Goal: Task Accomplishment & Management: Manage account settings

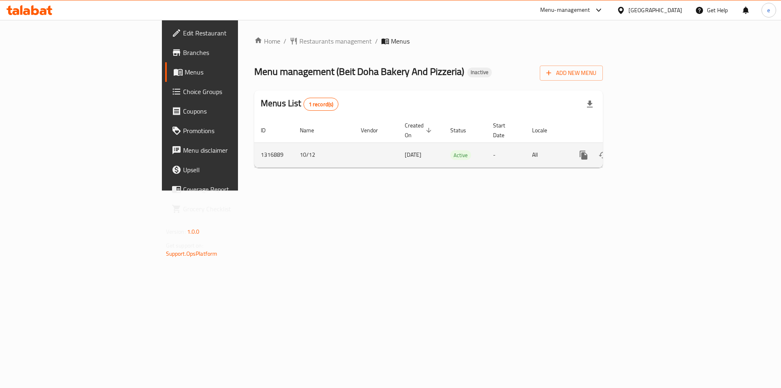
click at [646, 151] on icon "enhanced table" at bounding box center [642, 154] width 7 height 7
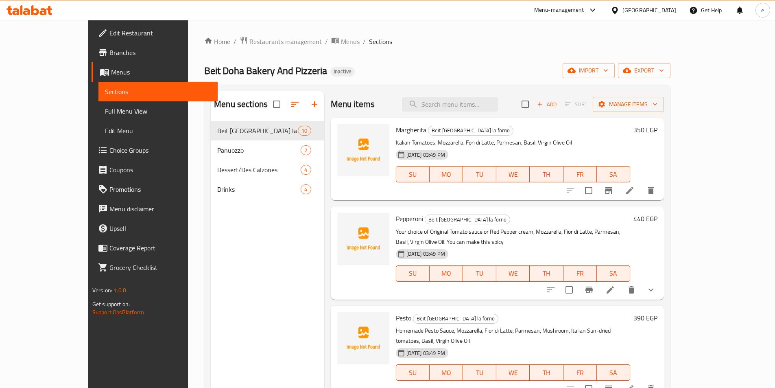
click at [105, 112] on span "Full Menu View" at bounding box center [158, 111] width 106 height 10
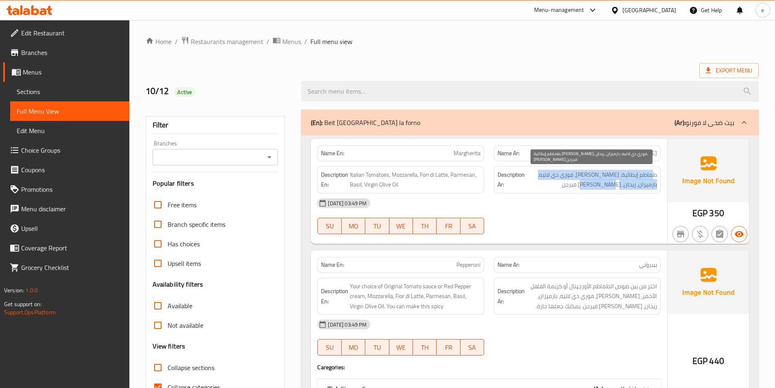
drag, startPoint x: 653, startPoint y: 178, endPoint x: 604, endPoint y: 188, distance: 49.9
click at [604, 188] on span "طماطم إيطالية، [PERSON_NAME]، فوري دي لاتيه، بارميزان، ريحان، [PERSON_NAME] فير…" at bounding box center [591, 180] width 131 height 20
click at [608, 185] on span "طماطم إيطالية، [PERSON_NAME]، فوري دي لاتيه، بارميزان، ريحان، [PERSON_NAME] فير…" at bounding box center [591, 180] width 131 height 20
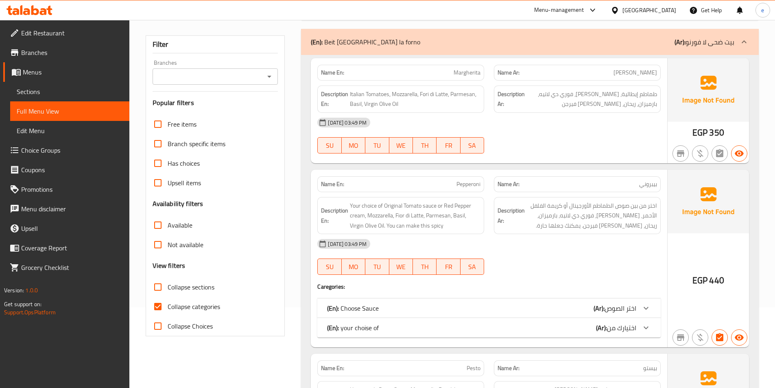
scroll to position [81, 0]
click at [186, 301] on span "Collapse categories" at bounding box center [194, 306] width 52 height 10
click at [168, 301] on input "Collapse categories" at bounding box center [158, 306] width 20 height 20
checkbox input "false"
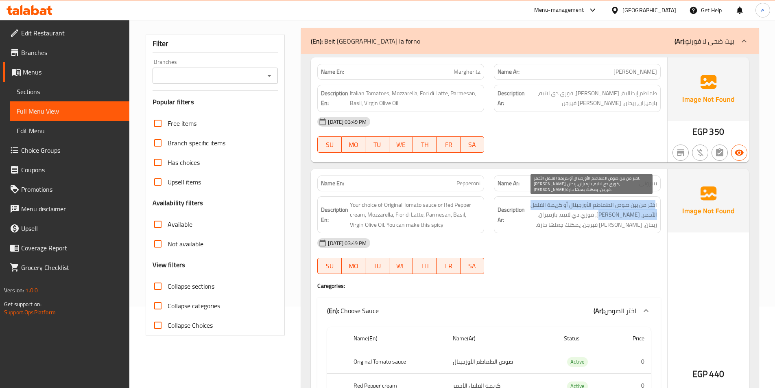
drag, startPoint x: 654, startPoint y: 205, endPoint x: 613, endPoint y: 219, distance: 43.0
click at [613, 219] on span "اختر من بين صوص الطماطم الأورجينال أو كريمة الفلفل الأحمر، موتزاريلا، فوري دي ل…" at bounding box center [591, 215] width 131 height 30
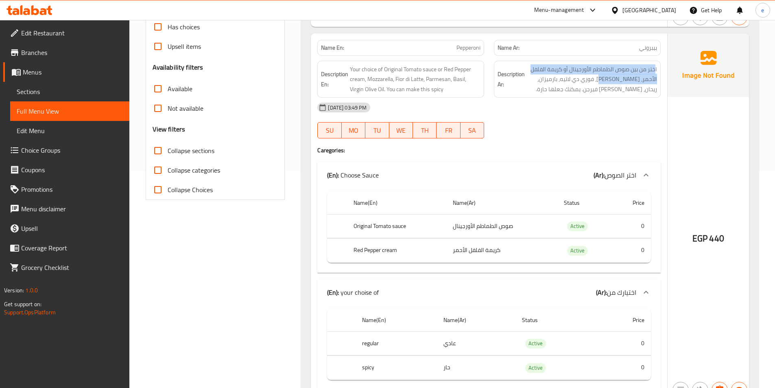
scroll to position [244, 0]
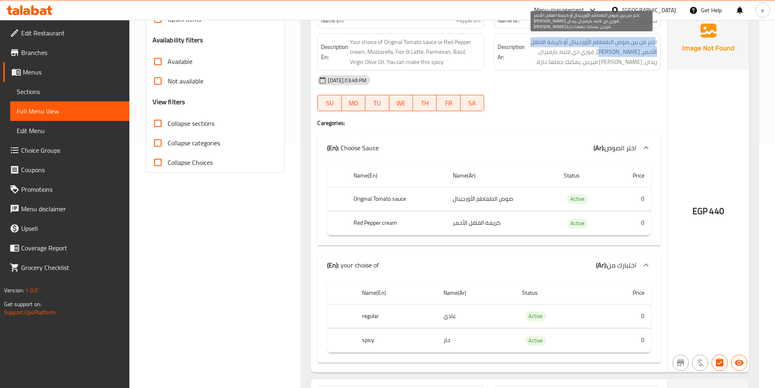
click at [645, 48] on span "اختر من بين صوص الطماطم الأورجينال أو كريمة الفلفل الأحمر، موتزاريلا، فوري دي ل…" at bounding box center [591, 52] width 131 height 30
drag, startPoint x: 563, startPoint y: 40, endPoint x: 537, endPoint y: 41, distance: 26.9
click at [537, 41] on span "اختر من بين صوص الطماطم الأورجينال أو كريمة الفلفل الأحمر، موتزاريلا، فوري دي ل…" at bounding box center [591, 52] width 131 height 30
drag, startPoint x: 646, startPoint y: 55, endPoint x: 628, endPoint y: 52, distance: 18.9
click at [628, 52] on span "اختر من بين صوص الطماطم الأورجينال أو كريمة الفلفل الأحمر، موتزاريلا، فوري دي ل…" at bounding box center [591, 52] width 131 height 30
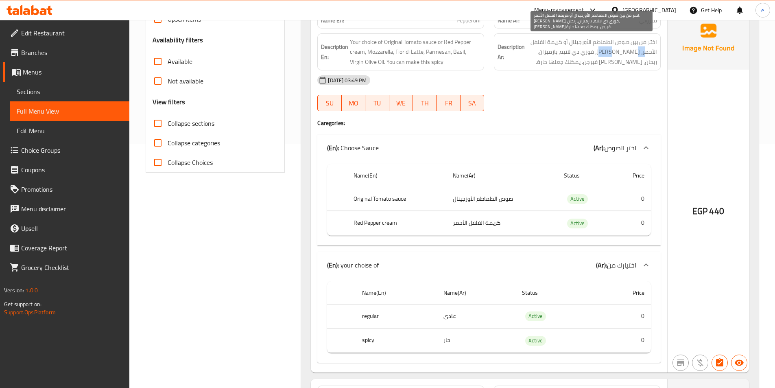
click at [641, 51] on span "اختر من بين صوص الطماطم الأورجينال أو كريمة الفلفل الأحمر، موتزاريلا، فوري دي ل…" at bounding box center [591, 52] width 131 height 30
click at [613, 50] on span "اختر من بين صوص الطماطم الأورجينال أو كريمة الفلفل الأحمر، موتزاريلا، فوري دي ل…" at bounding box center [591, 52] width 131 height 30
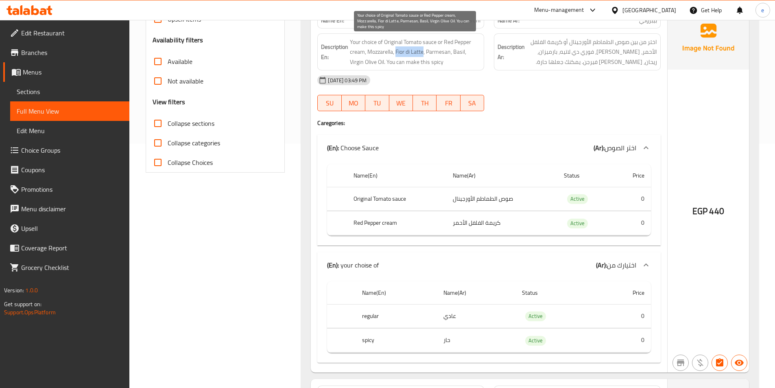
drag, startPoint x: 423, startPoint y: 51, endPoint x: 397, endPoint y: 52, distance: 26.5
click at [397, 52] on span "Your choice of Original Tomato sauce or Red Pepper cream, Mozzarella, Fior di L…" at bounding box center [415, 52] width 131 height 30
copy span "Fior di Latte"
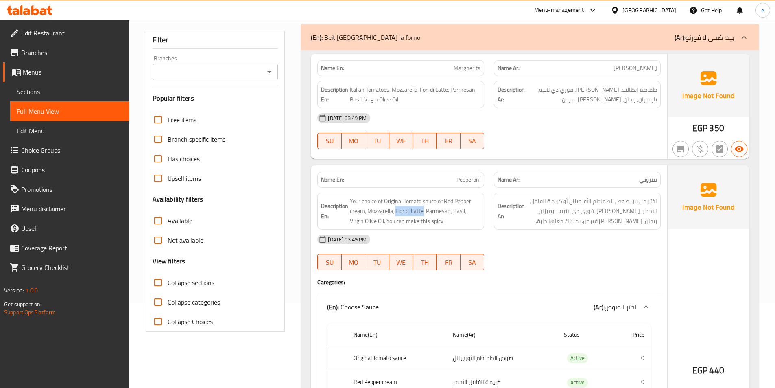
scroll to position [81, 0]
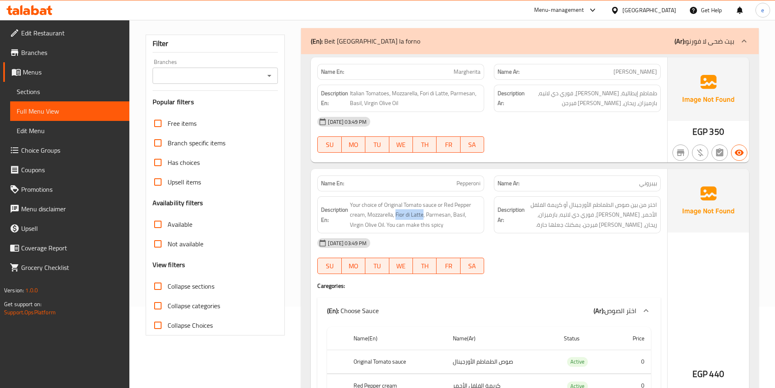
click at [62, 130] on span "Edit Menu" at bounding box center [70, 131] width 106 height 10
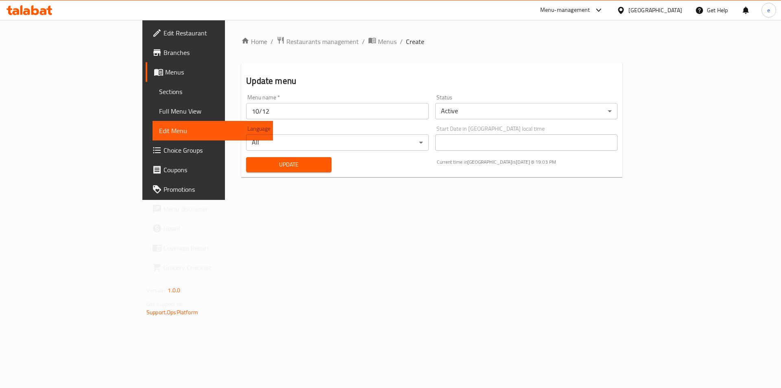
click at [159, 110] on span "Full Menu View" at bounding box center [212, 111] width 107 height 10
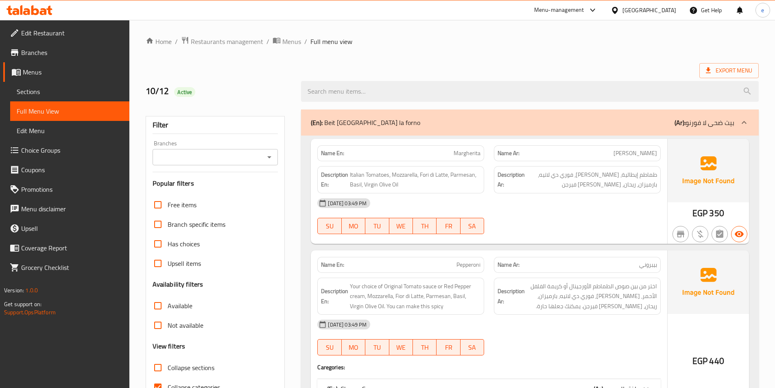
click at [42, 92] on span "Sections" at bounding box center [70, 92] width 106 height 10
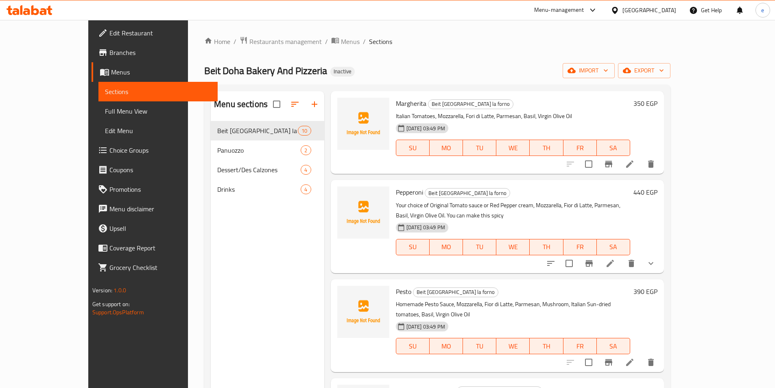
scroll to position [41, 0]
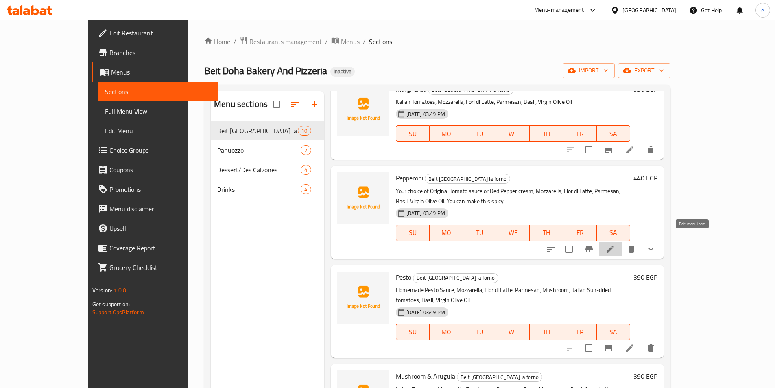
click at [614, 245] on icon at bounding box center [610, 248] width 7 height 7
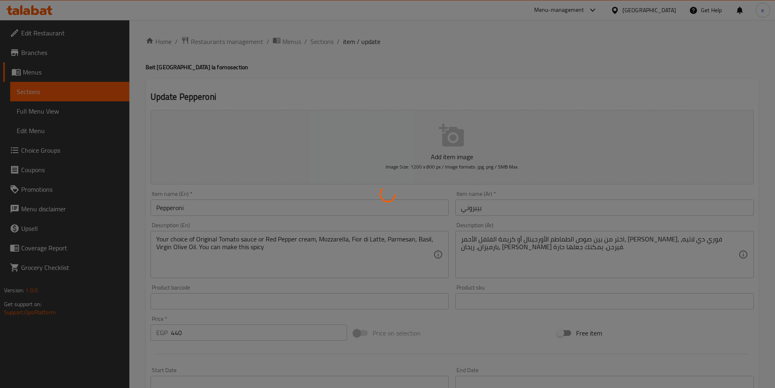
type input "اختر الصوص"
type input "1"
type input "اختيارك من"
type input "0"
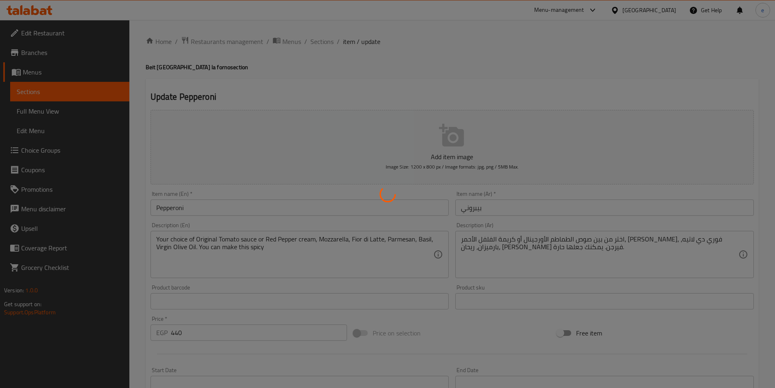
type input "1"
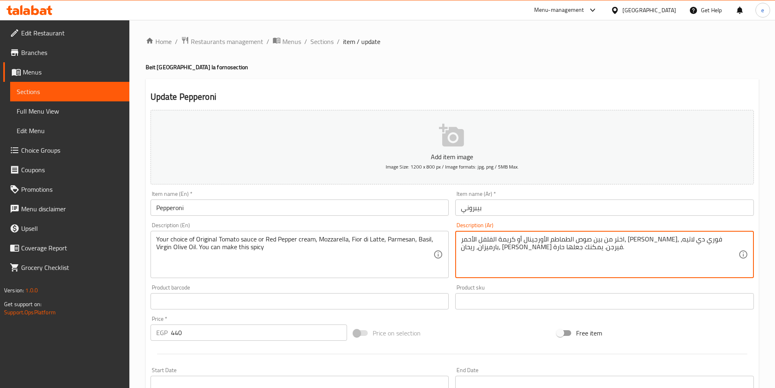
drag, startPoint x: 542, startPoint y: 240, endPoint x: 503, endPoint y: 236, distance: 39.6
paste textarea "وردي"
drag, startPoint x: 542, startPoint y: 238, endPoint x: 517, endPoint y: 243, distance: 24.9
click at [517, 243] on textarea "اختر من بين صوص الطماطم الأورجينال أو كريمة الفلفل الأحمر، موتزاريلا، فيورديلات…" at bounding box center [599, 254] width 277 height 39
click at [531, 238] on textarea "اختر من بين صوص الطماطم الأورجينال أو كريمة الفلفل الأحمر، موتزاريلا، فيورديلات…" at bounding box center [599, 254] width 277 height 39
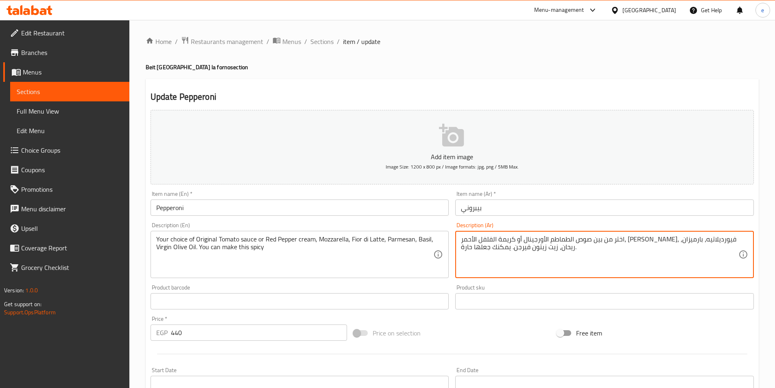
click at [533, 241] on textarea "اختر من بين صوص الطماطم الأورجينال أو كريمة الفلفل الأحمر، موتزاريلا، فيورديلات…" at bounding box center [599, 254] width 277 height 39
click at [536, 241] on textarea "اختر من بين صوص الطماطم الأورجينال أو كريمة الفلفل الأحمر، موتزاريلا، فيورديلات…" at bounding box center [599, 254] width 277 height 39
click at [528, 240] on textarea "اختر من بين صوص الطماطم الأورجينال أو كريمة الفلفل الأحمر، موتزاريلا، فيور ديلا…" at bounding box center [599, 254] width 277 height 39
click at [721, 250] on textarea "اختر من بين صوص الطماطم الأورجينال أو كريمة الفلفل الأحمر، [PERSON_NAME]، فيور …" at bounding box center [599, 254] width 277 height 39
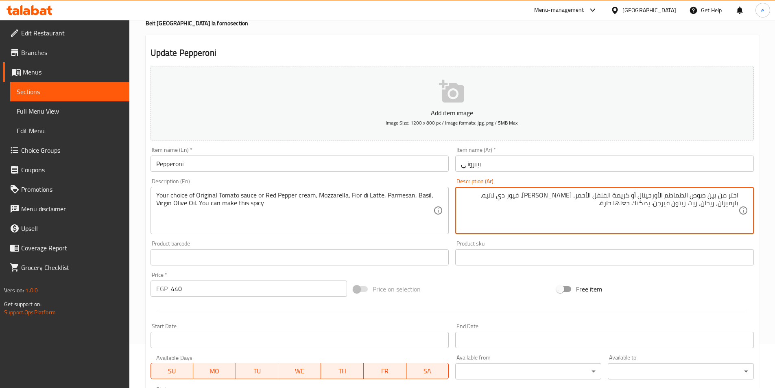
scroll to position [234, 0]
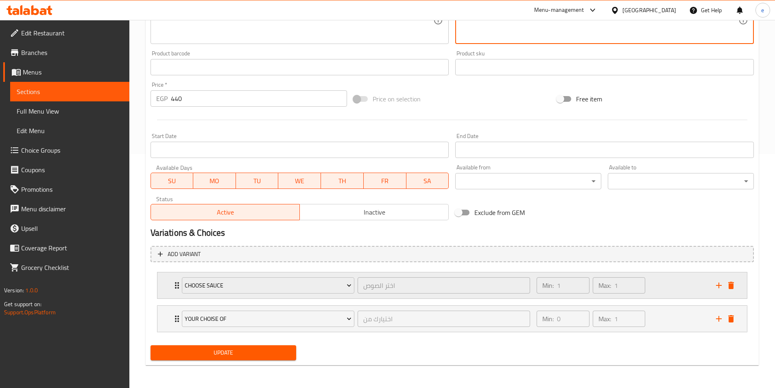
click at [677, 284] on div "Min: 1 ​ Max: 1 ​" at bounding box center [621, 285] width 179 height 26
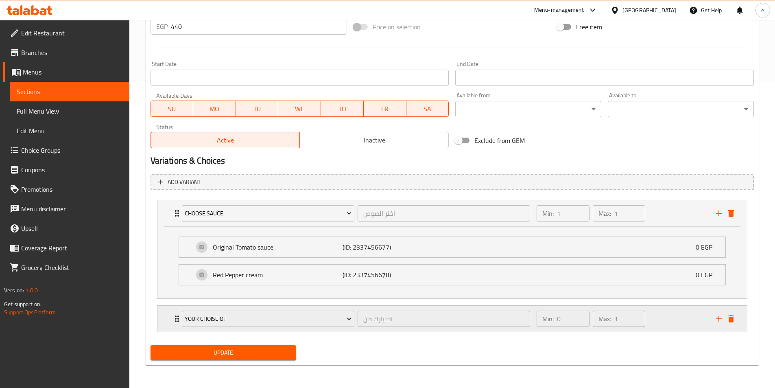
click at [671, 315] on div "Min: 0 ​ Max: 1 ​" at bounding box center [621, 318] width 179 height 26
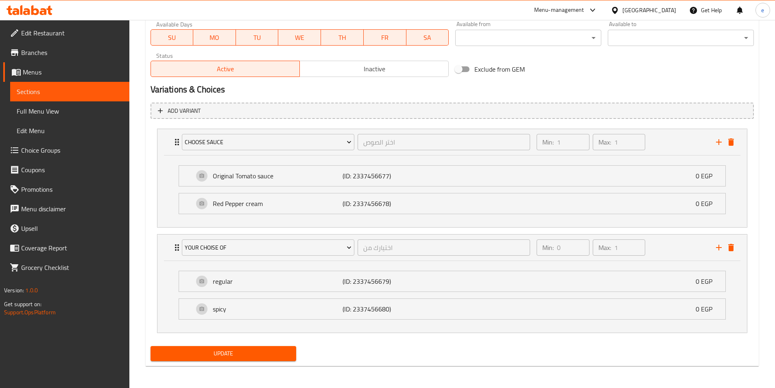
scroll to position [378, 0]
click at [247, 308] on p "spicy" at bounding box center [278, 308] width 130 height 10
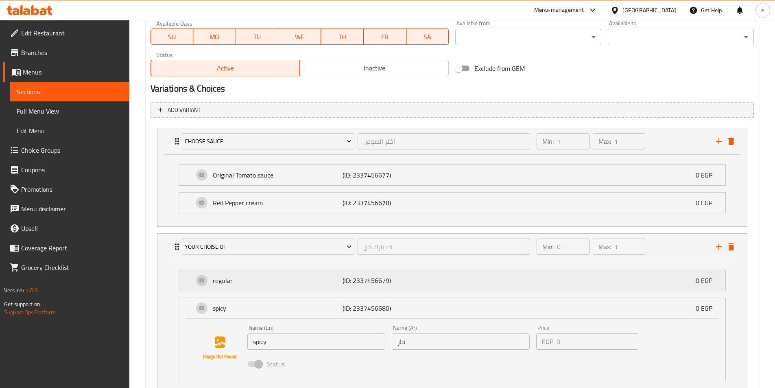
click at [593, 273] on div "regular (ID: 2337456679) 0 EGP" at bounding box center [455, 280] width 522 height 20
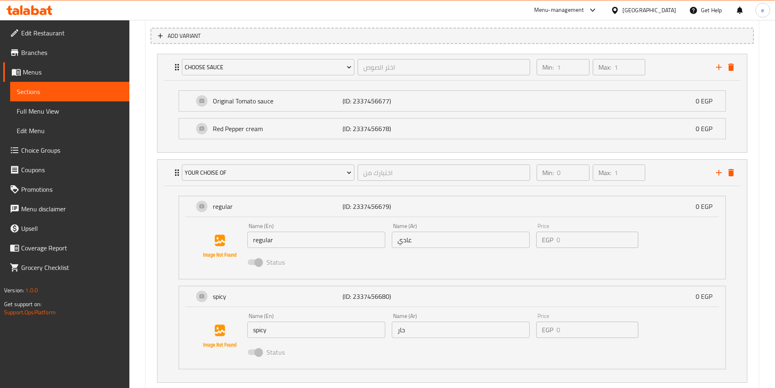
scroll to position [502, 0]
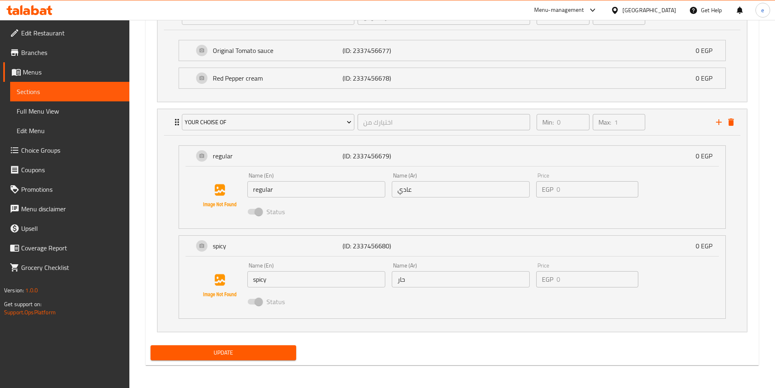
type textarea "اختر من بين صوص الطماطم الأورجينال أو كريمة الفلفل الأحمر، [PERSON_NAME]، فيور …"
click at [287, 345] on div "Update" at bounding box center [223, 353] width 153 height 22
click at [283, 350] on span "Update" at bounding box center [223, 352] width 133 height 10
click at [90, 147] on span "Choice Groups" at bounding box center [72, 150] width 102 height 10
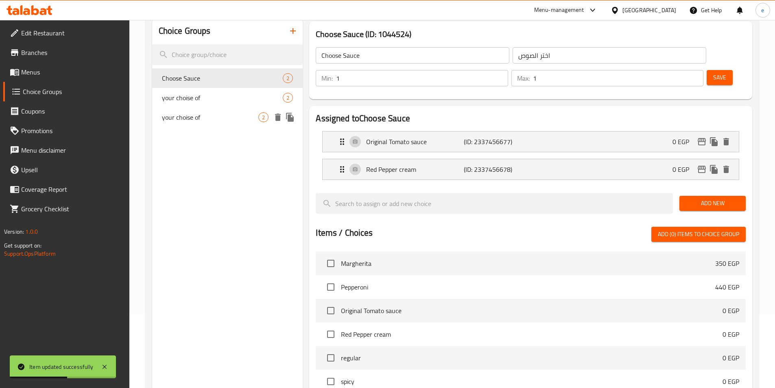
scroll to position [34, 0]
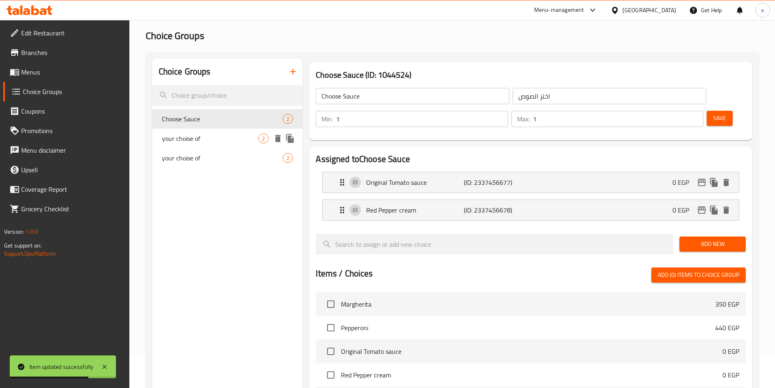
click at [220, 141] on span "your choise of" at bounding box center [210, 138] width 97 height 10
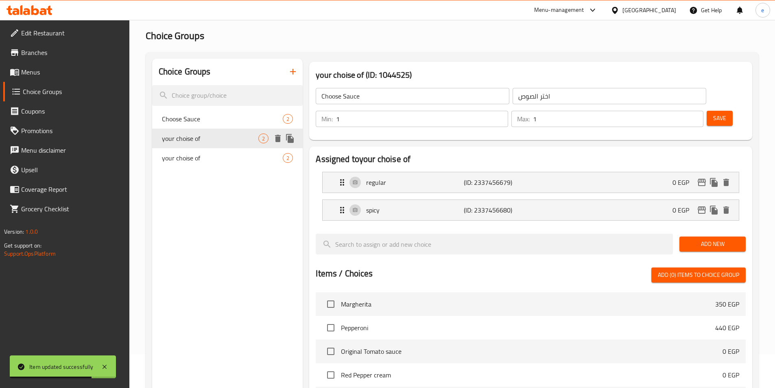
type input "your choise of"
type input "اختيارك من"
type input "0"
drag, startPoint x: 628, startPoint y: 97, endPoint x: 623, endPoint y: 97, distance: 5.3
click at [508, 111] on div "Min: 0 ​" at bounding box center [412, 119] width 192 height 16
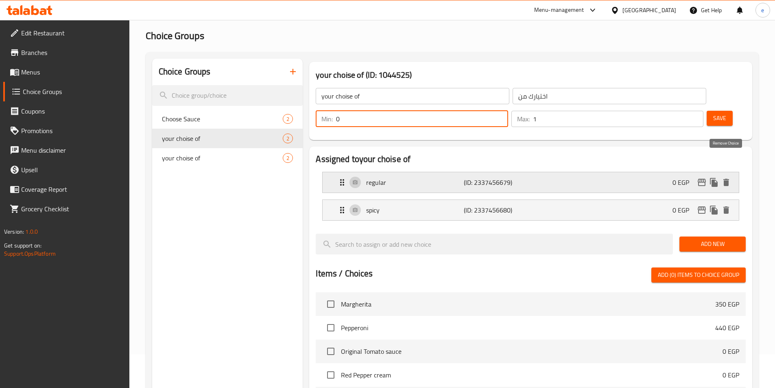
click at [727, 179] on icon "delete" at bounding box center [726, 182] width 6 height 7
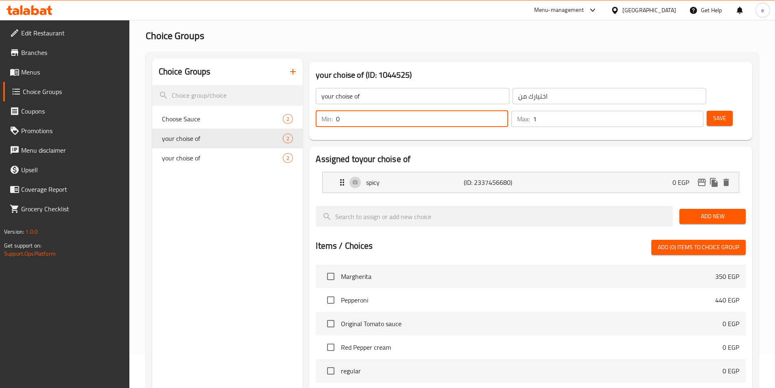
click at [713, 113] on span "Save" at bounding box center [719, 118] width 13 height 10
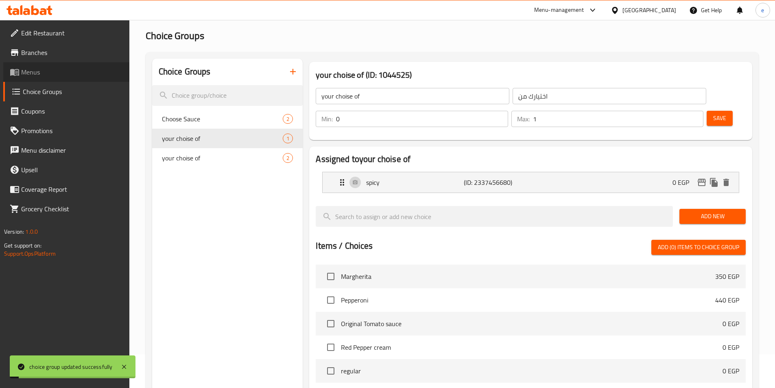
click at [39, 70] on span "Menus" at bounding box center [72, 72] width 102 height 10
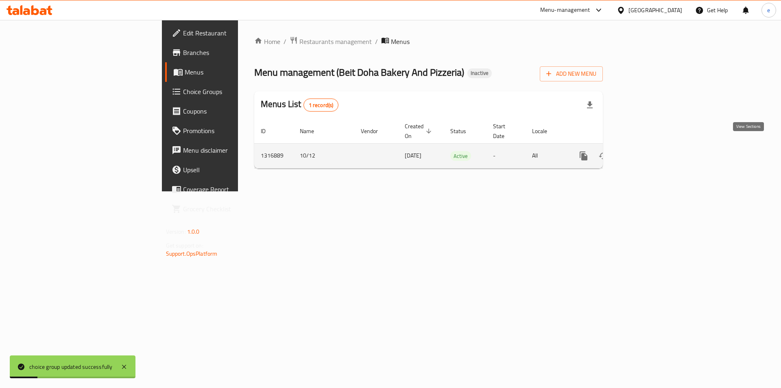
click at [652, 146] on link "enhanced table" at bounding box center [643, 156] width 20 height 20
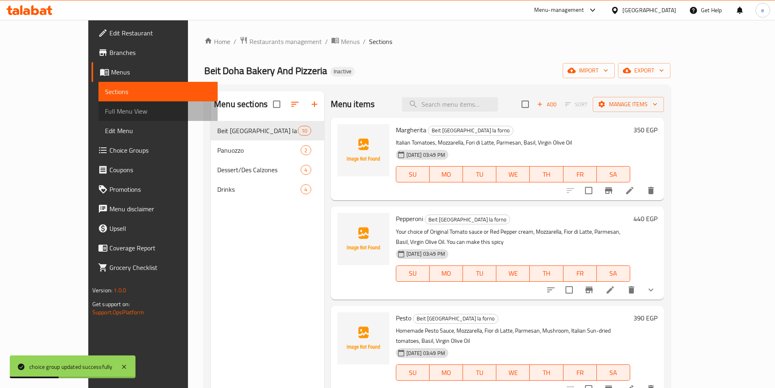
click at [105, 114] on span "Full Menu View" at bounding box center [158, 111] width 106 height 10
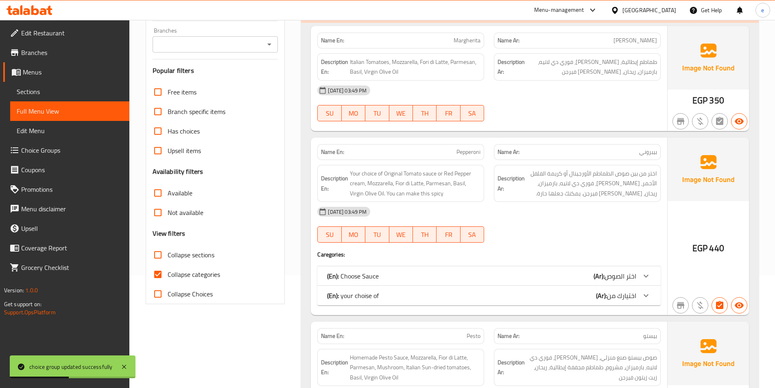
scroll to position [122, 0]
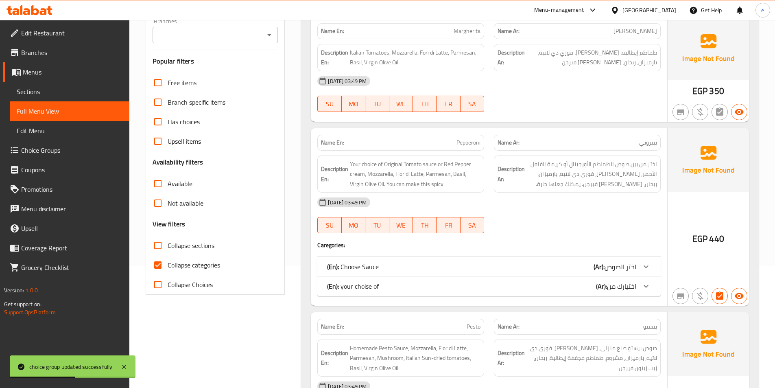
click at [209, 262] on span "Collapse categories" at bounding box center [194, 265] width 52 height 10
click at [168, 262] on input "Collapse categories" at bounding box center [158, 265] width 20 height 20
checkbox input "false"
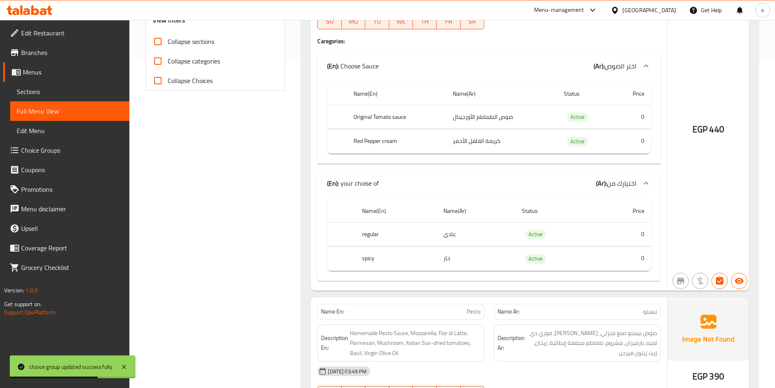
scroll to position [325, 0]
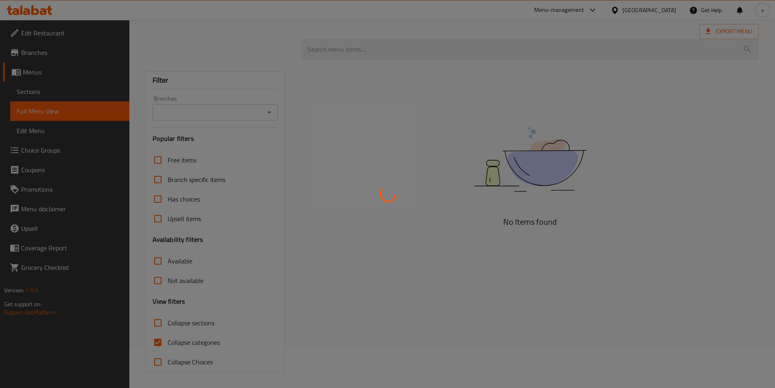
scroll to position [39, 0]
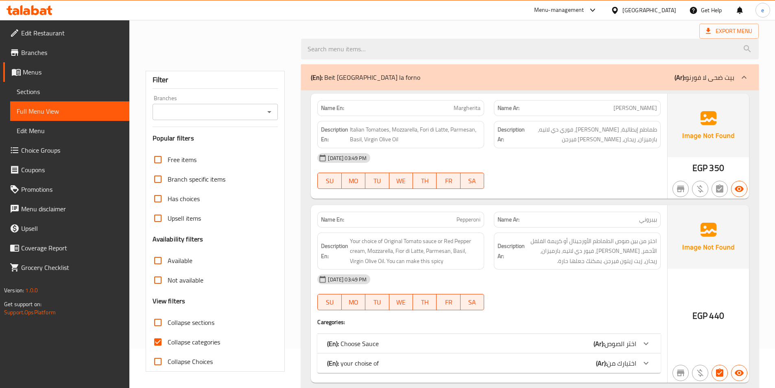
click at [157, 341] on input "Collapse categories" at bounding box center [158, 342] width 20 height 20
checkbox input "false"
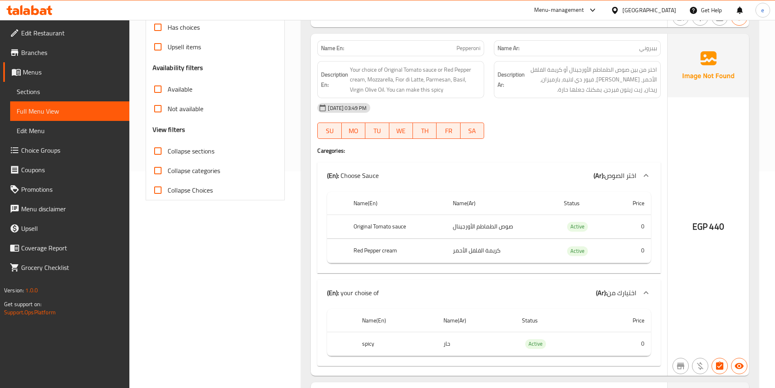
scroll to position [202, 0]
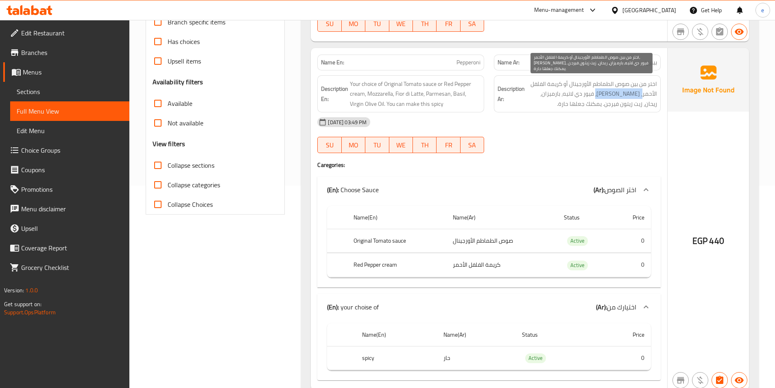
drag, startPoint x: 642, startPoint y: 94, endPoint x: 610, endPoint y: 95, distance: 32.2
click at [610, 95] on span "اختر من بين صوص الطماطم الأورجينال أو كريمة الفلفل الأحمر، [PERSON_NAME]، فيور …" at bounding box center [591, 94] width 131 height 30
click at [621, 96] on span "اختر من بين صوص الطماطم الأورجينال أو كريمة الفلفل الأحمر، [PERSON_NAME]، فيور …" at bounding box center [591, 94] width 131 height 30
drag, startPoint x: 613, startPoint y: 96, endPoint x: 587, endPoint y: 96, distance: 26.0
click at [587, 96] on span "اختر من بين صوص الطماطم الأورجينال أو كريمة الفلفل الأحمر، [PERSON_NAME]، فيور …" at bounding box center [591, 94] width 131 height 30
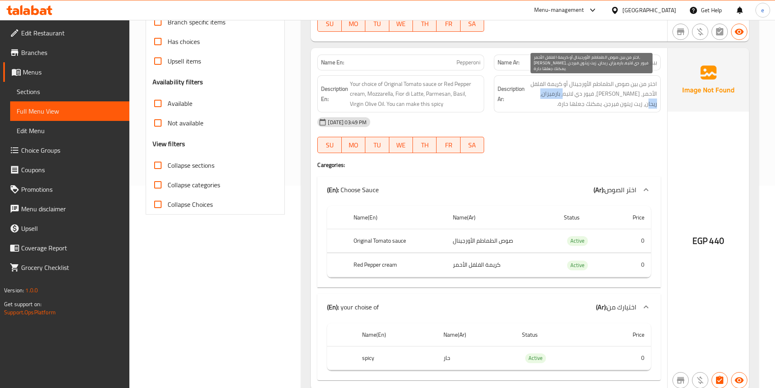
drag, startPoint x: 579, startPoint y: 96, endPoint x: 546, endPoint y: 97, distance: 32.6
click at [546, 97] on span "اختر من بين صوص الطماطم الأورجينال أو كريمة الفلفل الأحمر، [PERSON_NAME]، فيور …" at bounding box center [591, 94] width 131 height 30
drag, startPoint x: 641, startPoint y: 107, endPoint x: 609, endPoint y: 106, distance: 32.6
click at [609, 106] on span "اختر من بين صوص الطماطم الأورجينال أو كريمة الفلفل الأحمر، [PERSON_NAME]، فيور …" at bounding box center [591, 94] width 131 height 30
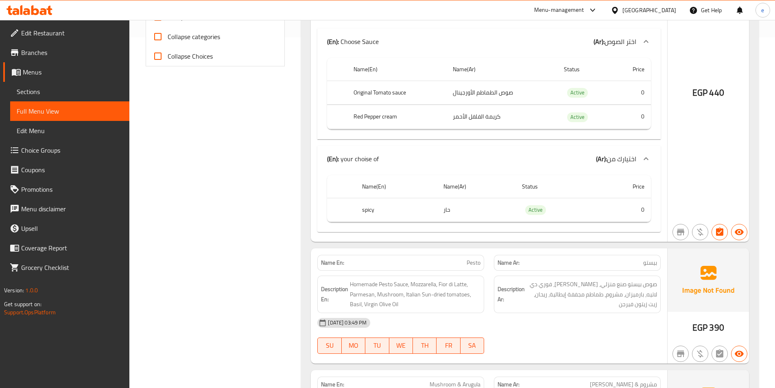
scroll to position [365, 0]
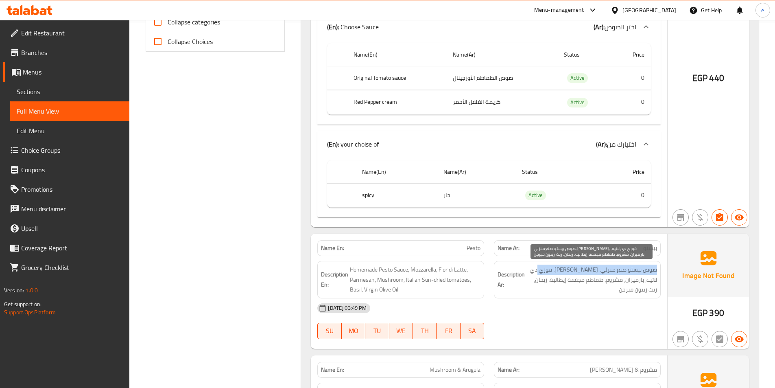
drag, startPoint x: 658, startPoint y: 272, endPoint x: 550, endPoint y: 267, distance: 108.3
click at [550, 267] on div "Description Ar: صوص بيستو صنع منزلي، موتزاريلا، فوري دي لاتيه، بارميزان، مشروم،…" at bounding box center [577, 279] width 167 height 37
click at [621, 276] on span "صوص بيستو صنع منزلي، [PERSON_NAME]، فوري دي لاتيه، بارميزان، مشروم، طماطم مجففة…" at bounding box center [591, 279] width 131 height 30
drag, startPoint x: 568, startPoint y: 273, endPoint x: 557, endPoint y: 271, distance: 10.9
click at [557, 271] on span "صوص بيستو صنع منزلي، [PERSON_NAME]، فوري دي لاتيه، بارميزان، مشروم، طماطم مجففة…" at bounding box center [591, 279] width 131 height 30
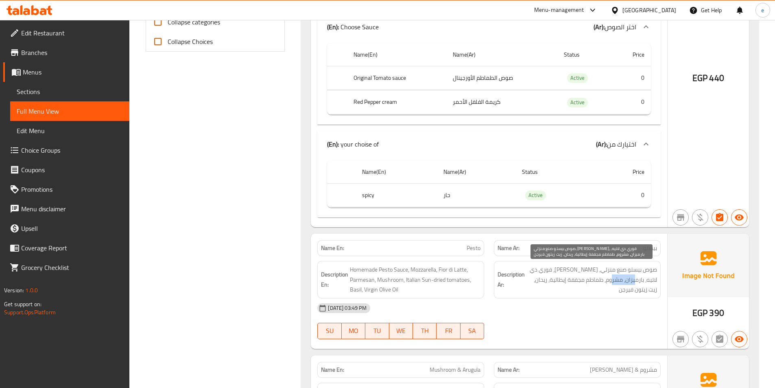
drag, startPoint x: 640, startPoint y: 280, endPoint x: 616, endPoint y: 280, distance: 24.4
click at [616, 280] on span "صوص بيستو صنع منزلي، [PERSON_NAME]، فوري دي لاتيه، بارميزان، مشروم، طماطم مجففة…" at bounding box center [591, 279] width 131 height 30
click at [610, 278] on span "صوص بيستو صنع منزلي، [PERSON_NAME]، فوري دي لاتيه، بارميزان، مشروم، طماطم مجففة…" at bounding box center [591, 279] width 131 height 30
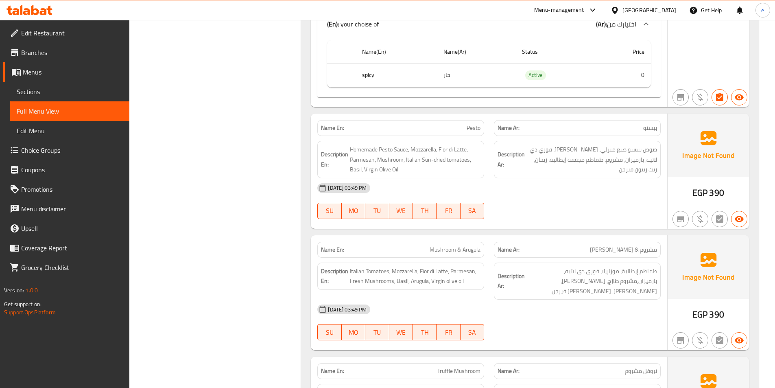
scroll to position [487, 0]
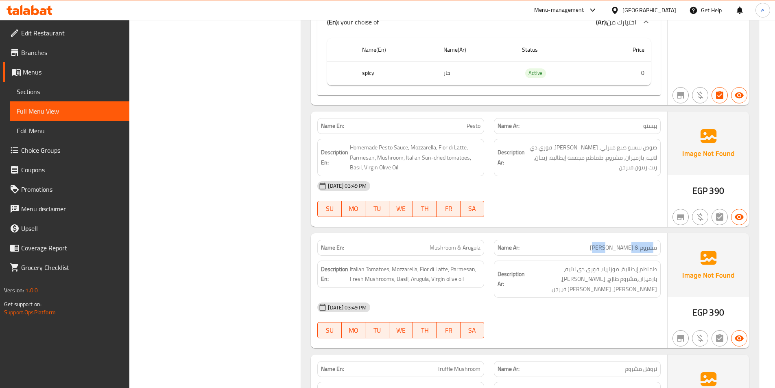
drag, startPoint x: 651, startPoint y: 248, endPoint x: 614, endPoint y: 252, distance: 37.2
click at [614, 252] on div "Name Ar: مشروم & جرجير" at bounding box center [577, 248] width 167 height 16
drag, startPoint x: 424, startPoint y: 246, endPoint x: 482, endPoint y: 247, distance: 58.2
click at [482, 247] on div "Name En: Mushroom & Arugula" at bounding box center [400, 248] width 167 height 16
click at [604, 258] on div "Description Ar: طماطم إيطالية، موزاريلا، فوري دي لاتيه، بارميزان،مشروم طازج، ري…" at bounding box center [577, 278] width 177 height 47
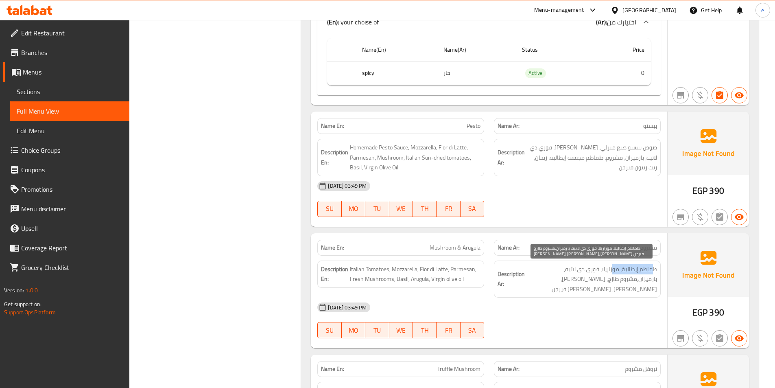
drag, startPoint x: 644, startPoint y: 270, endPoint x: 613, endPoint y: 271, distance: 30.5
click at [613, 271] on span "طماطم إيطالية، موزاريلا، فوري دي لاتيه، بارميزان،مشروم طازج، [PERSON_NAME]، [PE…" at bounding box center [591, 279] width 131 height 30
click at [642, 271] on span "طماطم إيطالية، موزاريلا، فوري دي لاتيه، بارميزان،مشروم طازج، [PERSON_NAME]، [PE…" at bounding box center [591, 279] width 131 height 30
drag, startPoint x: 652, startPoint y: 272, endPoint x: 643, endPoint y: 274, distance: 9.7
click at [643, 274] on span "طماطم إيطالية، موزاريلا، فوري دي لاتيه، بارميزان،مشروم طازج، [PERSON_NAME]، [PE…" at bounding box center [591, 279] width 131 height 30
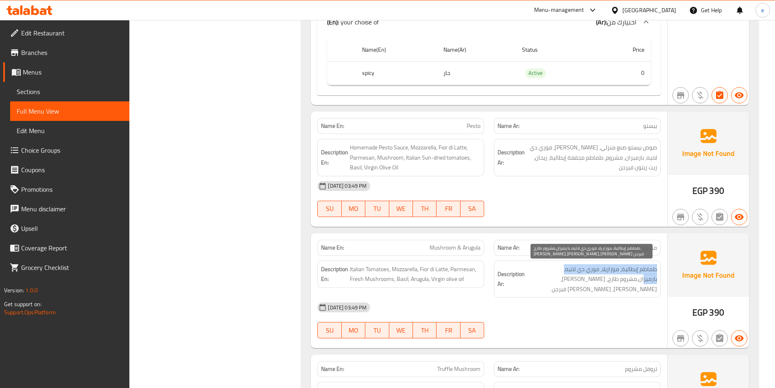
click at [625, 272] on span "طماطم إيطالية، موزاريلا، فوري دي لاتيه، بارميزان،مشروم طازج، [PERSON_NAME]، [PE…" at bounding box center [591, 279] width 131 height 30
click at [652, 267] on span "طماطم إيطالية، موزاريلا، فوري دي لاتيه، بارميزان،مشروم طازج، [PERSON_NAME]، [PE…" at bounding box center [591, 279] width 131 height 30
drag, startPoint x: 646, startPoint y: 279, endPoint x: 536, endPoint y: 283, distance: 109.9
click at [536, 283] on span "طماطم إيطالية، موزاريلا، فوري دي لاتيه، بارميزان،مشروم طازج، [PERSON_NAME]، [PE…" at bounding box center [591, 279] width 131 height 30
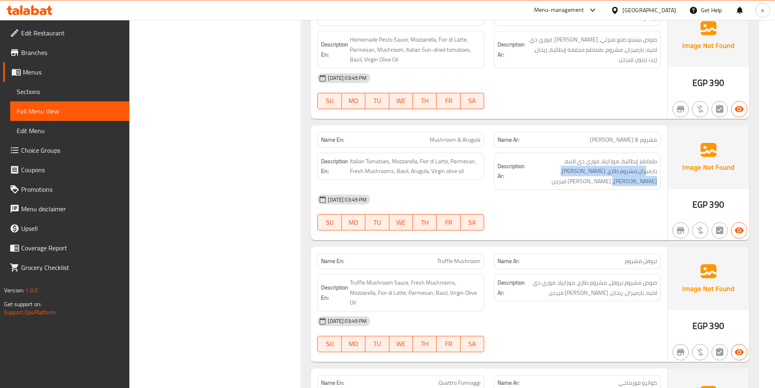
scroll to position [609, 0]
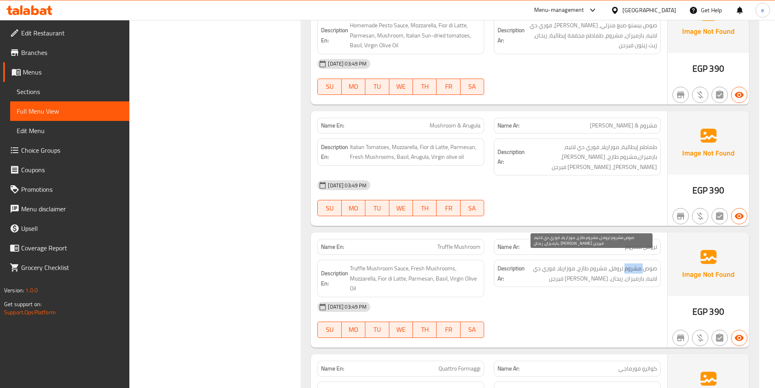
drag, startPoint x: 644, startPoint y: 263, endPoint x: 625, endPoint y: 263, distance: 19.1
click at [625, 263] on span "صوص مشروم تروفل، مشروم طازج، موزاريلا، فوري دي لاتيه، بارميزان، ريحان، [PERSON_…" at bounding box center [591, 273] width 131 height 20
drag, startPoint x: 613, startPoint y: 262, endPoint x: 571, endPoint y: 272, distance: 43.4
click at [571, 272] on span "صوص مشروم تروفل، مشروم طازج، موزاريلا، فوري دي لاتيه، بارميزان، ريحان، [PERSON_…" at bounding box center [591, 273] width 131 height 20
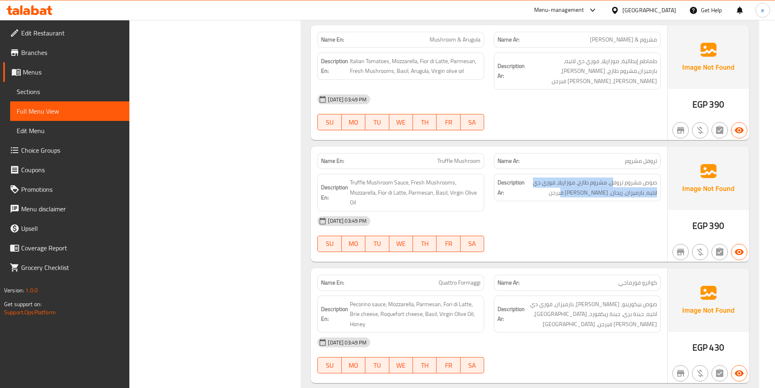
scroll to position [731, 0]
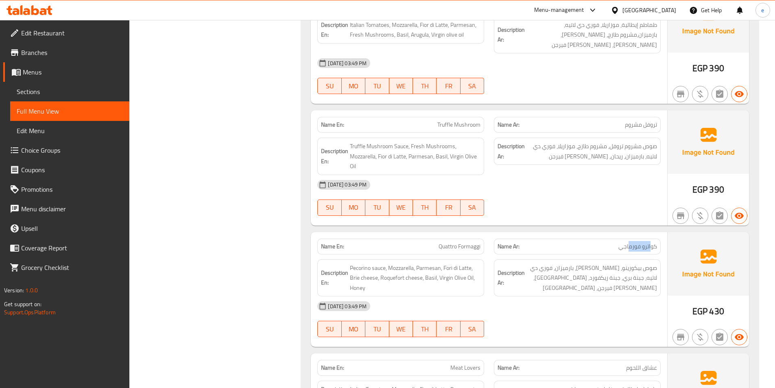
drag, startPoint x: 652, startPoint y: 237, endPoint x: 630, endPoint y: 240, distance: 21.8
click at [630, 242] on span "كواترو فورماجي" at bounding box center [637, 246] width 39 height 9
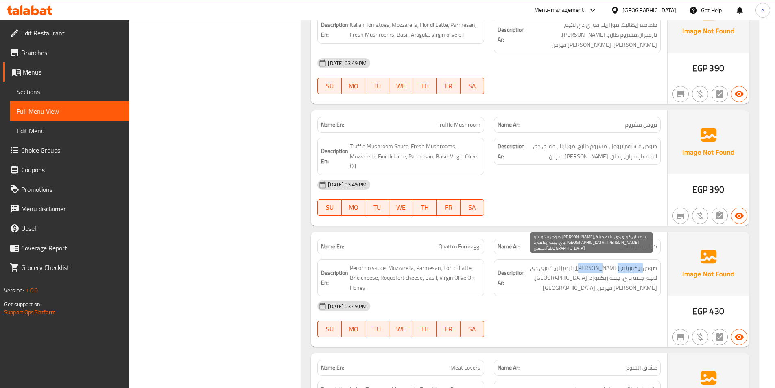
drag, startPoint x: 639, startPoint y: 260, endPoint x: 602, endPoint y: 262, distance: 37.5
click at [602, 263] on span "صوص بيكورينو، [PERSON_NAME]، بارميزان، فوري دي لاتيه، جبنة بري، جبنة ريكفورد، […" at bounding box center [591, 278] width 131 height 30
click at [583, 263] on span "صوص بيكورينو، [PERSON_NAME]، بارميزان، فوري دي لاتيه، جبنة بري، جبنة ريكفورد، […" at bounding box center [591, 278] width 131 height 30
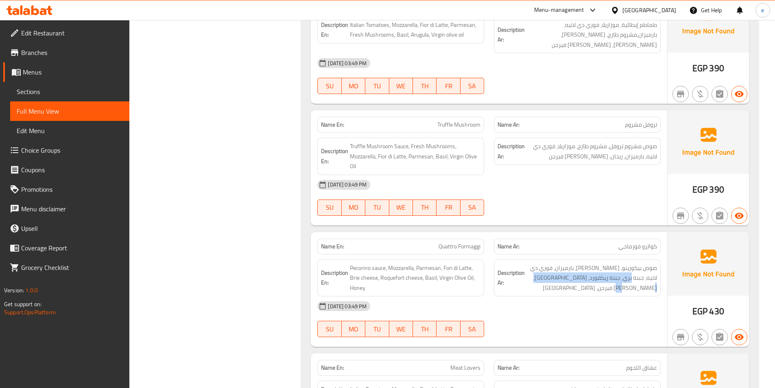
drag, startPoint x: 646, startPoint y: 270, endPoint x: 539, endPoint y: 276, distance: 107.1
click at [539, 276] on div "Description Ar: صوص بيكورينو، موزاريلا، بارميزان، فوري دي لاتيه، جبنة بري، جبنة…" at bounding box center [577, 277] width 167 height 37
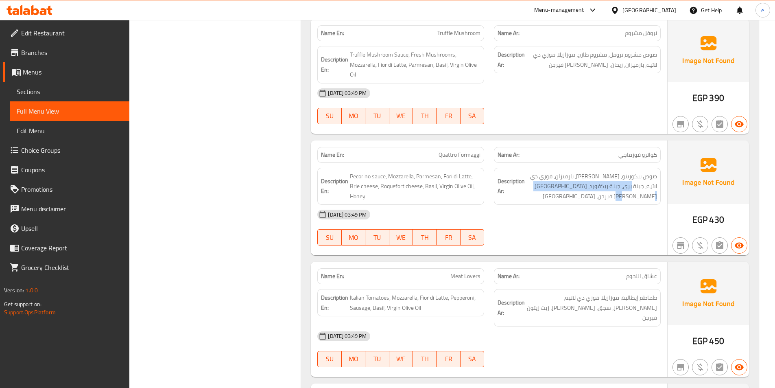
scroll to position [853, 0]
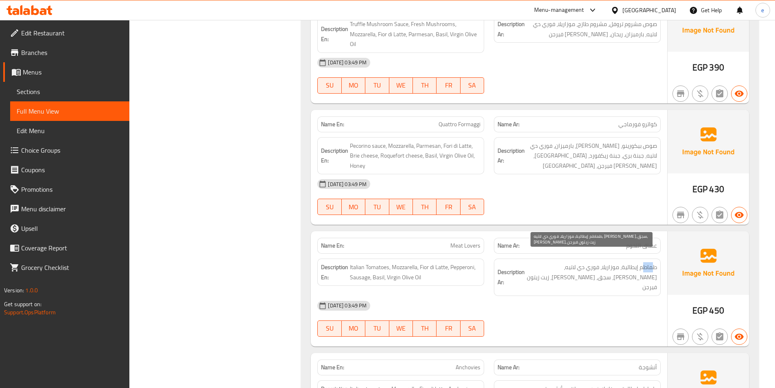
drag, startPoint x: 654, startPoint y: 258, endPoint x: 642, endPoint y: 259, distance: 12.2
click at [642, 262] on span "طماطم إيطالية، موزاريلا، فوري دي لاتيه، [PERSON_NAME]، سجق، [PERSON_NAME]، زيت …" at bounding box center [591, 277] width 131 height 30
click at [631, 262] on span "طماطم إيطالية، موزاريلا، فوري دي لاتيه، [PERSON_NAME]، سجق، [PERSON_NAME]، زيت …" at bounding box center [591, 277] width 131 height 30
click at [631, 241] on span "عشاق اللحوم" at bounding box center [641, 245] width 31 height 9
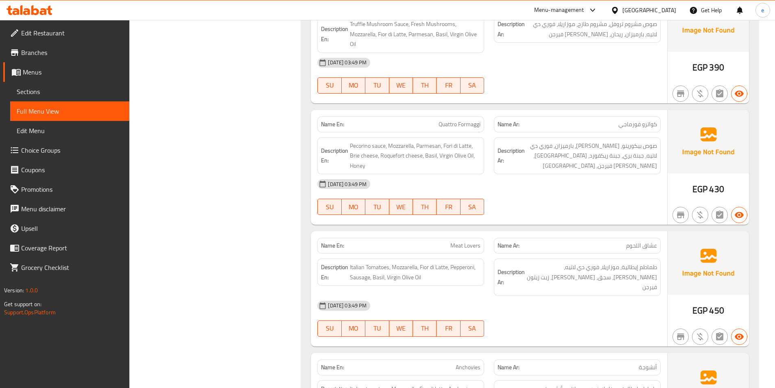
click at [648, 241] on span "عشاق اللحوم" at bounding box center [641, 245] width 31 height 9
click at [635, 241] on span "عشاق اللحوم" at bounding box center [641, 245] width 31 height 9
click at [648, 241] on span "عشاق اللحوم" at bounding box center [641, 245] width 31 height 9
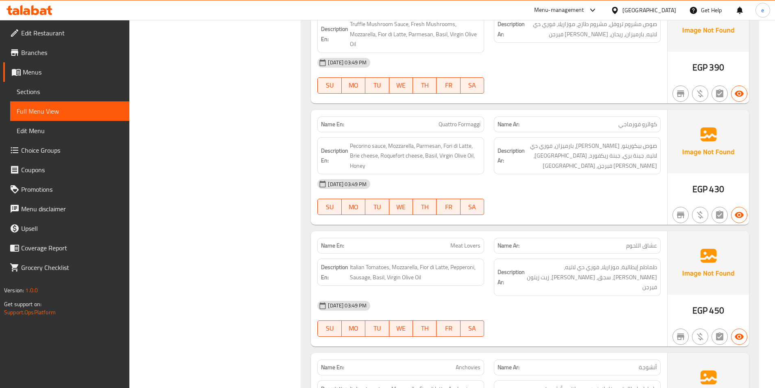
click at [646, 242] on div "Name Ar: عشاق اللحوم" at bounding box center [577, 246] width 167 height 16
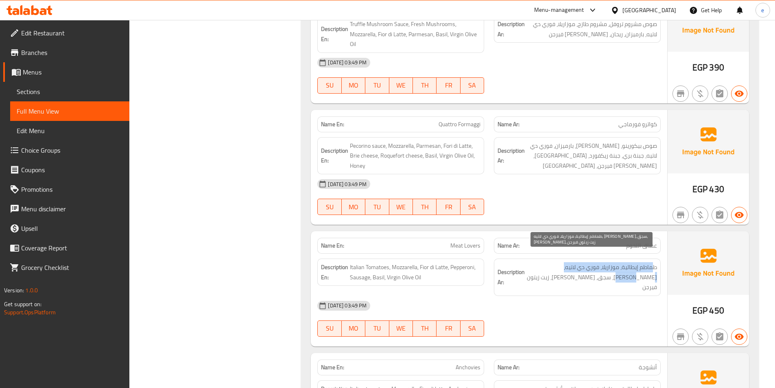
drag, startPoint x: 651, startPoint y: 259, endPoint x: 545, endPoint y: 258, distance: 106.2
click at [545, 262] on span "طماطم إيطالية، موزاريلا، فوري دي لاتيه، [PERSON_NAME]، سجق، [PERSON_NAME]، زيت …" at bounding box center [591, 277] width 131 height 30
drag, startPoint x: 644, startPoint y: 266, endPoint x: 628, endPoint y: 269, distance: 16.5
click at [628, 269] on span "طماطم إيطالية، موزاريلا، فوري دي لاتيه، [PERSON_NAME]، سجق، [PERSON_NAME]، زيت …" at bounding box center [591, 277] width 131 height 30
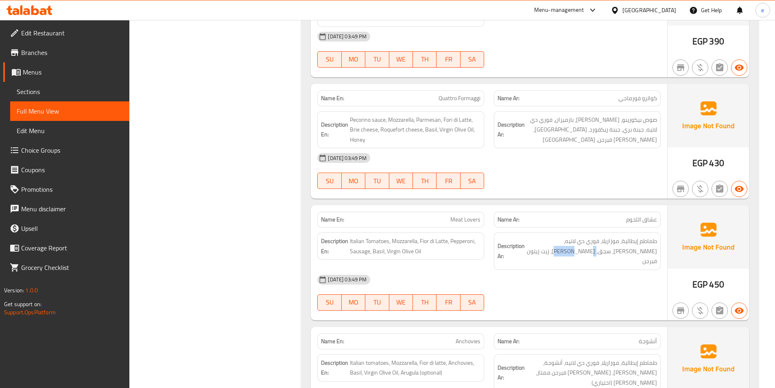
scroll to position [894, 0]
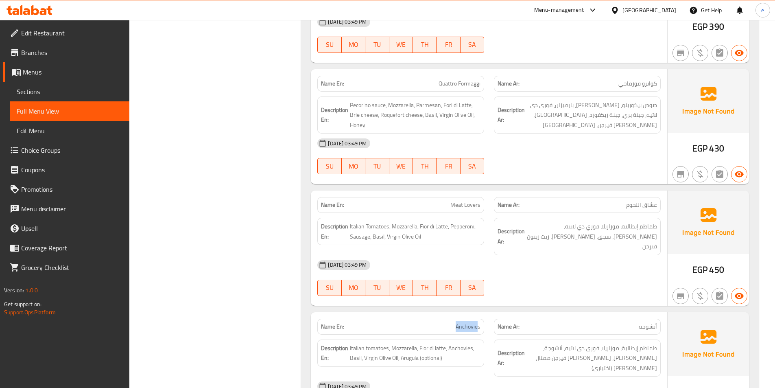
drag, startPoint x: 446, startPoint y: 305, endPoint x: 478, endPoint y: 306, distance: 32.6
click at [478, 322] on p "Name En: Anchovies" at bounding box center [400, 326] width 159 height 9
click at [472, 322] on span "Anchovies" at bounding box center [468, 326] width 25 height 9
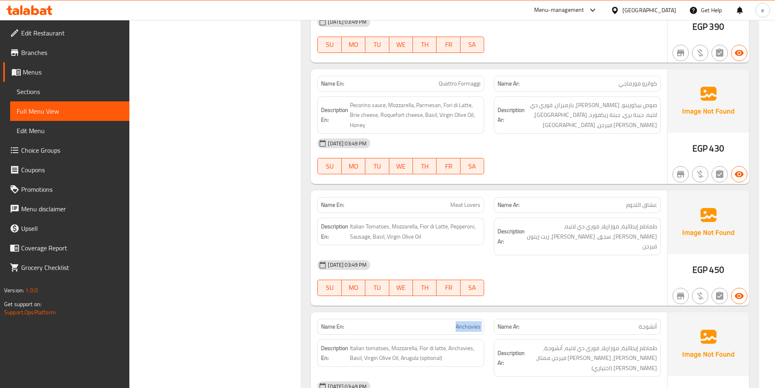
copy span "Anchovies"
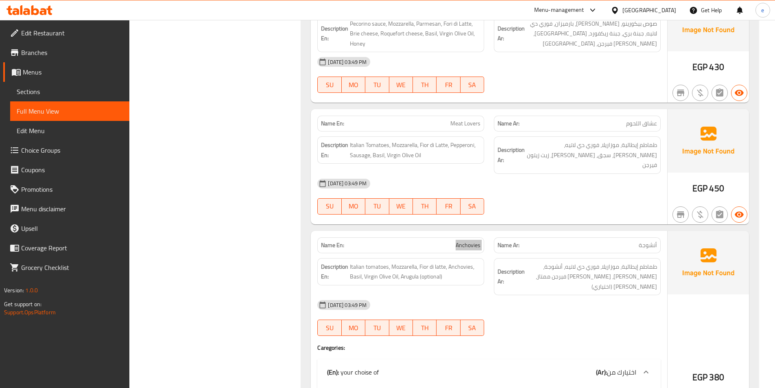
scroll to position [1016, 0]
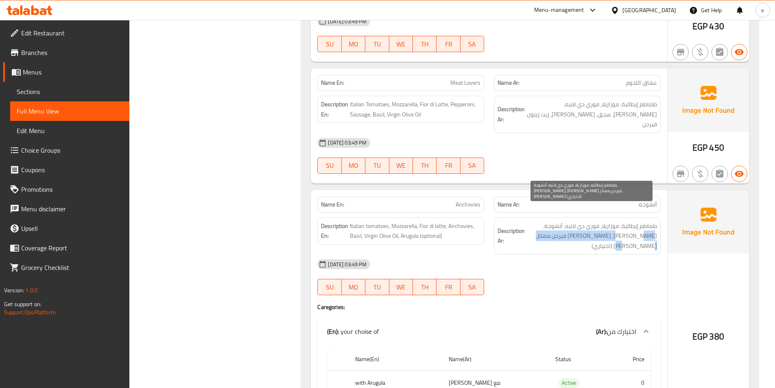
drag, startPoint x: 652, startPoint y: 221, endPoint x: 554, endPoint y: 218, distance: 98.9
click at [554, 218] on div "Description Ar: طماطم إيطالية، موزاريلا، فوري دي لاتيه، أنشوجة، ريحان، زيت زيتو…" at bounding box center [577, 235] width 167 height 37
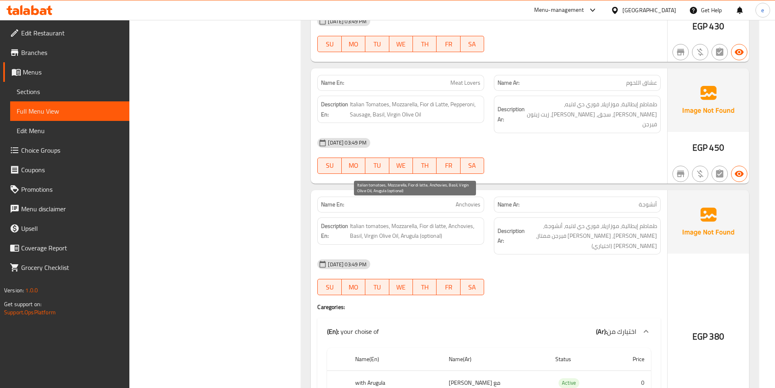
click at [399, 221] on span "Italian tomatoes, Mozzarella, Fior di latte, Anchovies, Basil, Virgin Olive Oil…" at bounding box center [415, 231] width 131 height 20
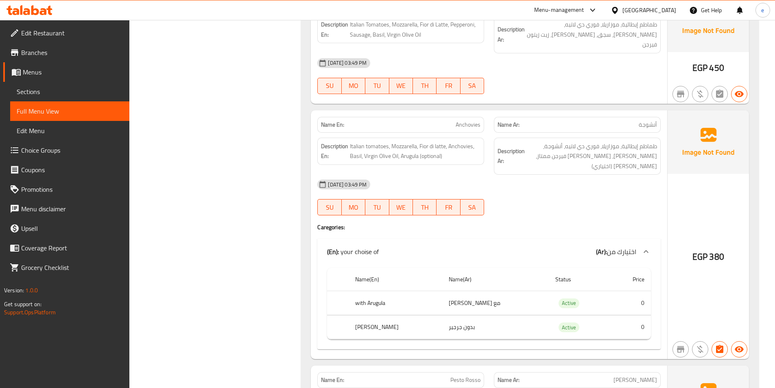
scroll to position [1097, 0]
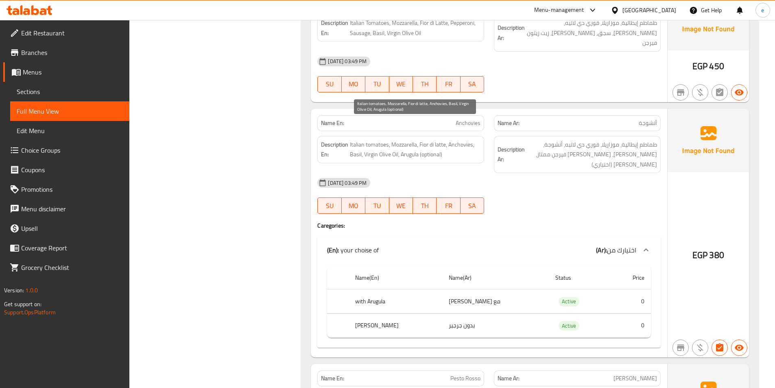
click at [369, 140] on span "Italian tomatoes, Mozzarella, Fior di latte, Anchovies, Basil, Virgin Olive Oil…" at bounding box center [415, 150] width 131 height 20
click at [461, 119] on span "Anchovies" at bounding box center [468, 123] width 25 height 9
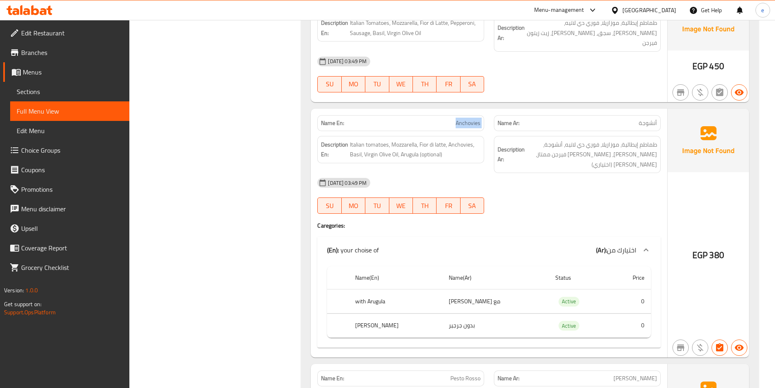
copy span "Anchovies"
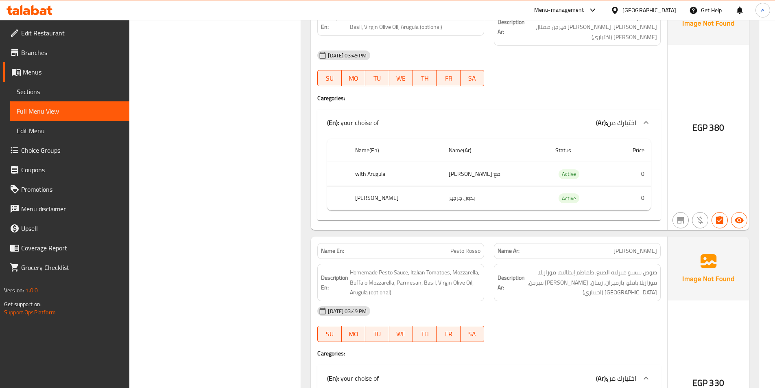
scroll to position [1260, 0]
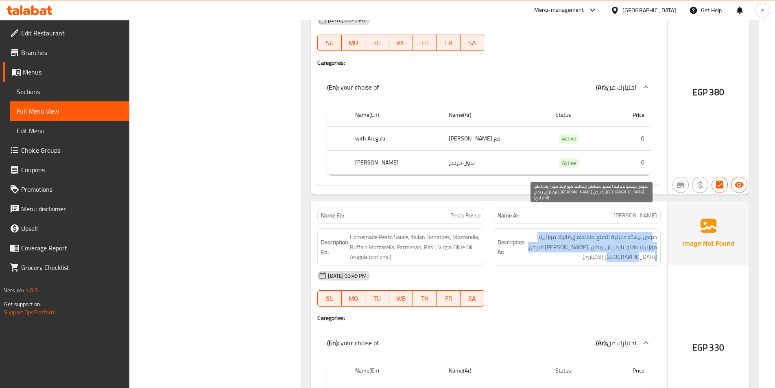
drag, startPoint x: 653, startPoint y: 205, endPoint x: 605, endPoint y: 230, distance: 54.0
click at [605, 232] on span "صوص بيستو منزلية الصنع، طماطم إيطالية، موزاريلا، موزاريلا بافلو، بارميزان، ريحا…" at bounding box center [591, 247] width 131 height 30
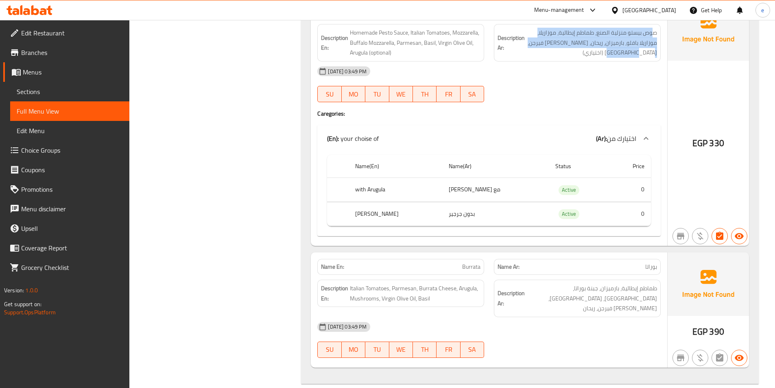
scroll to position [1504, 0]
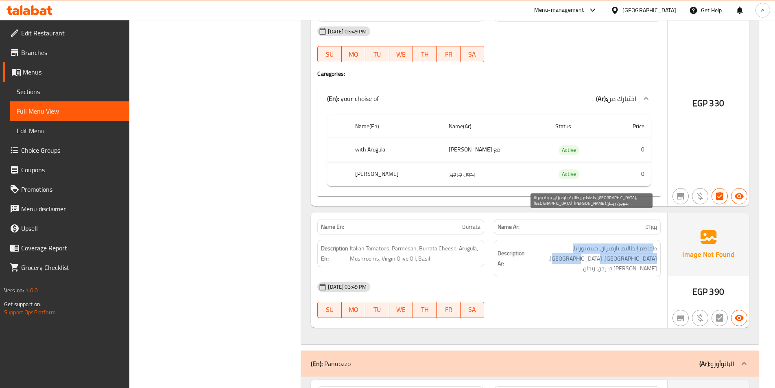
drag, startPoint x: 652, startPoint y: 218, endPoint x: 628, endPoint y: 230, distance: 27.1
click at [628, 243] on span "طماطم إيطالية، بارميزان، جبنة بوراتا، [GEOGRAPHIC_DATA]، [GEOGRAPHIC_DATA]، [PE…" at bounding box center [591, 258] width 131 height 30
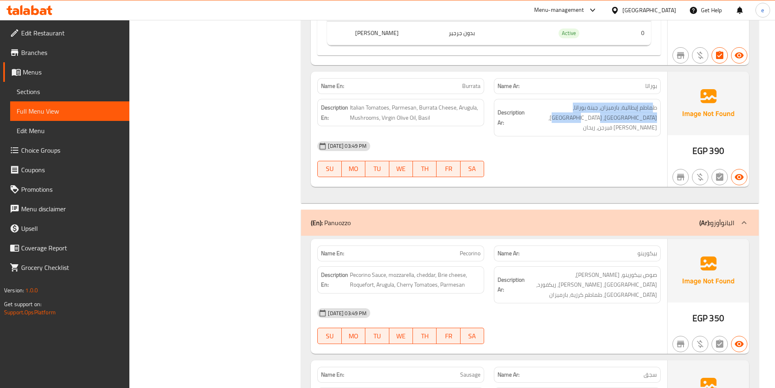
scroll to position [1667, 0]
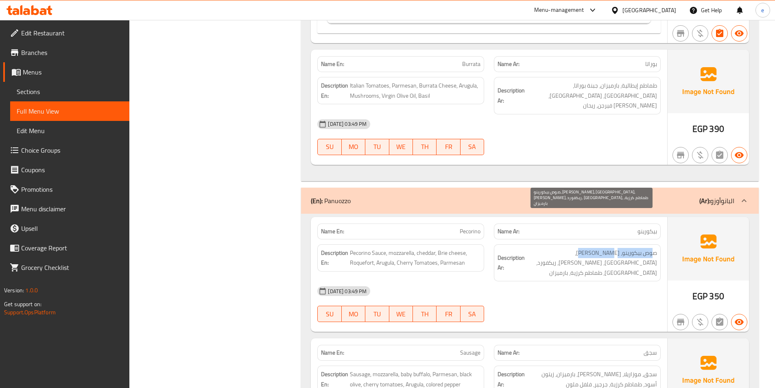
drag, startPoint x: 643, startPoint y: 216, endPoint x: 596, endPoint y: 218, distance: 46.4
click at [596, 248] on span "صوص بيكورينو، [PERSON_NAME]، [GEOGRAPHIC_DATA]، [PERSON_NAME]، ريكفورد، [GEOGRA…" at bounding box center [591, 263] width 131 height 30
click at [349, 196] on p "(En): Panuozzo" at bounding box center [331, 201] width 40 height 10
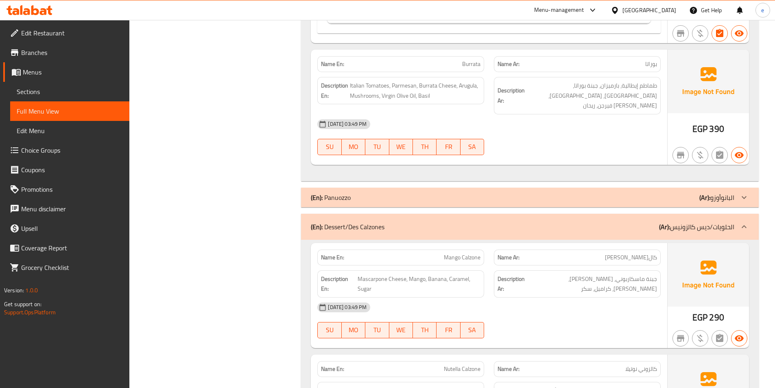
click at [349, 192] on p "(En): Panuozzo" at bounding box center [331, 197] width 40 height 10
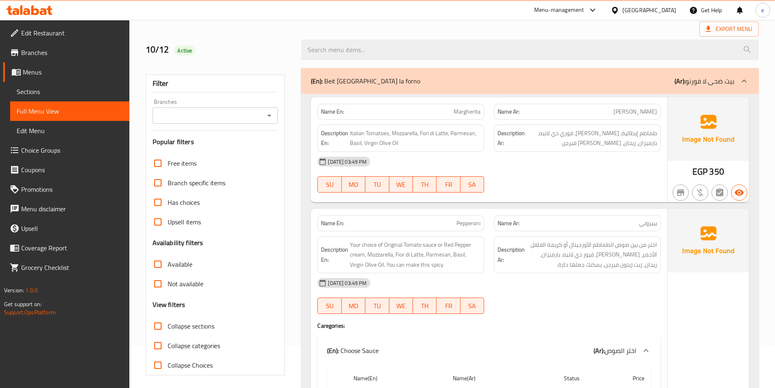
scroll to position [41, 0]
drag, startPoint x: 614, startPoint y: 137, endPoint x: 631, endPoint y: 153, distance: 23.3
click at [631, 153] on div "Name En: Margherita Name Ar: مارجريتا Description En: Italian Tomatoes, Mozzare…" at bounding box center [489, 150] width 356 height 105
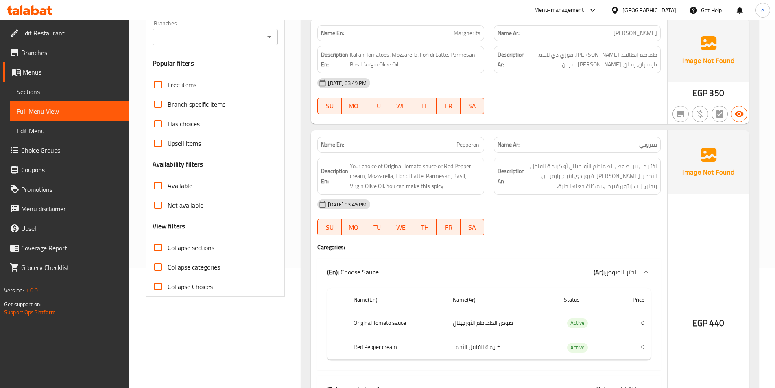
scroll to position [122, 0]
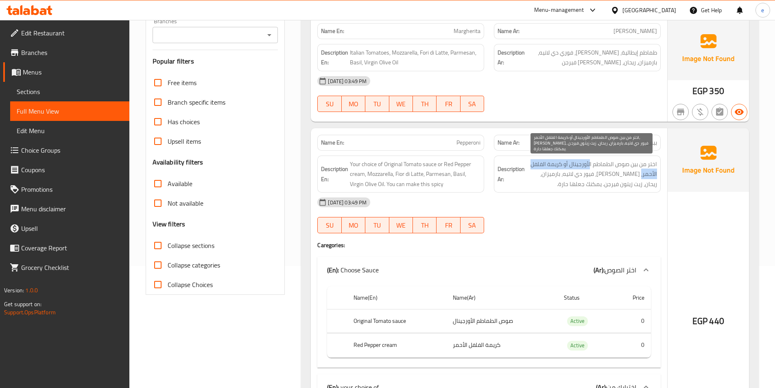
drag, startPoint x: 641, startPoint y: 170, endPoint x: 589, endPoint y: 164, distance: 52.4
click at [589, 164] on span "اختر من بين صوص الطماطم الأورجينال أو كريمة الفلفل الأحمر، [PERSON_NAME]، فيور …" at bounding box center [591, 174] width 131 height 30
click at [617, 167] on span "اختر من بين صوص الطماطم الأورجينال أو كريمة الفلفل الأحمر، [PERSON_NAME]، فيور …" at bounding box center [591, 174] width 131 height 30
drag, startPoint x: 572, startPoint y: 168, endPoint x: 542, endPoint y: 166, distance: 30.1
click at [542, 166] on span "اختر من بين صوص الطماطم الأورجينال أو كريمة الفلفل الأحمر، [PERSON_NAME]، فيور …" at bounding box center [591, 174] width 131 height 30
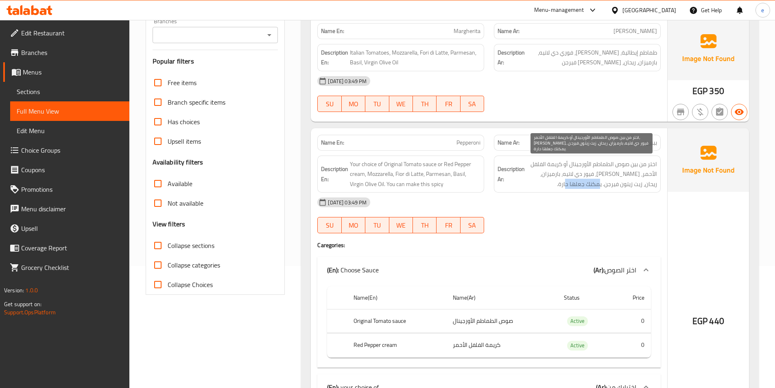
drag, startPoint x: 622, startPoint y: 185, endPoint x: 566, endPoint y: 182, distance: 56.2
click at [566, 182] on span "اختر من بين صوص الطماطم الأورجينال أو كريمة الفلفل الأحمر، [PERSON_NAME]، فيور …" at bounding box center [591, 174] width 131 height 30
drag, startPoint x: 544, startPoint y: 169, endPoint x: 535, endPoint y: 170, distance: 8.6
click at [535, 170] on span "اختر من بين صوص الطماطم الأورجينال أو كريمة الفلفل الأحمر، [PERSON_NAME]، فيور …" at bounding box center [591, 174] width 131 height 30
click at [622, 174] on span "اختر من بين صوص الطماطم الأورجينال أو كريمة الفلفل الأحمر، [PERSON_NAME]، فيور …" at bounding box center [591, 174] width 131 height 30
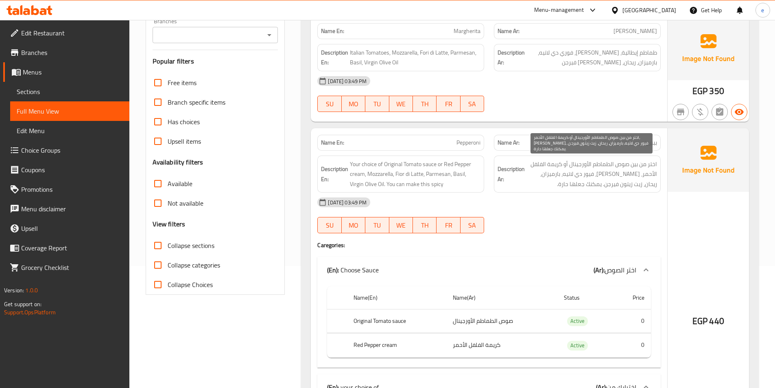
click at [639, 187] on span "اختر من بين صوص الطماطم الأورجينال أو كريمة الفلفل الأحمر، [PERSON_NAME]، فيور …" at bounding box center [591, 174] width 131 height 30
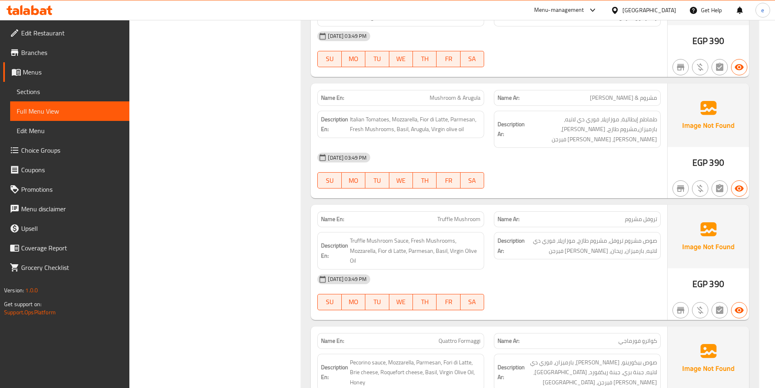
scroll to position [692, 0]
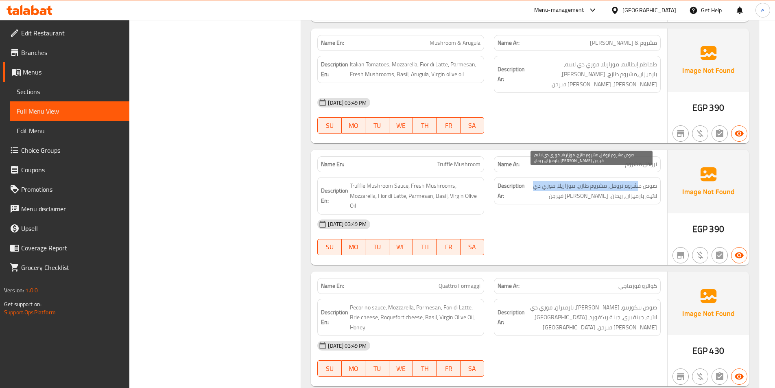
drag, startPoint x: 629, startPoint y: 180, endPoint x: 531, endPoint y: 180, distance: 98.0
click at [531, 181] on span "صوص مشروم تروفل، مشروم طازج، موزاريلا، فوري دي لاتيه، بارميزان، ريحان، [PERSON_…" at bounding box center [591, 191] width 131 height 20
drag, startPoint x: 630, startPoint y: 190, endPoint x: 593, endPoint y: 188, distance: 36.3
click at [593, 188] on span "صوص مشروم تروفل، مشروم طازج، موزاريلا، فوري دي لاتيه، بارميزان، ريحان، [PERSON_…" at bounding box center [591, 191] width 131 height 20
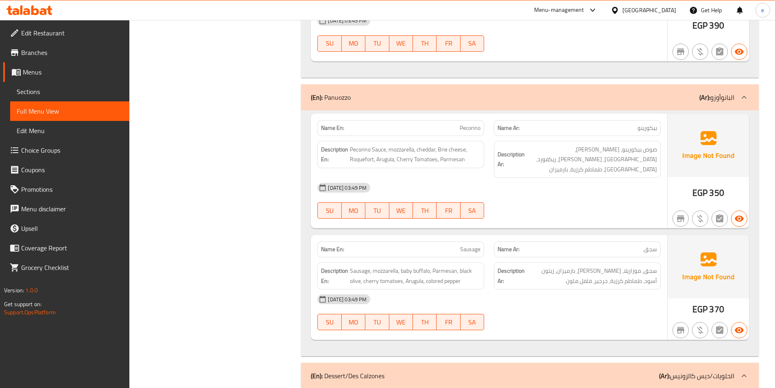
scroll to position [1790, 0]
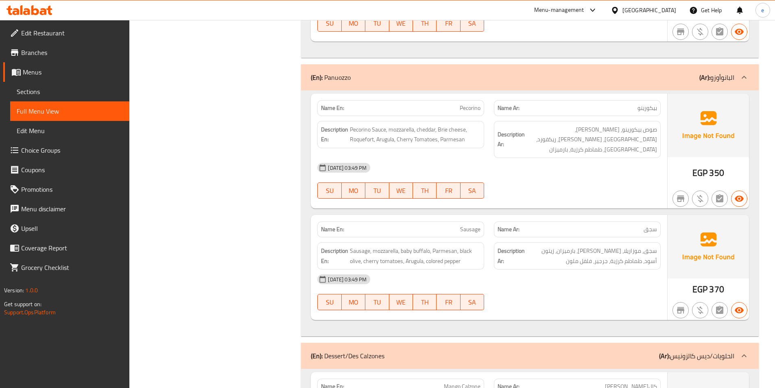
click at [474, 104] on span "Pecorino" at bounding box center [470, 108] width 21 height 9
copy span "Pecorino"
click at [630, 269] on div "[DATE] 03:49 PM" at bounding box center [488, 279] width 353 height 20
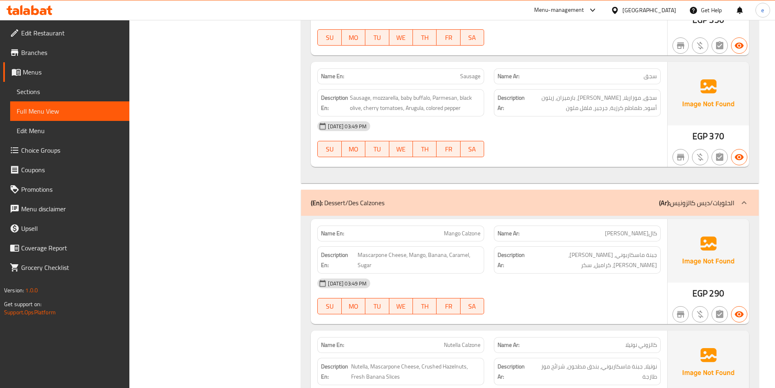
scroll to position [1993, 0]
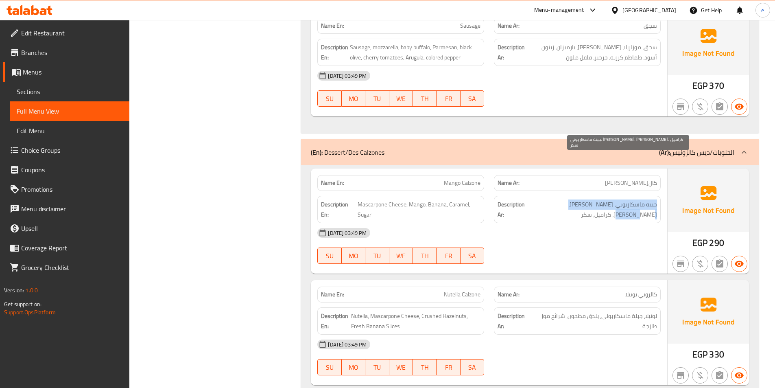
drag, startPoint x: 642, startPoint y: 158, endPoint x: 543, endPoint y: 166, distance: 98.7
click at [541, 196] on div "Description Ar: جبنة ماسكاربوني، مانجو، موز، كراميل، سكر" at bounding box center [577, 209] width 167 height 27
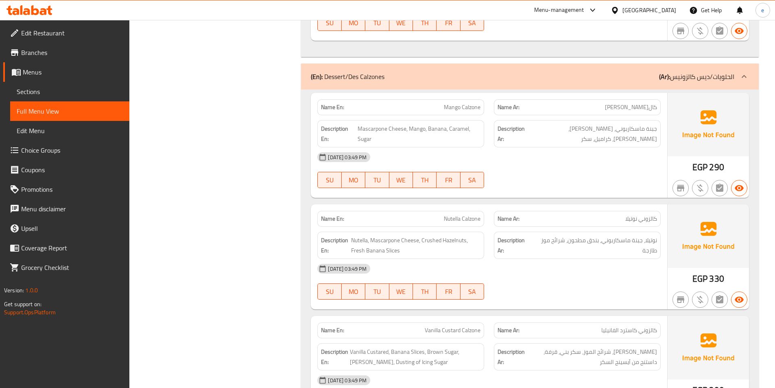
scroll to position [2075, 0]
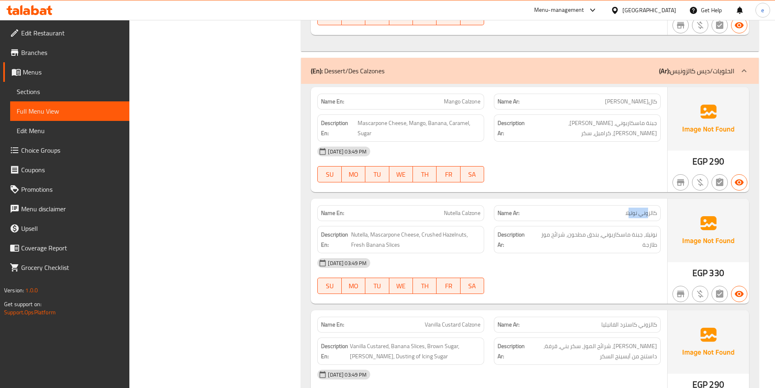
drag, startPoint x: 647, startPoint y: 164, endPoint x: 628, endPoint y: 164, distance: 19.1
click at [628, 209] on span "كالزوني نوتيلا" at bounding box center [641, 213] width 32 height 9
click at [637, 221] on div "Description Ar: نوتيلا، جبنة ماسكاربوني، بندق مطحون، شرائح موز طازجة" at bounding box center [577, 239] width 177 height 37
drag, startPoint x: 615, startPoint y: 165, endPoint x: 647, endPoint y: 167, distance: 31.8
click at [653, 209] on p "Name Ar: كالزوني نوتيلا" at bounding box center [576, 213] width 159 height 9
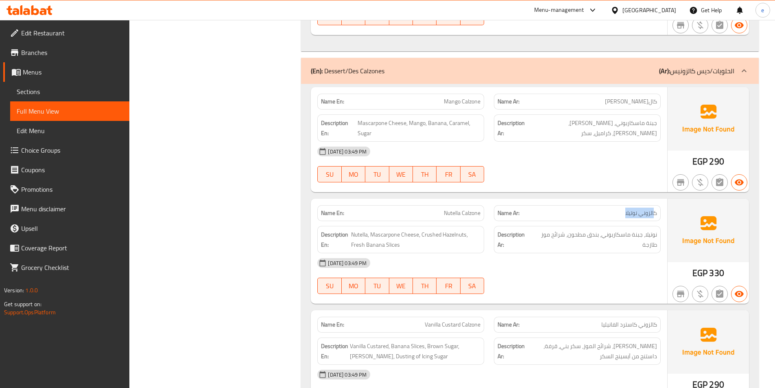
click at [626, 209] on span "كالزوني نوتيلا" at bounding box center [641, 213] width 32 height 9
drag, startPoint x: 616, startPoint y: 163, endPoint x: 657, endPoint y: 162, distance: 41.5
click at [657, 205] on div "Name Ar: كالزوني نوتيلا" at bounding box center [577, 213] width 167 height 16
drag, startPoint x: 439, startPoint y: 164, endPoint x: 487, endPoint y: 164, distance: 48.0
click at [487, 200] on div "Name En: Nutella Calzone" at bounding box center [400, 213] width 177 height 26
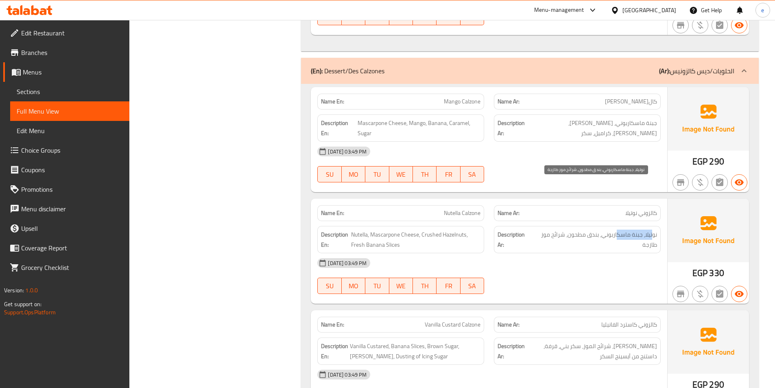
drag, startPoint x: 653, startPoint y: 185, endPoint x: 616, endPoint y: 186, distance: 37.0
click at [616, 229] on span "نوتيلا، جبنة ماسكاربوني، بندق مطحون، شرائح موز طازجة" at bounding box center [594, 239] width 124 height 20
click at [653, 229] on span "نوتيلا، جبنة ماسكاربوني، بندق مطحون، شرائح موز طازجة" at bounding box center [594, 239] width 124 height 20
drag, startPoint x: 648, startPoint y: 187, endPoint x: 635, endPoint y: 187, distance: 13.0
click at [635, 229] on span "نوتيلا، جبنة ماسكاربوني، بندق مطحون، شرائح موز طازجة" at bounding box center [594, 239] width 124 height 20
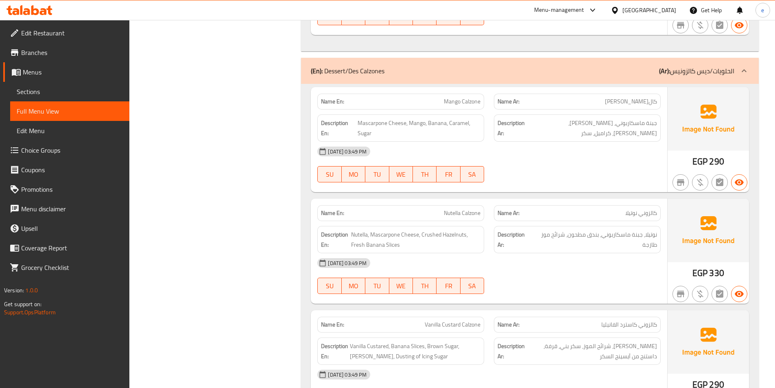
click at [639, 209] on span "كالزوني نوتيلا" at bounding box center [641, 213] width 32 height 9
click at [622, 205] on div "Name Ar: كالزوني نوتيلا" at bounding box center [577, 213] width 167 height 16
click at [631, 209] on span "كالزوني نوتيلا" at bounding box center [641, 213] width 32 height 9
drag, startPoint x: 640, startPoint y: 188, endPoint x: 601, endPoint y: 196, distance: 39.9
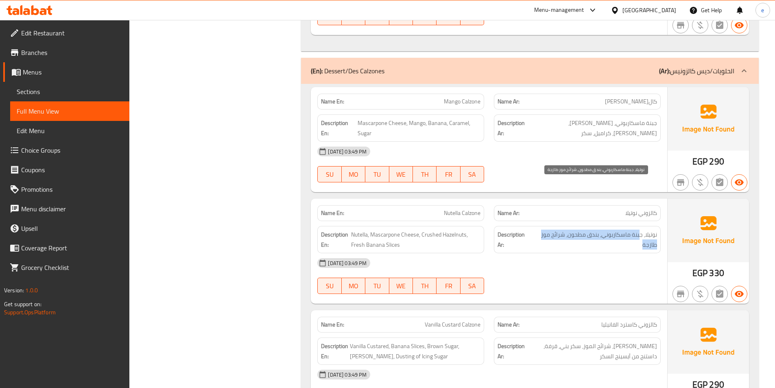
click at [601, 229] on span "نوتيلا، جبنة ماسكاربوني، بندق مطحون، شرائح موز طازجة" at bounding box center [594, 239] width 124 height 20
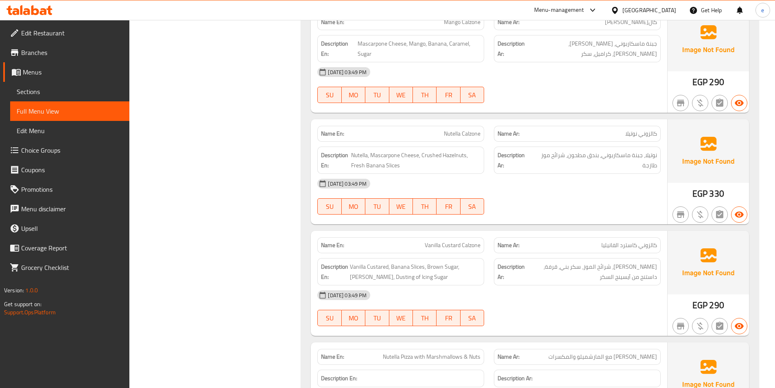
scroll to position [2156, 0]
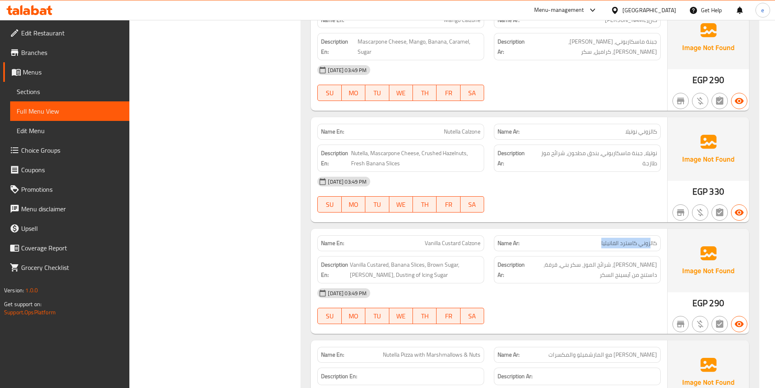
drag, startPoint x: 650, startPoint y: 190, endPoint x: 599, endPoint y: 192, distance: 51.7
click at [599, 239] on p "Name Ar: كالزوني كاسترد الفانيليا" at bounding box center [576, 243] width 159 height 9
click at [620, 239] on span "كالزوني كاسترد الفانيليا" at bounding box center [629, 243] width 56 height 9
drag, startPoint x: 400, startPoint y: 190, endPoint x: 482, endPoint y: 193, distance: 82.2
click at [482, 235] on div "Name En: Vanilla Custard Calzone" at bounding box center [400, 243] width 167 height 16
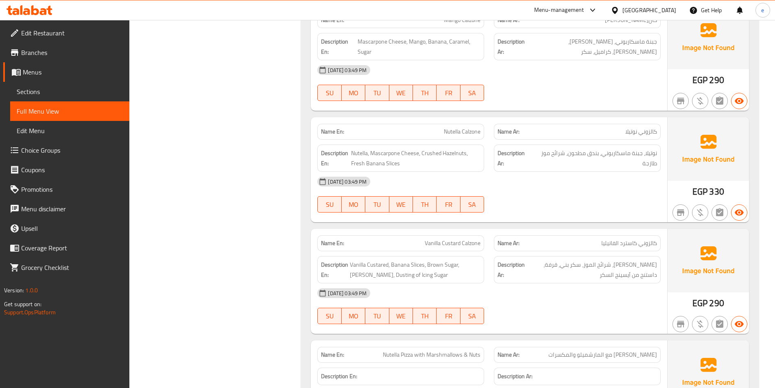
click at [602, 256] on div "Description Ar: كاسترد فانيليا، شرائح الموز، سكر بني، قرفة، داستنج من آيسينج ال…" at bounding box center [577, 269] width 167 height 27
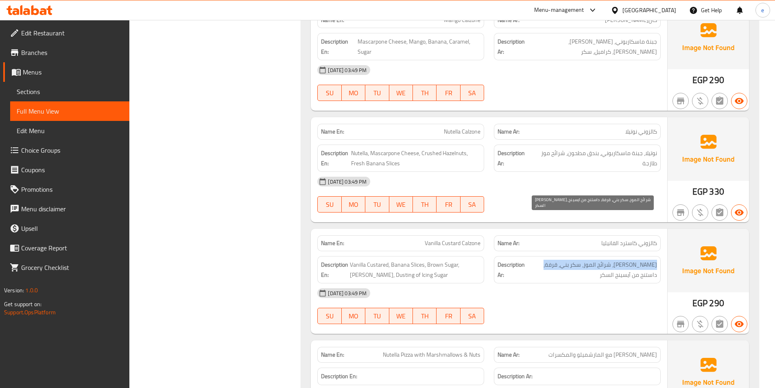
drag, startPoint x: 656, startPoint y: 218, endPoint x: 557, endPoint y: 218, distance: 99.3
click at [557, 260] on span "[PERSON_NAME]، شرائح الموز، سكر بني، قرفة، داستنج من آيسينج السكر" at bounding box center [591, 270] width 131 height 20
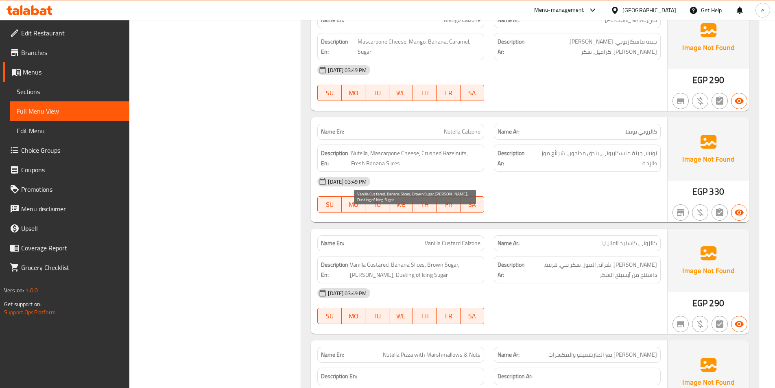
click at [390, 260] on span "Vanilla Custared, Banana Slices, Brown Sugar, [PERSON_NAME], Dusting of Icing S…" at bounding box center [415, 270] width 131 height 20
copy span "Dusting"
click at [456, 239] on span "Vanilla Custard Calzone" at bounding box center [453, 243] width 56 height 9
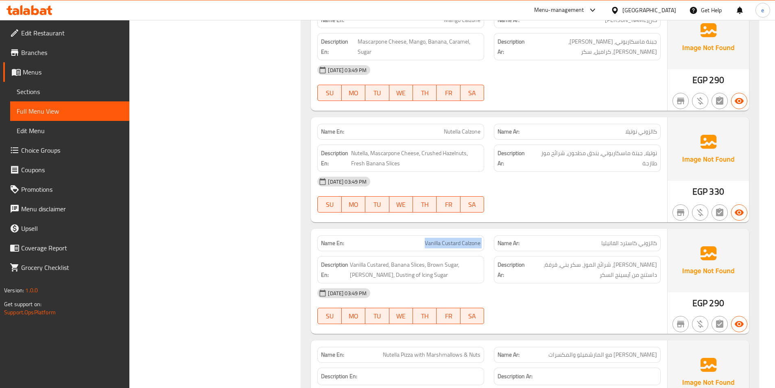
click at [456, 239] on span "Vanilla Custard Calzone" at bounding box center [453, 243] width 56 height 9
copy span "Vanilla Custard Calzone"
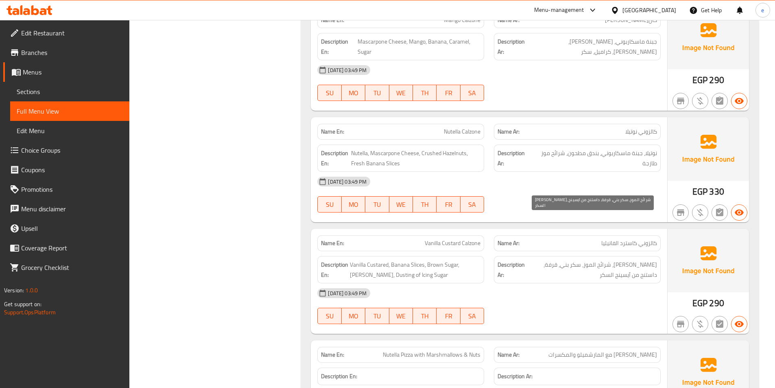
click at [589, 260] on span "[PERSON_NAME]، شرائح الموز، سكر بني، قرفة، داستنج من آيسينج السكر" at bounding box center [591, 270] width 131 height 20
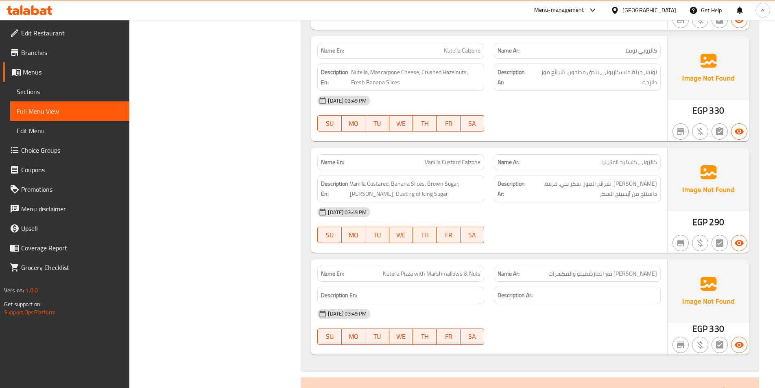
scroll to position [2237, 0]
drag, startPoint x: 653, startPoint y: 227, endPoint x: 565, endPoint y: 230, distance: 88.3
click at [565, 265] on div "Name Ar: بيتزا نوتيلا مع المارشميلو والمكسرات" at bounding box center [577, 273] width 167 height 16
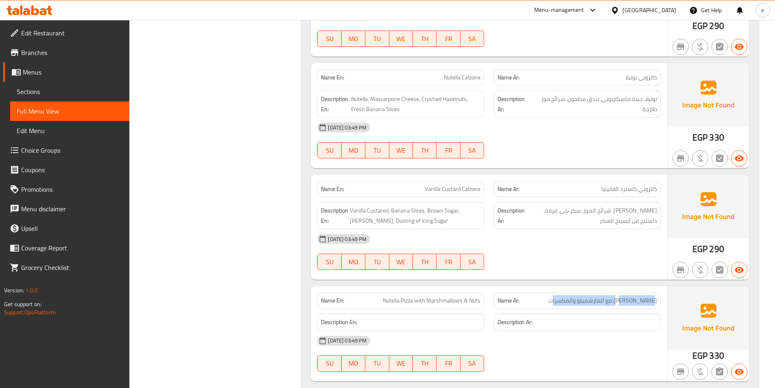
scroll to position [2197, 0]
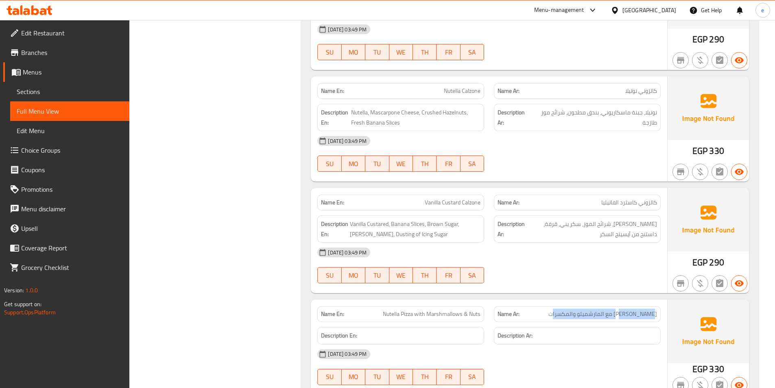
click at [561, 306] on div "Name Ar: بيتزا نوتيلا مع المارشميلو والمكسرات" at bounding box center [577, 314] width 167 height 16
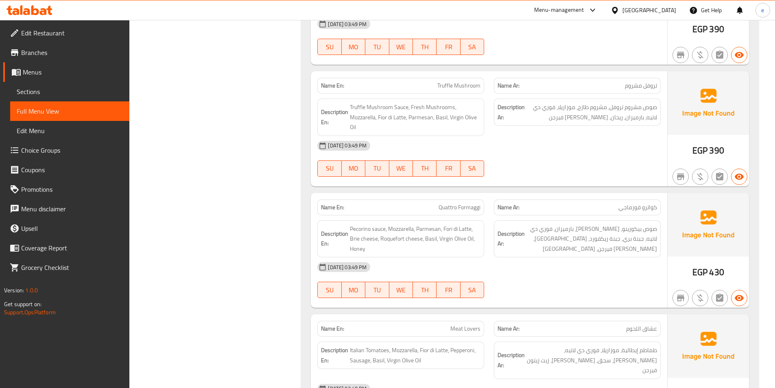
scroll to position [768, 0]
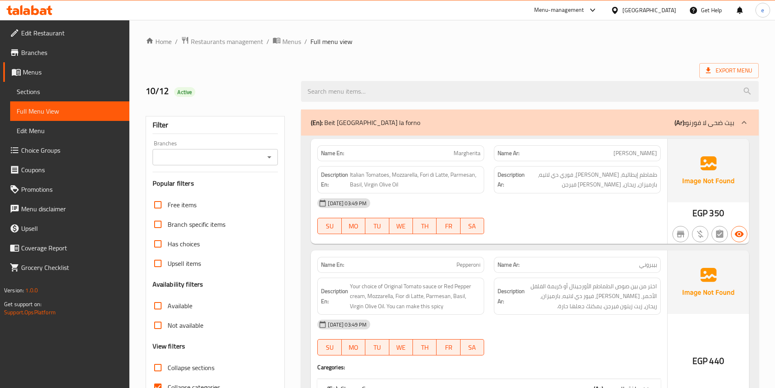
click at [41, 86] on link "Sections" at bounding box center [69, 92] width 119 height 20
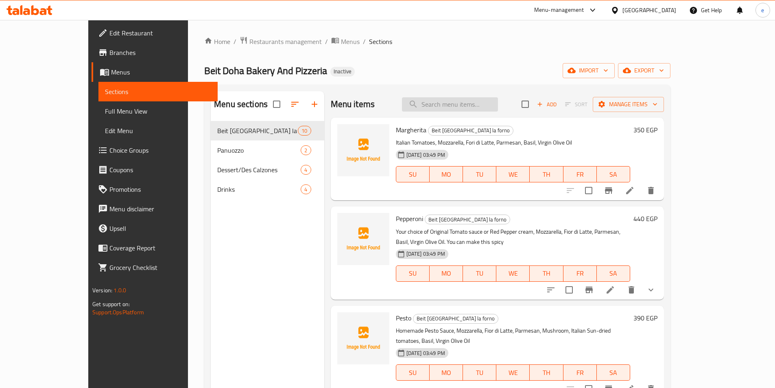
click at [476, 103] on input "search" at bounding box center [450, 104] width 96 height 14
paste input "Anchovies"
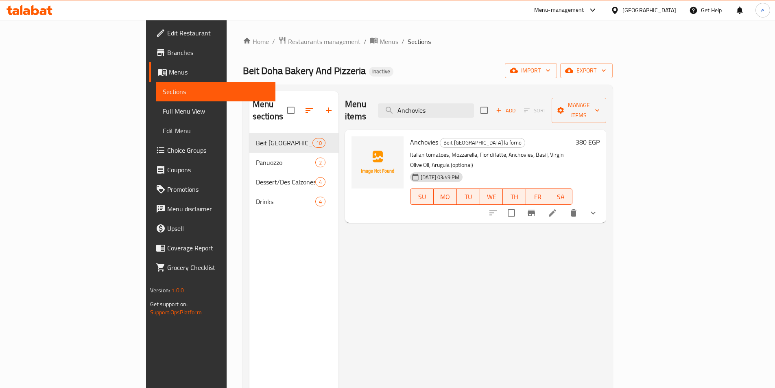
type input "Anchovies"
click at [556, 209] on icon at bounding box center [552, 212] width 7 height 7
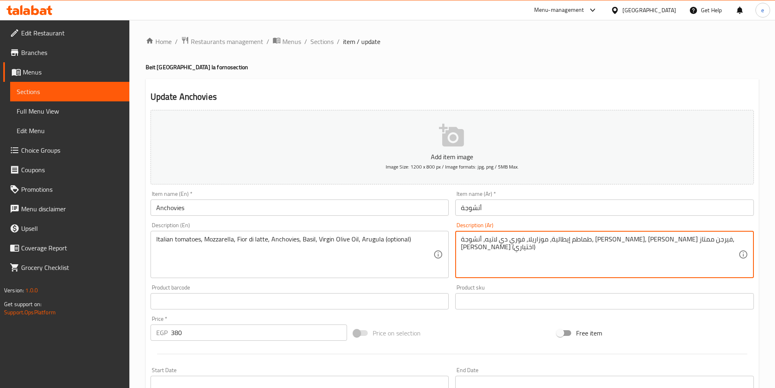
click at [511, 242] on textarea "طماطم إيطالية، موزاريلا، فوري دي لاتيه، أنشوجة، [PERSON_NAME]، [PERSON_NAME] في…" at bounding box center [599, 254] width 277 height 39
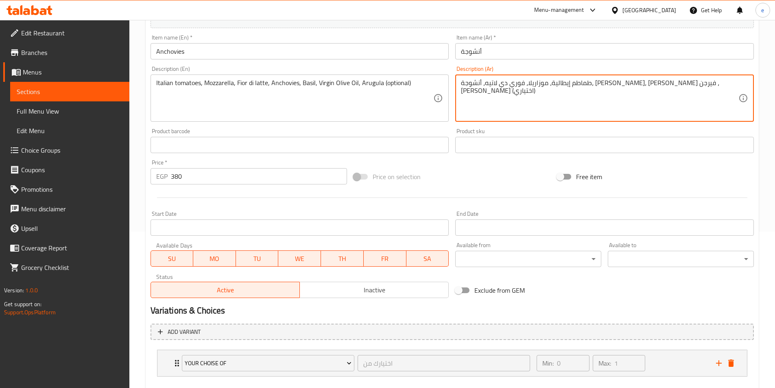
scroll to position [201, 0]
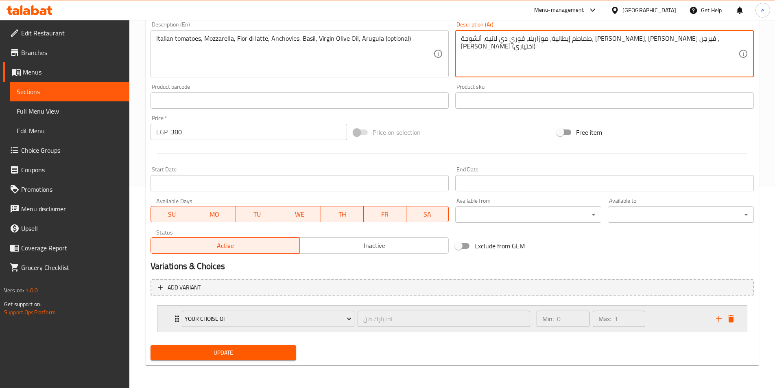
click at [665, 317] on div "Min: 0 ​ Max: 1 ​" at bounding box center [621, 318] width 179 height 26
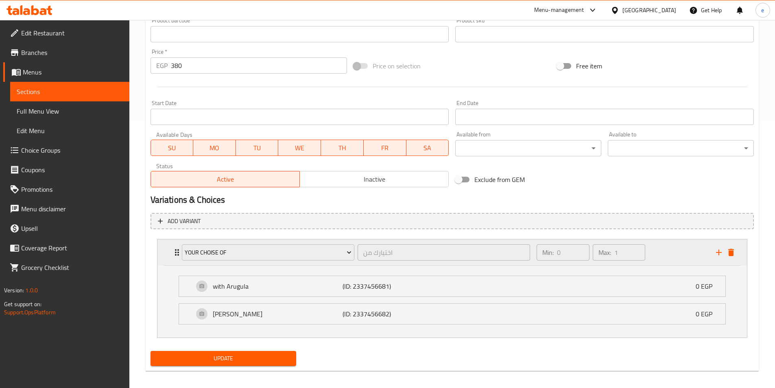
scroll to position [273, 0]
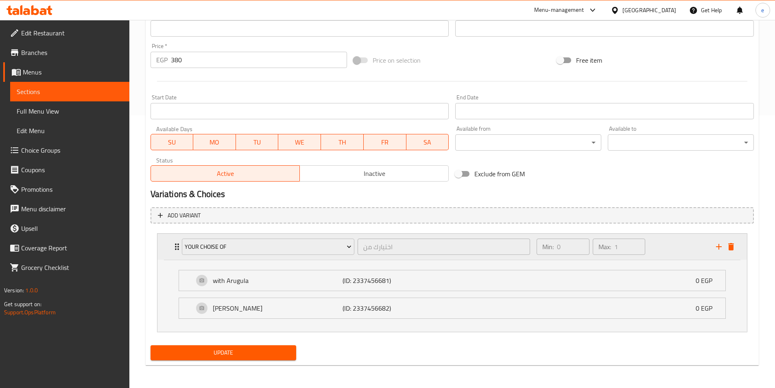
type textarea "طماطم إيطالية، موزاريلا، فوري دي لاتيه، أنشوجة، [PERSON_NAME]، [PERSON_NAME] في…"
click at [260, 353] on span "Update" at bounding box center [223, 352] width 133 height 10
click at [49, 142] on link "Choice Groups" at bounding box center [66, 150] width 126 height 20
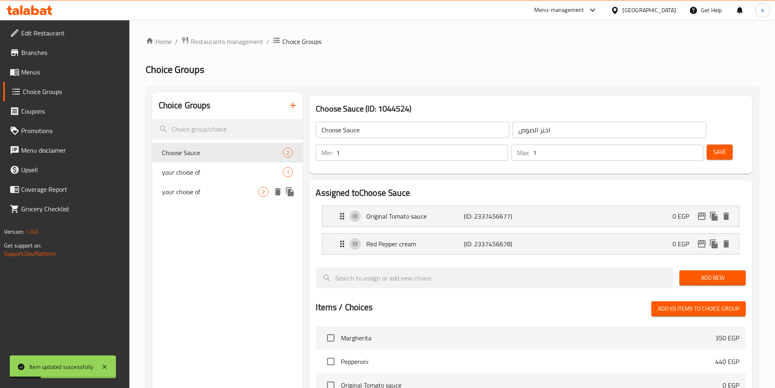
click at [255, 192] on span "your choise of" at bounding box center [210, 192] width 97 height 10
type input "your choise of"
type input "اختيارك من"
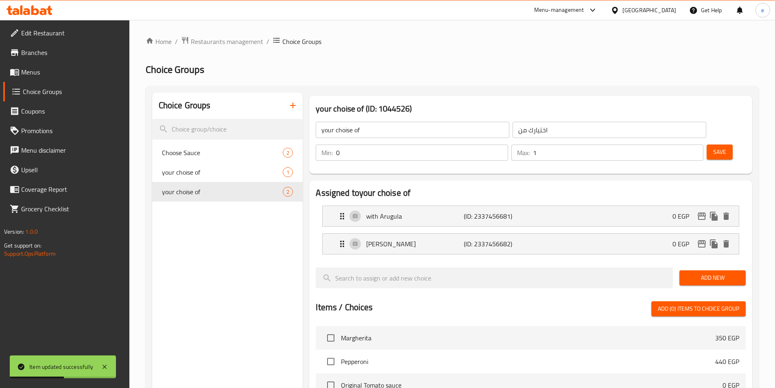
drag, startPoint x: 628, startPoint y: 127, endPoint x: 620, endPoint y: 128, distance: 9.0
click at [508, 144] on div "Min: 0 ​" at bounding box center [412, 152] width 192 height 16
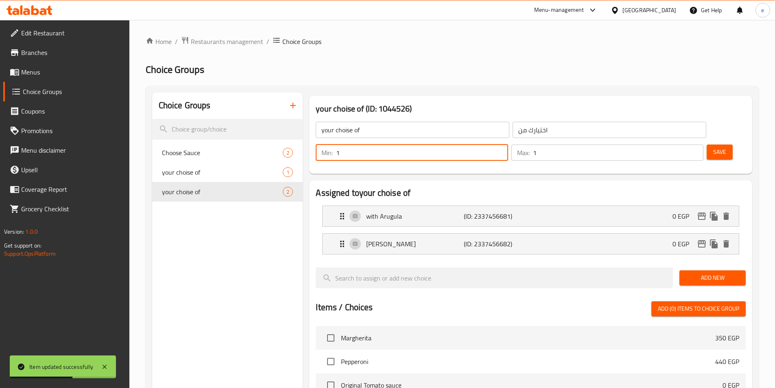
type input "1"
click at [713, 147] on span "Save" at bounding box center [719, 152] width 13 height 10
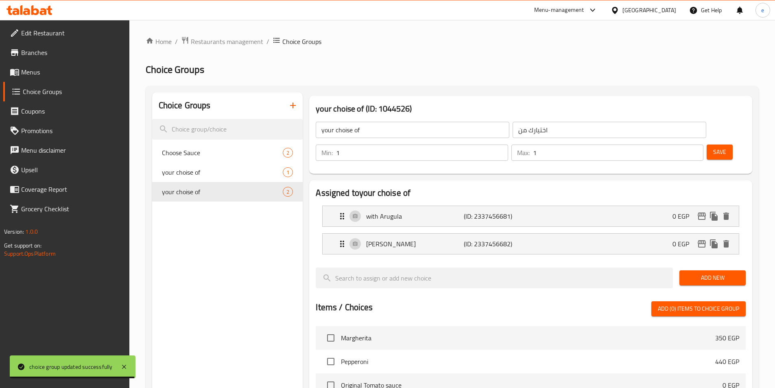
click at [33, 65] on link "Menus" at bounding box center [66, 72] width 126 height 20
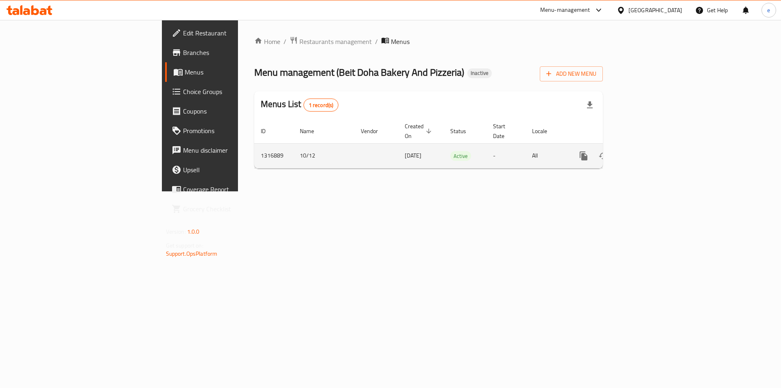
click at [647, 151] on icon "enhanced table" at bounding box center [642, 156] width 10 height 10
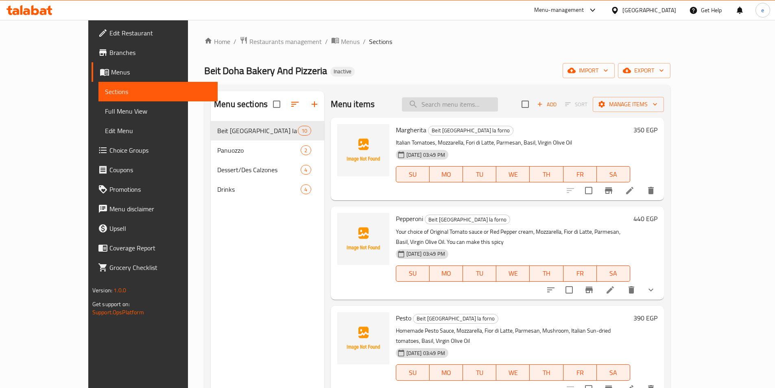
click at [498, 105] on input "search" at bounding box center [450, 104] width 96 height 14
paste input "Pecorino"
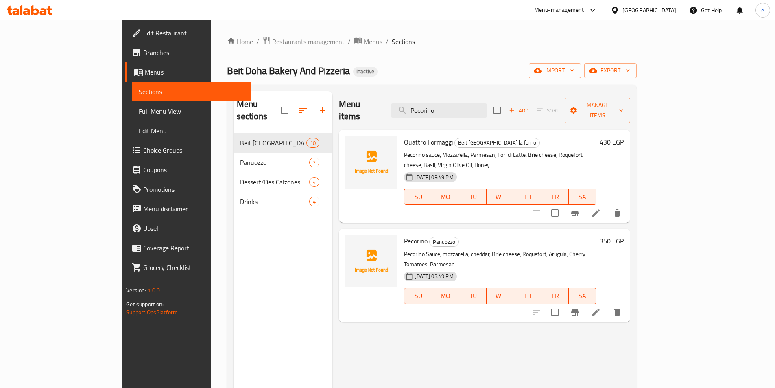
type input "Pecorino"
click at [607, 305] on li at bounding box center [596, 312] width 23 height 15
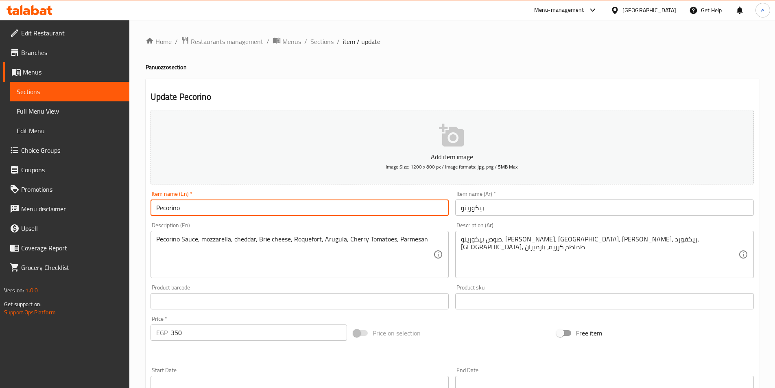
click at [216, 210] on input "Pecorino" at bounding box center [300, 207] width 299 height 16
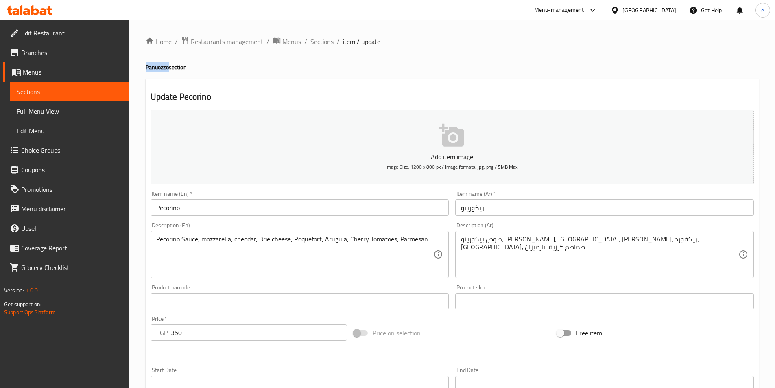
drag, startPoint x: 164, startPoint y: 66, endPoint x: 147, endPoint y: 68, distance: 17.6
click at [146, 67] on h4 "Panuozzo section" at bounding box center [452, 67] width 613 height 8
copy h4 "Panuozzo"
click at [194, 199] on div "Item name (En)   * Pecorino Item name (En) *" at bounding box center [300, 203] width 299 height 25
click at [195, 204] on input "Pecorino" at bounding box center [300, 207] width 299 height 16
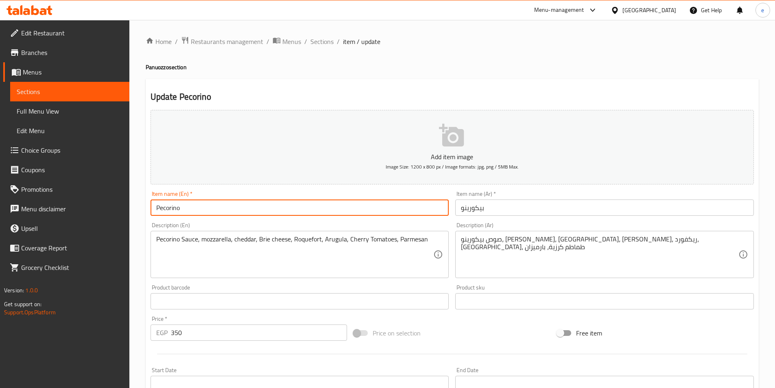
paste input "Panuozzo"
type input "Panuozzo Pecorino"
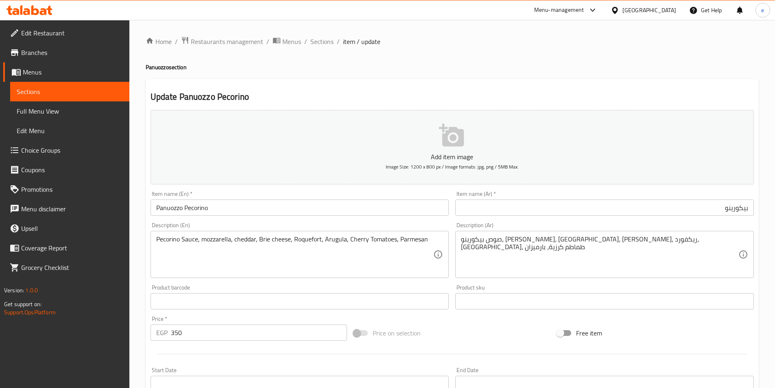
click at [666, 198] on div "Item name (Ar)   * بيكورينو Item name (Ar) *" at bounding box center [604, 203] width 299 height 25
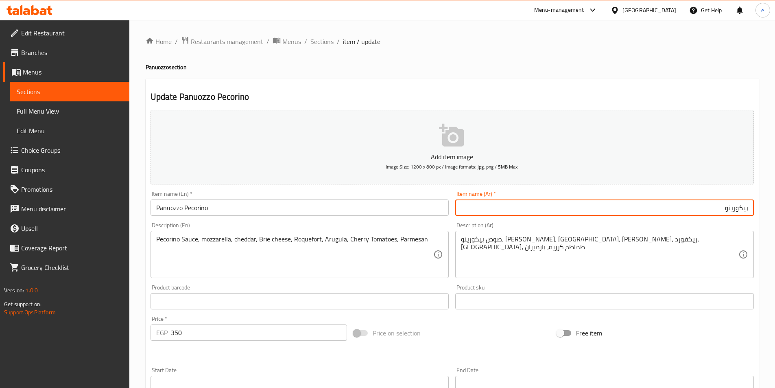
click at [672, 202] on input "بيكورينو" at bounding box center [604, 207] width 299 height 16
paste input "بانوزو"
type input "بانوزو بيكورينو"
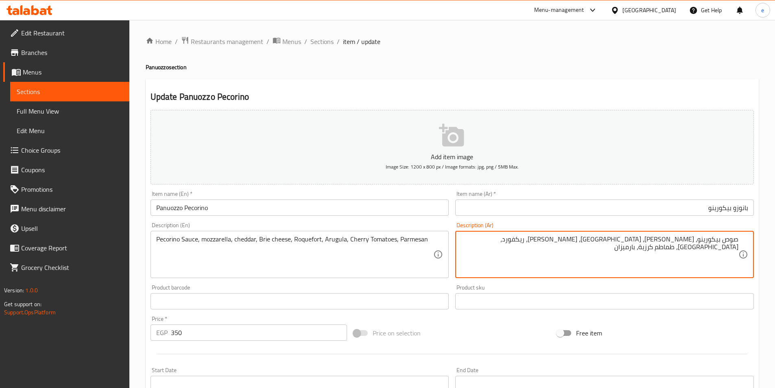
drag, startPoint x: 703, startPoint y: 246, endPoint x: 602, endPoint y: 245, distance: 100.9
click at [602, 245] on textarea "صوص بيكورينو، [PERSON_NAME]، [GEOGRAPHIC_DATA]، [PERSON_NAME]، ريكفورد، [GEOGRA…" at bounding box center [599, 254] width 277 height 39
click at [643, 248] on textarea "صوص بيكورينو، [PERSON_NAME]، [GEOGRAPHIC_DATA]، [PERSON_NAME]، ريكفورد، [GEOGRA…" at bounding box center [599, 254] width 277 height 39
drag, startPoint x: 625, startPoint y: 241, endPoint x: 517, endPoint y: 246, distance: 108.7
click at [517, 246] on textarea "صوص بيكورينو، [PERSON_NAME]، [GEOGRAPHIC_DATA]، [PERSON_NAME]، ريكفورد، [GEOGRA…" at bounding box center [599, 254] width 277 height 39
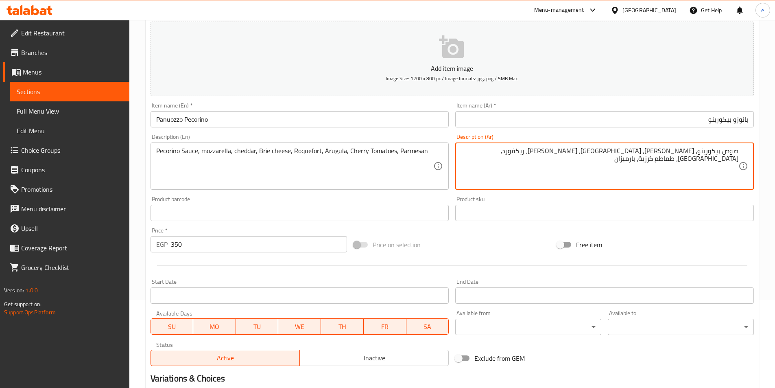
scroll to position [187, 0]
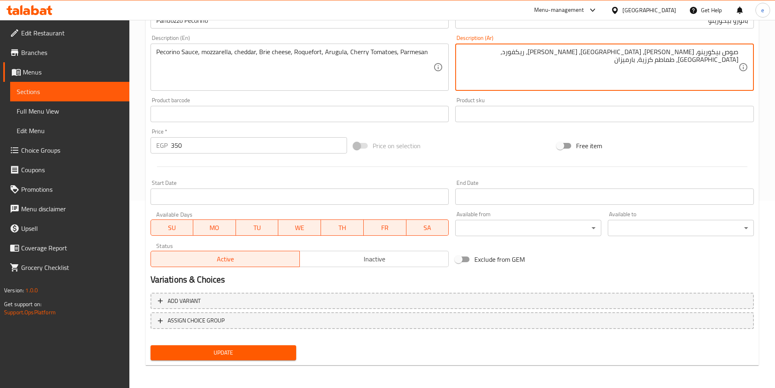
click at [267, 352] on span "Update" at bounding box center [223, 352] width 133 height 10
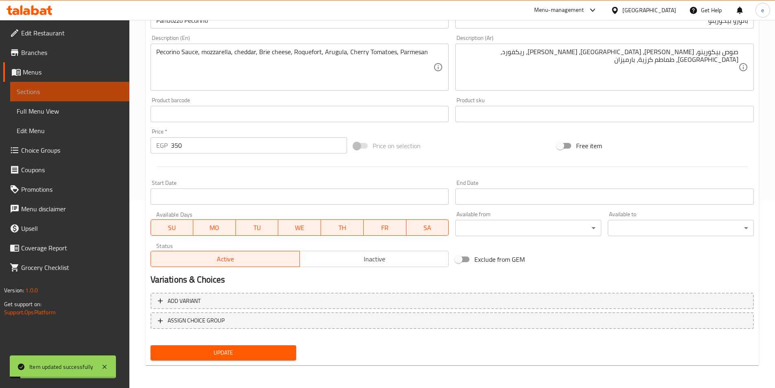
click at [48, 89] on span "Sections" at bounding box center [70, 92] width 106 height 10
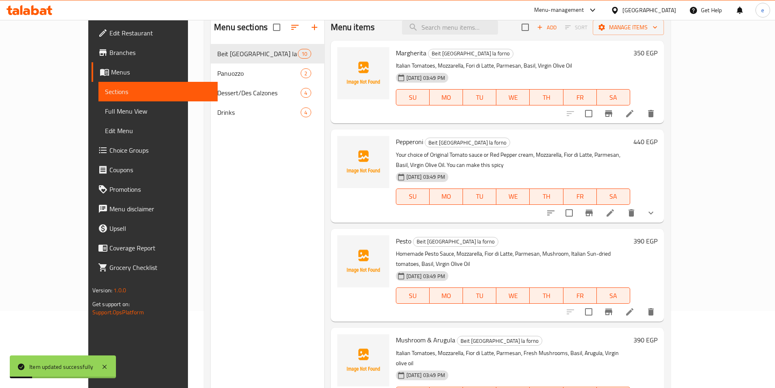
scroll to position [33, 0]
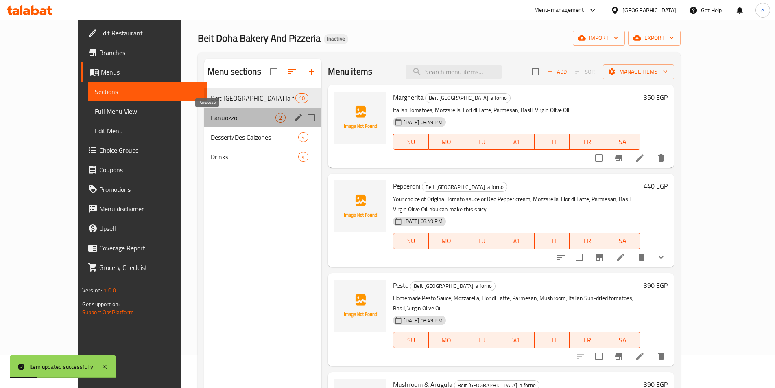
click at [211, 116] on span "Panuozzo" at bounding box center [243, 118] width 65 height 10
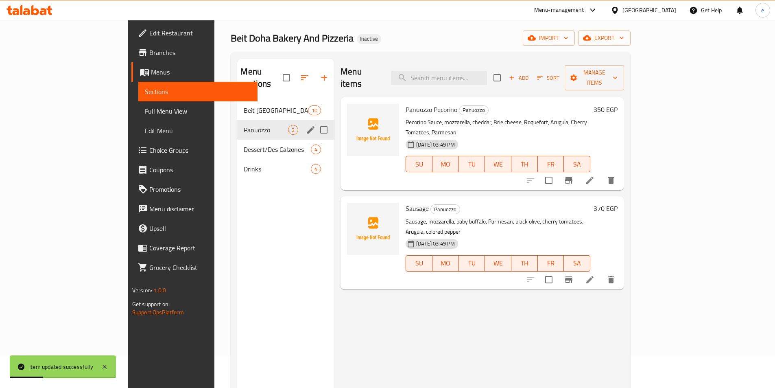
click at [307, 126] on icon "edit" at bounding box center [310, 129] width 7 height 7
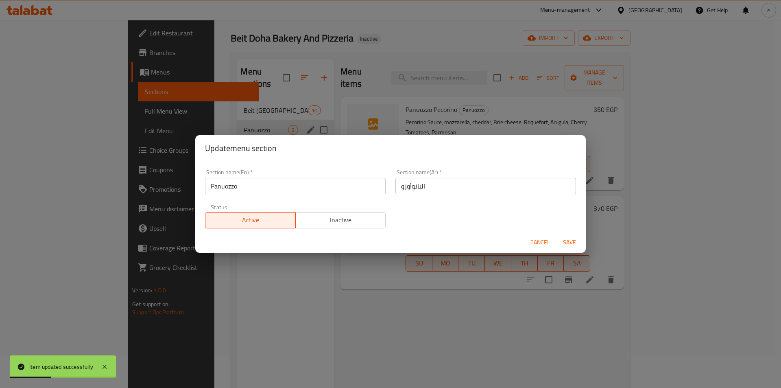
click at [451, 182] on input "البانوأوزو" at bounding box center [485, 186] width 181 height 16
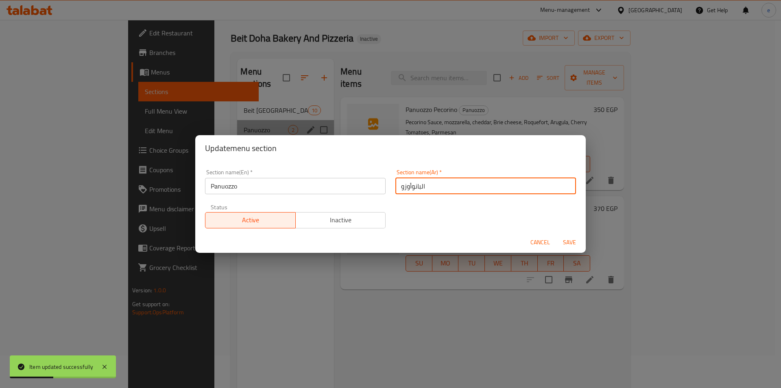
click at [451, 182] on input "البانوأوزو" at bounding box center [485, 186] width 181 height 16
paste input "ان"
type input "بانوزو"
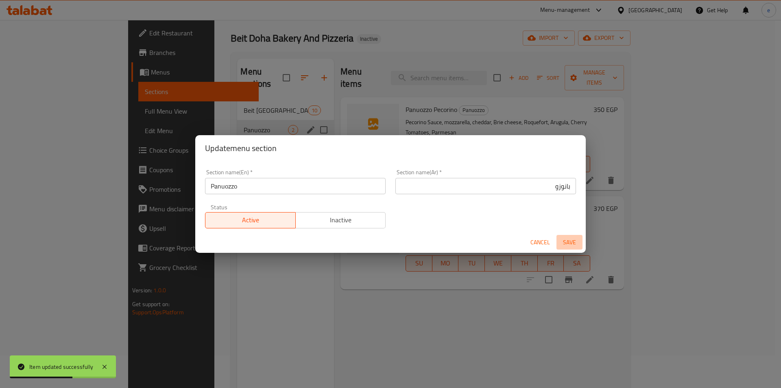
click at [569, 243] on span "Save" at bounding box center [570, 242] width 20 height 10
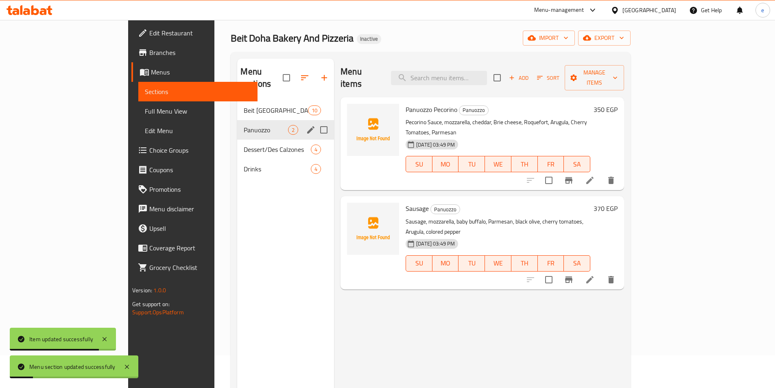
click at [595, 275] on icon at bounding box center [590, 280] width 10 height 10
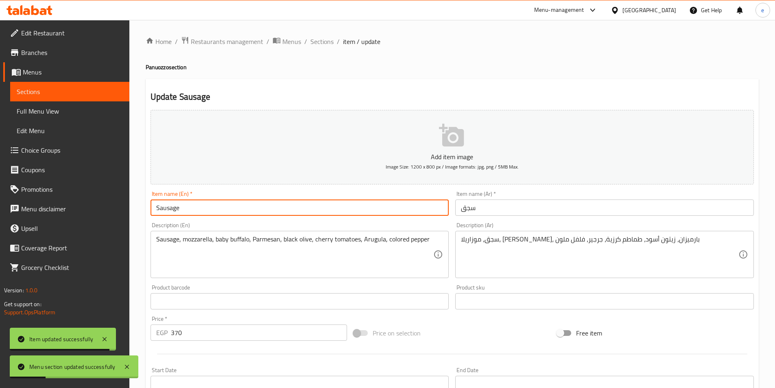
click at [267, 204] on input "Sausage" at bounding box center [300, 207] width 299 height 16
click at [589, 209] on input "سجق" at bounding box center [604, 207] width 299 height 16
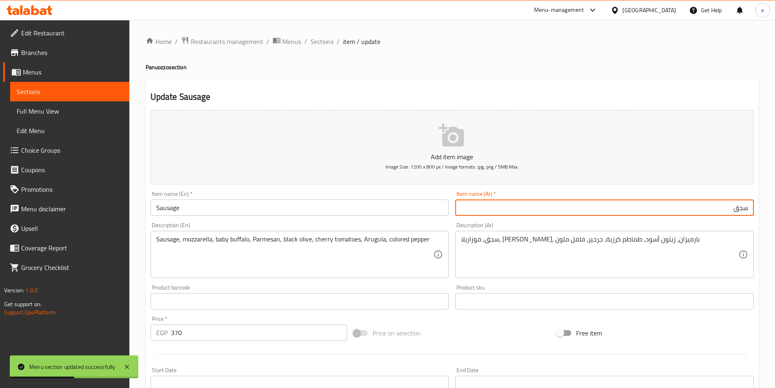
paste input "بانوزو"
type input "بانوزو سجق"
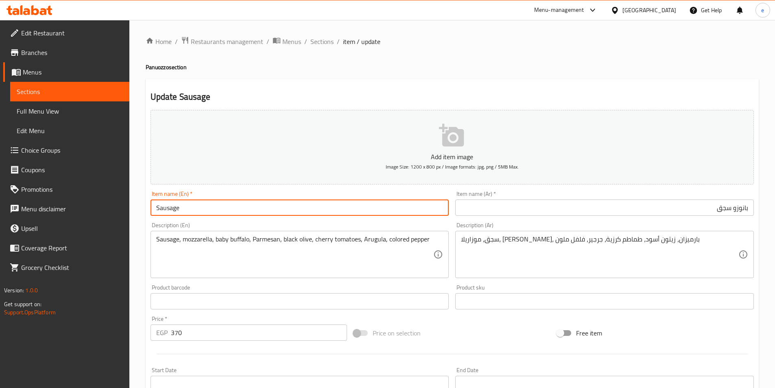
paste input "Panuozzo"
type input "Panuozzo Sausage"
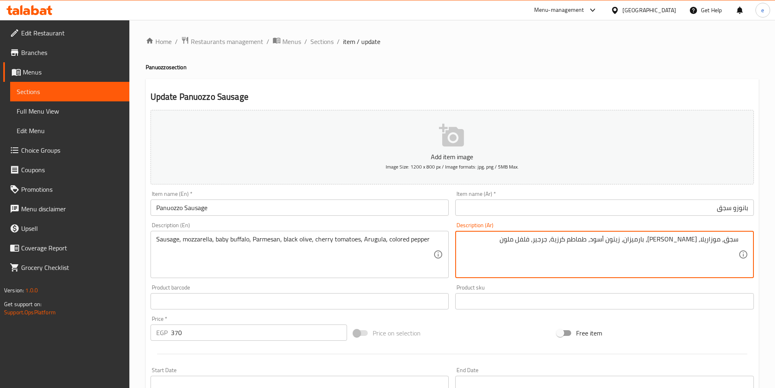
drag, startPoint x: 689, startPoint y: 242, endPoint x: 513, endPoint y: 247, distance: 175.8
click at [513, 247] on textarea "سجق، موزاريلا، [PERSON_NAME]، بارميزان، زيتون أسود، طماطم كرزية، جرجير، فلفل مل…" at bounding box center [599, 254] width 277 height 39
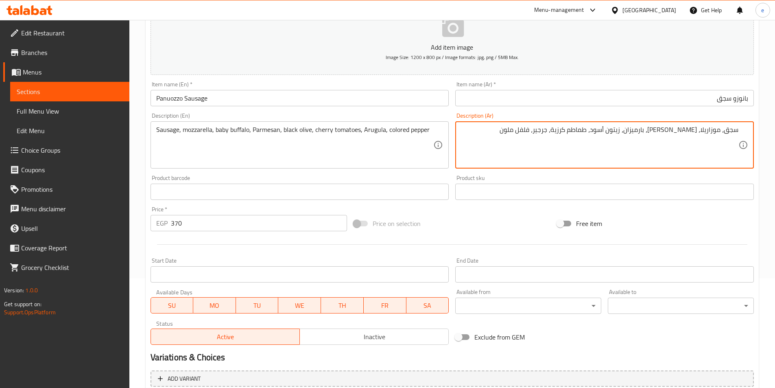
scroll to position [187, 0]
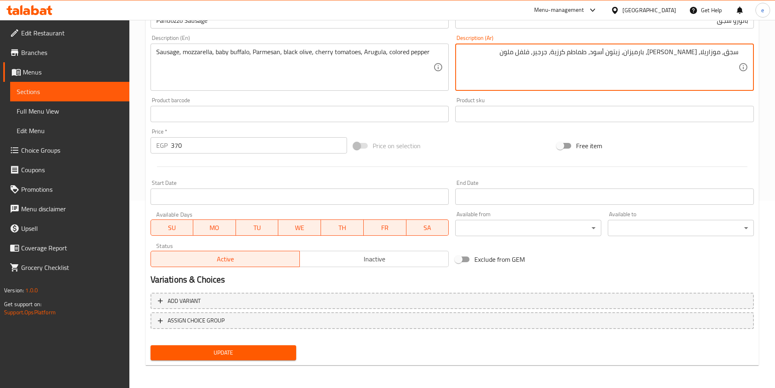
click at [230, 347] on span "Update" at bounding box center [223, 352] width 133 height 10
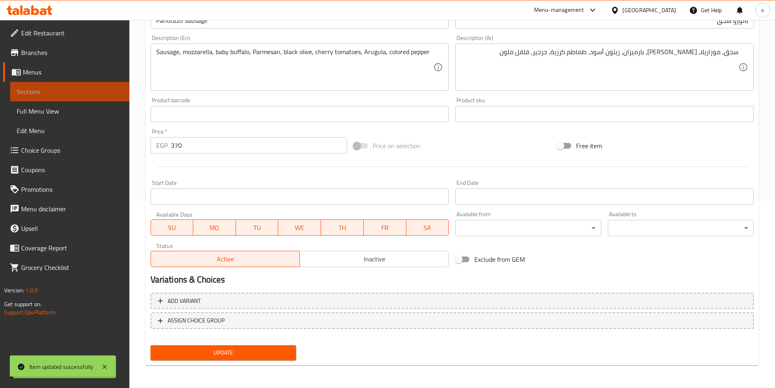
click at [39, 89] on span "Sections" at bounding box center [70, 92] width 106 height 10
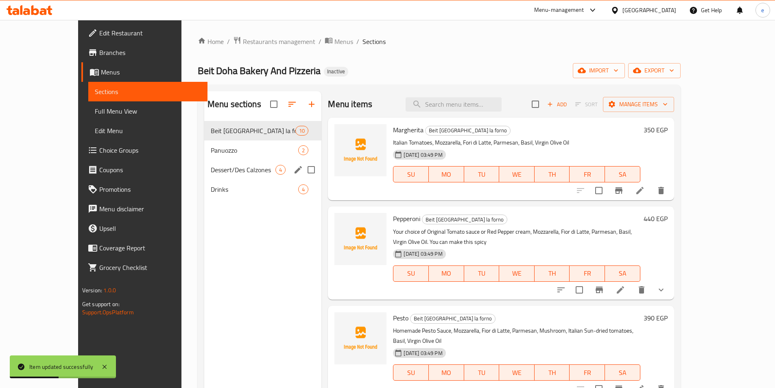
click at [216, 166] on span "Dessert/Des Calzones" at bounding box center [243, 170] width 65 height 10
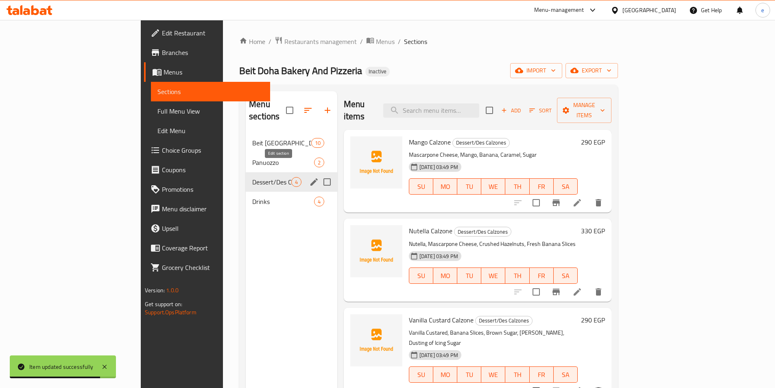
click at [309, 177] on icon "edit" at bounding box center [314, 182] width 10 height 10
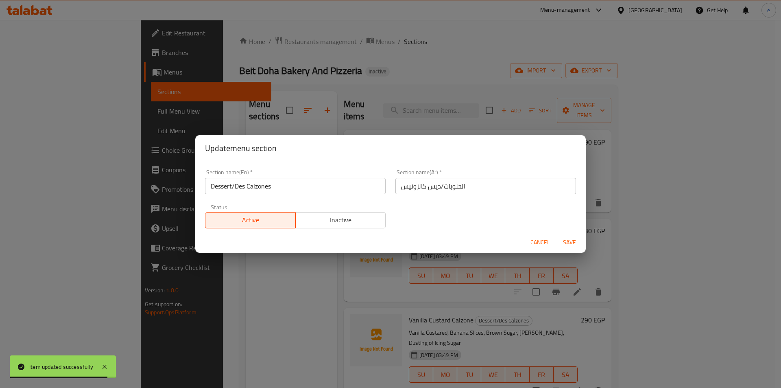
click at [477, 194] on input "الحلويات/ديس كالزونيس" at bounding box center [485, 186] width 181 height 16
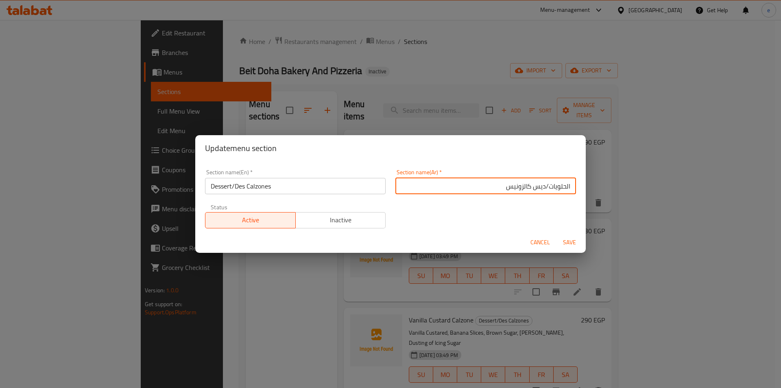
click at [496, 187] on input "الحلويات/ديس كالزونيس" at bounding box center [485, 186] width 181 height 16
type input "الحلويات/ديس كالزوني"
click at [565, 244] on span "Save" at bounding box center [570, 242] width 20 height 10
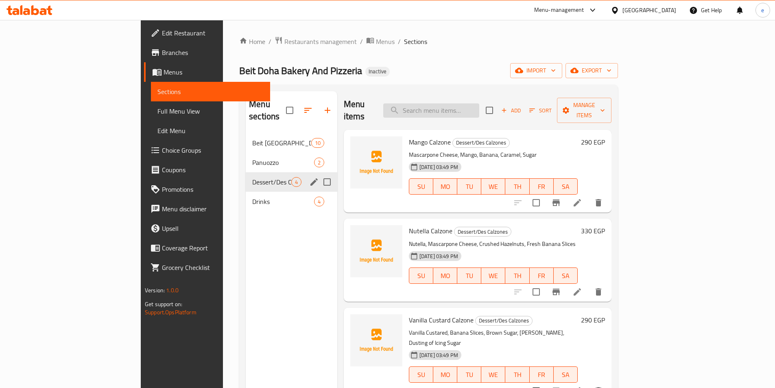
click at [462, 106] on input "search" at bounding box center [431, 110] width 96 height 14
paste input "Vanilla Custard Calzone"
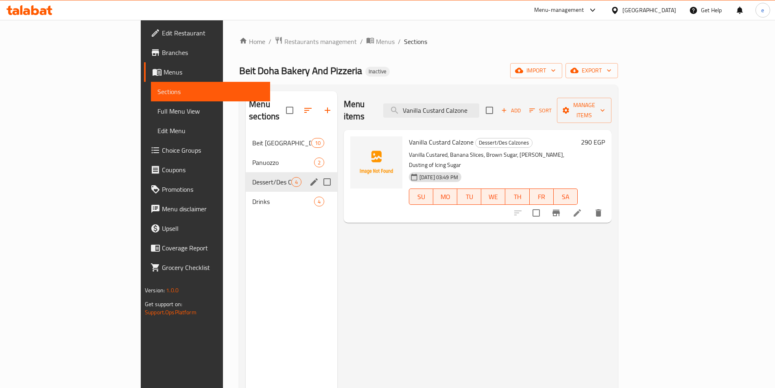
type input "Vanilla Custard Calzone"
click at [589, 205] on li at bounding box center [577, 212] width 23 height 15
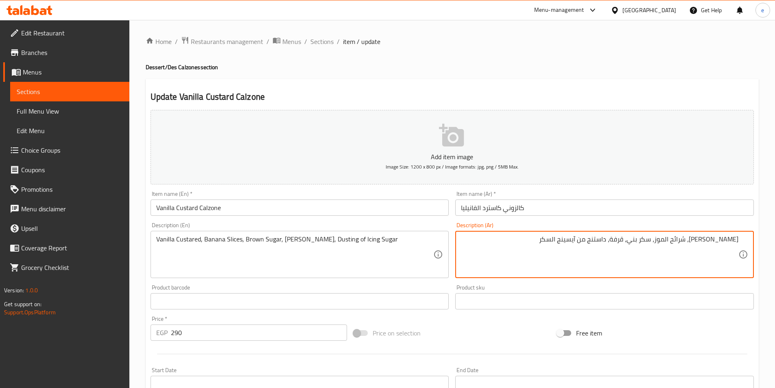
click at [613, 241] on textarea "[PERSON_NAME]، شرائح الموز، سكر بني، قرفة، داستنج من آيسينج السكر" at bounding box center [599, 254] width 277 height 39
click at [565, 242] on textarea "[PERSON_NAME]، شرائح الموز، سكر بني، [GEOGRAPHIC_DATA]، رشة من آيسينج السكر" at bounding box center [599, 254] width 277 height 39
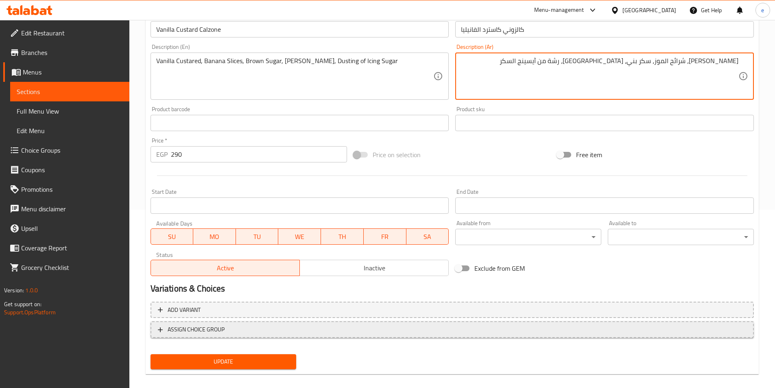
scroll to position [187, 0]
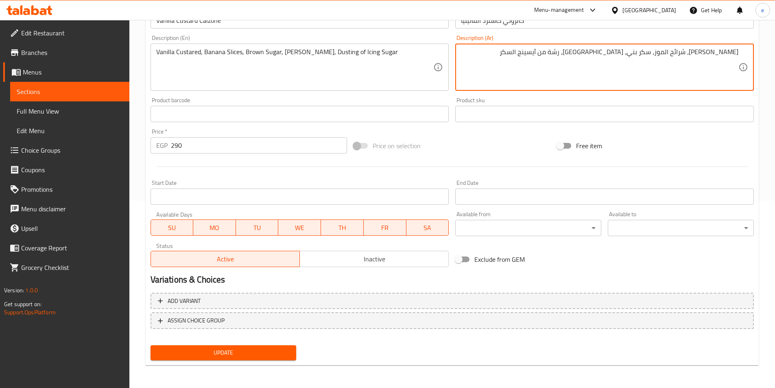
type textarea "[PERSON_NAME]، شرائح الموز، سكر بني، [GEOGRAPHIC_DATA]، رشة من آيسينج السكر"
click at [253, 350] on span "Update" at bounding box center [223, 352] width 133 height 10
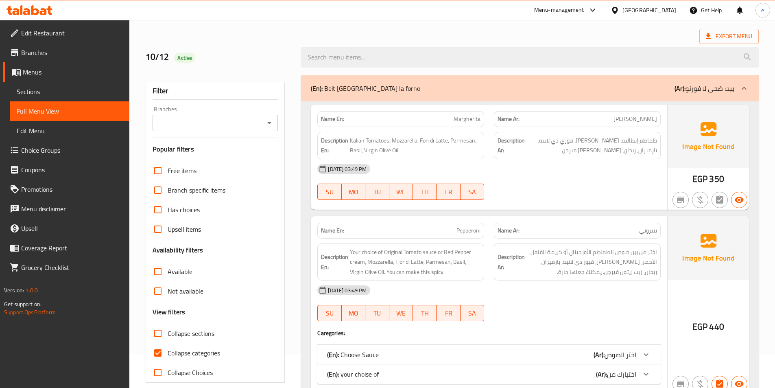
scroll to position [81, 0]
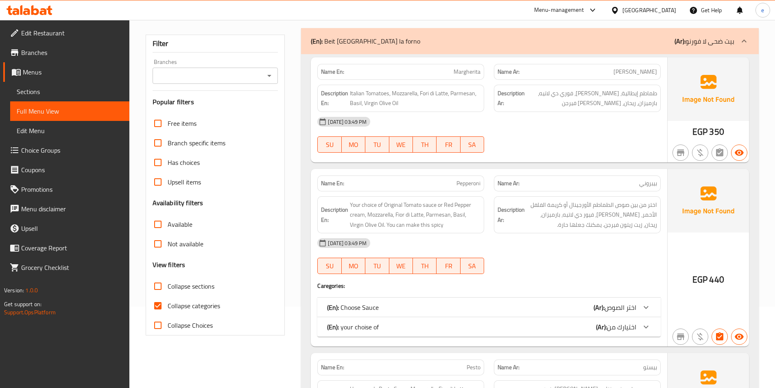
click at [202, 306] on span "Collapse categories" at bounding box center [194, 306] width 52 height 10
click at [168, 306] on input "Collapse categories" at bounding box center [158, 306] width 20 height 20
checkbox input "false"
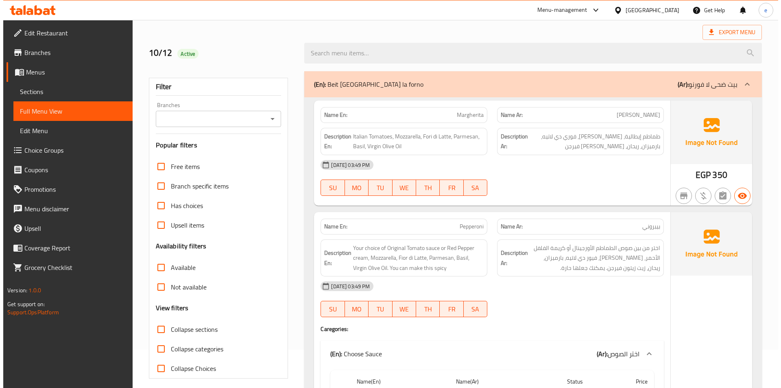
scroll to position [0, 0]
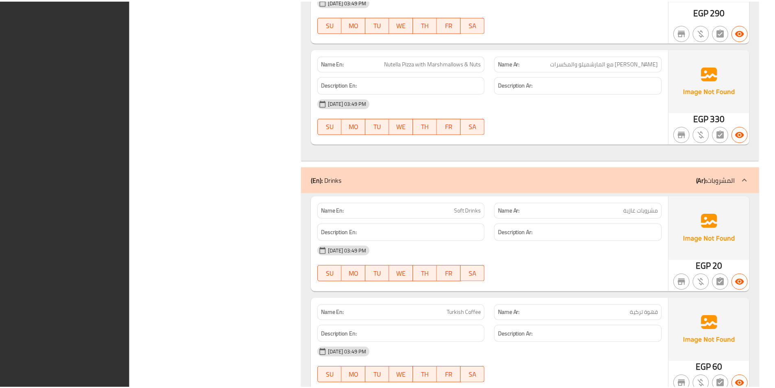
scroll to position [2639, 0]
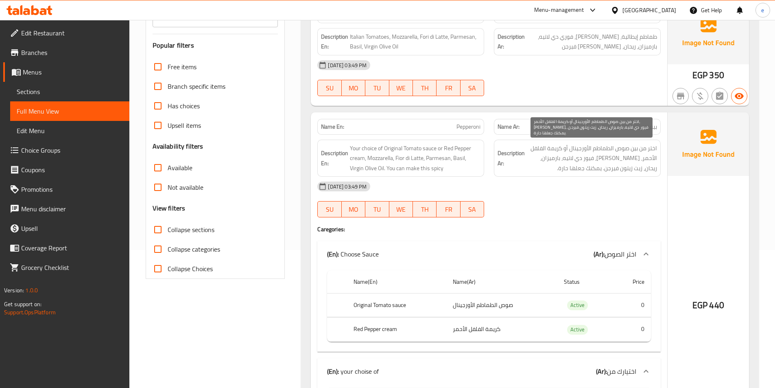
scroll to position [78, 0]
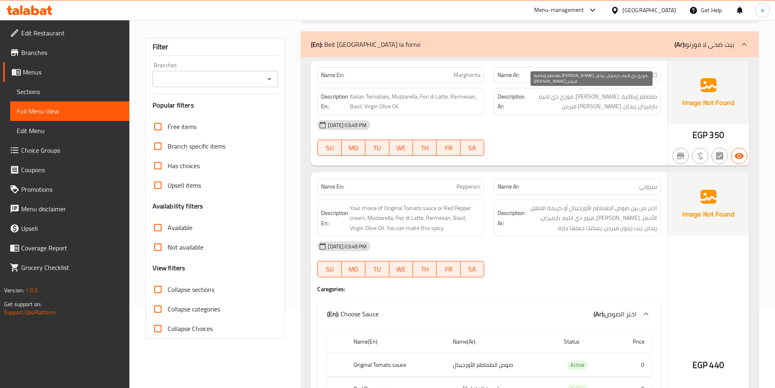
click at [583, 95] on span "طماطم إيطالية، [PERSON_NAME]، فوري دي لاتيه، بارميزان، ريحان، [PERSON_NAME] فير…" at bounding box center [591, 102] width 131 height 20
drag, startPoint x: 583, startPoint y: 95, endPoint x: 592, endPoint y: 100, distance: 10.7
click at [583, 95] on span "طماطم إيطالية، [PERSON_NAME]، فوري دي لاتيه، بارميزان، ريحان، [PERSON_NAME] فير…" at bounding box center [591, 102] width 131 height 20
click at [596, 98] on span "طماطم إيطالية، [PERSON_NAME]، فوري دي لاتيه، بارميزان، ريحان، [PERSON_NAME] فير…" at bounding box center [591, 102] width 131 height 20
click at [591, 97] on span "طماطم إيطالية، [PERSON_NAME]، فوري دي لاتيه، بارميزان، ريحان، [PERSON_NAME] فير…" at bounding box center [591, 102] width 131 height 20
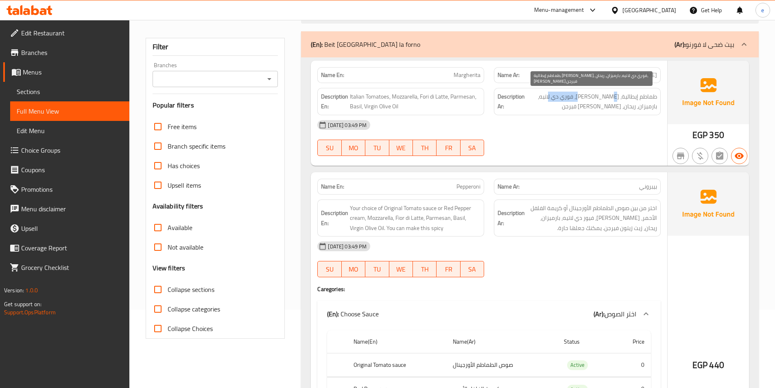
drag, startPoint x: 596, startPoint y: 97, endPoint x: 563, endPoint y: 101, distance: 33.2
click at [563, 101] on span "طماطم إيطالية، [PERSON_NAME]، فوري دي لاتيه، بارميزان، ريحان، [PERSON_NAME] فير…" at bounding box center [591, 102] width 131 height 20
copy span "فوري دي لاتيه"
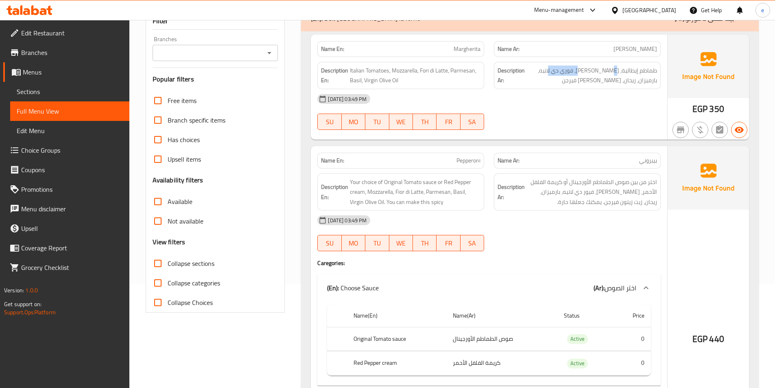
scroll to position [119, 0]
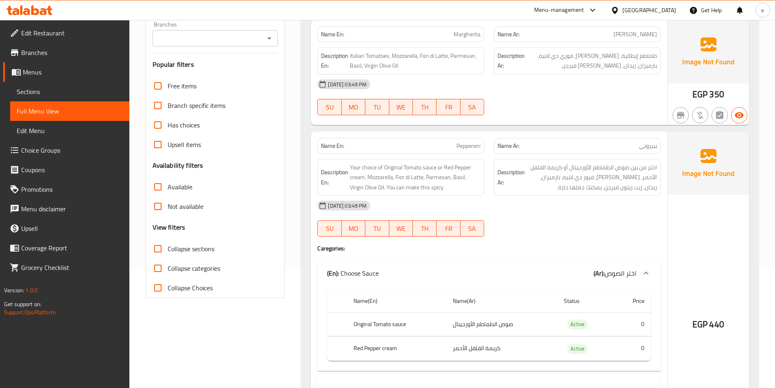
click at [571, 84] on div "[DATE] 03:49 PM" at bounding box center [488, 84] width 353 height 20
click at [44, 92] on span "Sections" at bounding box center [70, 92] width 106 height 10
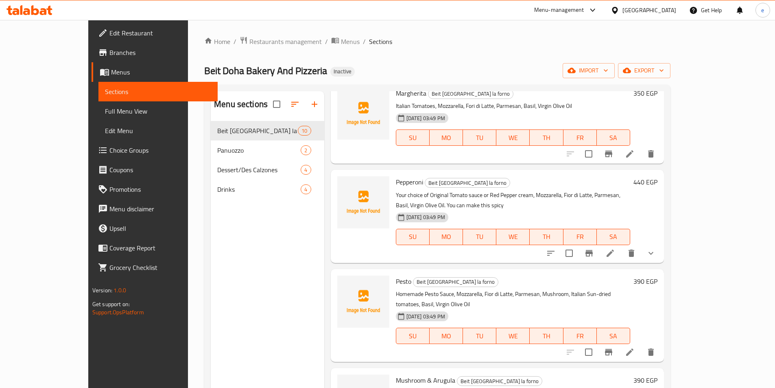
scroll to position [81, 0]
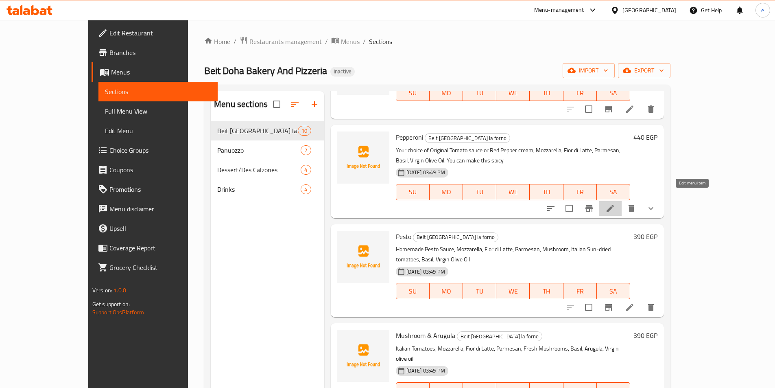
click at [614, 205] on icon at bounding box center [610, 208] width 7 height 7
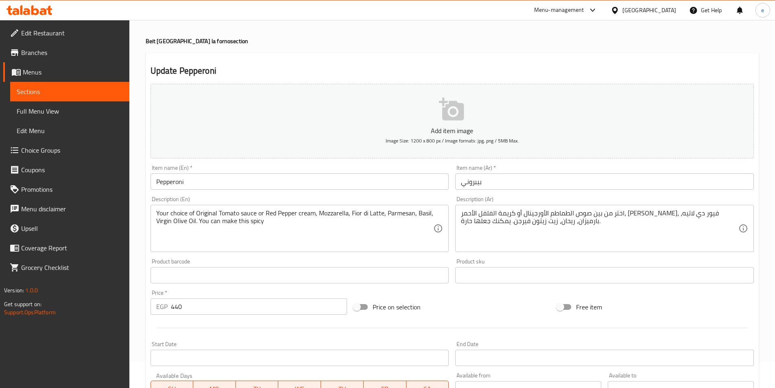
scroll to position [41, 0]
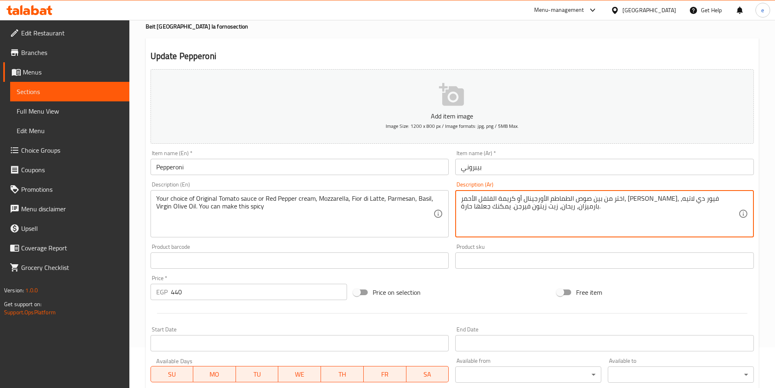
drag, startPoint x: 539, startPoint y: 199, endPoint x: 504, endPoint y: 200, distance: 34.6
paste textarea "ري"
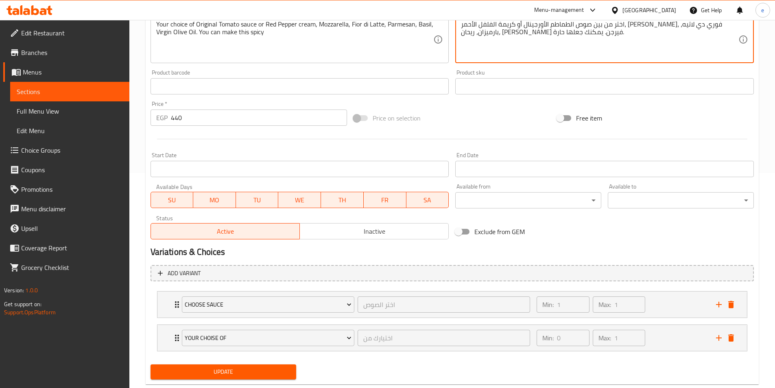
scroll to position [234, 0]
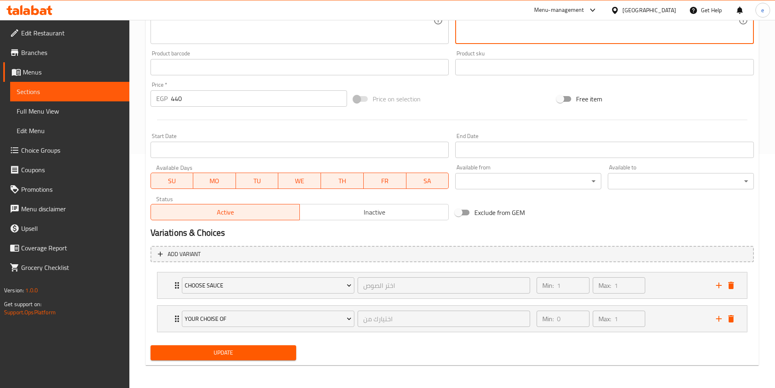
type textarea "اختر من بين صوص الطماطم الأورجينال أو كريمة الفلفل الأحمر، موتزاريلا، فوري دي ل…"
click at [262, 349] on span "Update" at bounding box center [223, 352] width 133 height 10
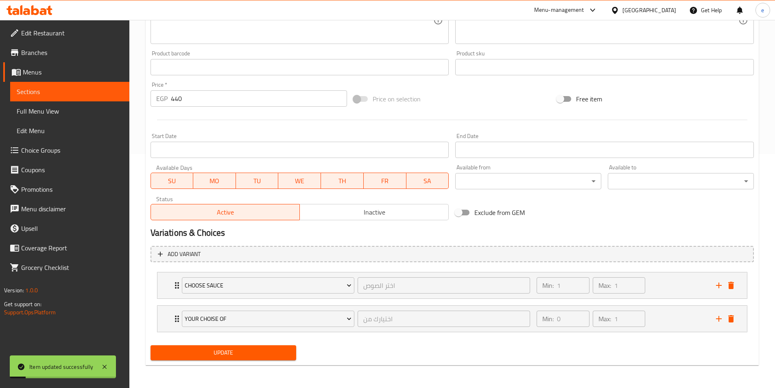
click at [57, 90] on span "Sections" at bounding box center [70, 92] width 106 height 10
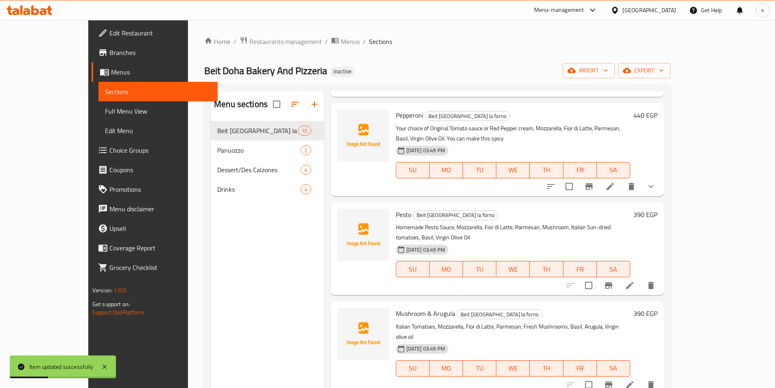
scroll to position [122, 0]
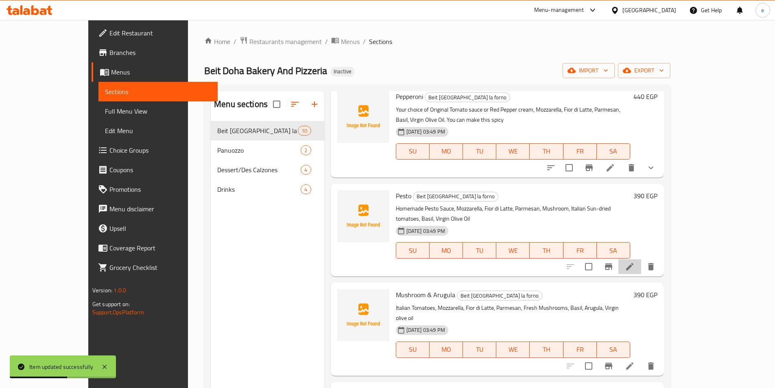
click at [641, 259] on li at bounding box center [629, 266] width 23 height 15
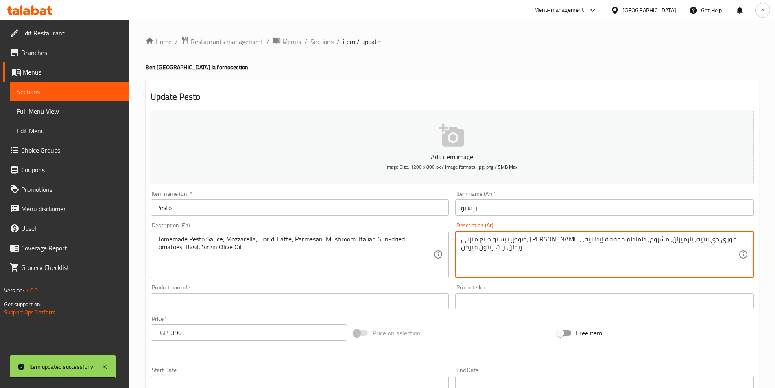
drag, startPoint x: 640, startPoint y: 240, endPoint x: 602, endPoint y: 239, distance: 38.2
click at [89, 91] on span "Sections" at bounding box center [70, 92] width 106 height 10
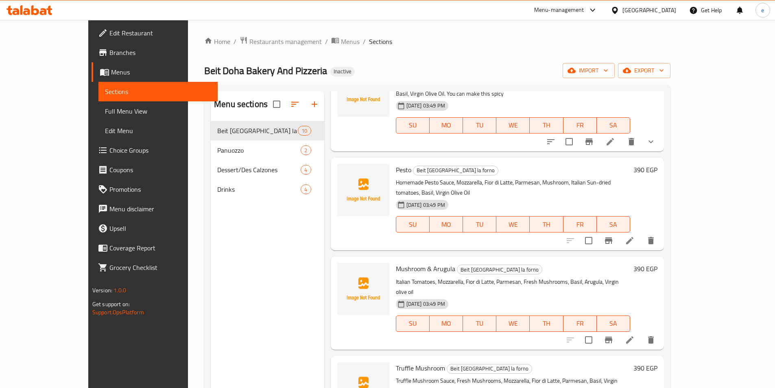
scroll to position [163, 0]
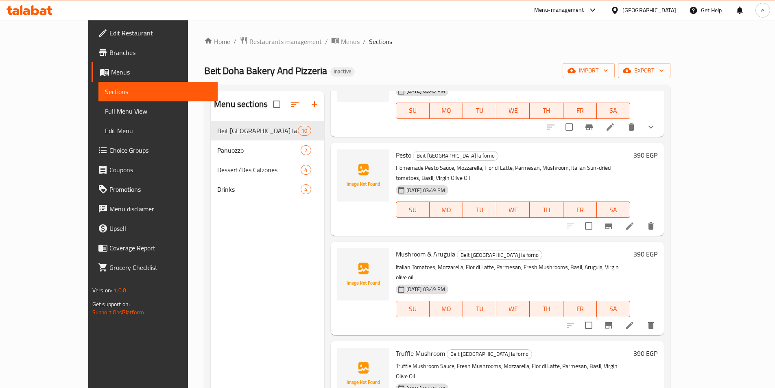
click at [635, 320] on icon at bounding box center [630, 325] width 10 height 10
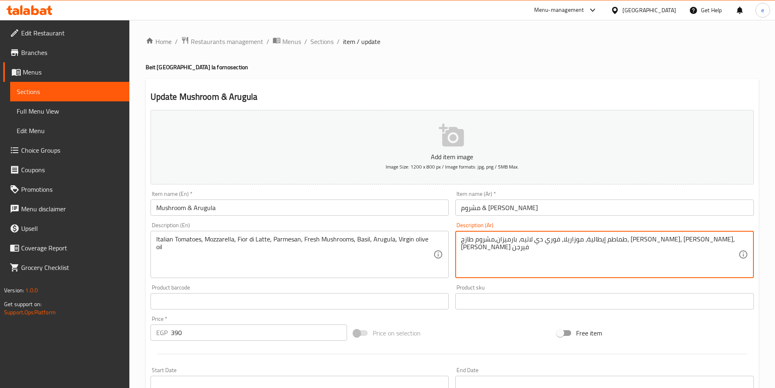
click at [637, 238] on textarea "طماطم إيطالية، موزاريلا، فوري دي لاتيه، بارميزان،مشروم طازج، [PERSON_NAME]، [PE…" at bounding box center [599, 254] width 277 height 39
drag, startPoint x: 639, startPoint y: 239, endPoint x: 602, endPoint y: 242, distance: 37.5
click at [602, 242] on textarea "طماطم إيطالية، موزاريلا، فوري دي لاتيه، بارميزان،مشروم طازج، [PERSON_NAME]، [PE…" at bounding box center [599, 254] width 277 height 39
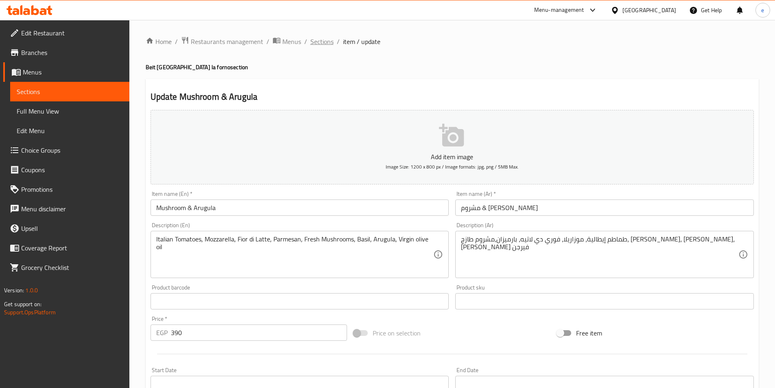
click at [322, 44] on span "Sections" at bounding box center [321, 42] width 23 height 10
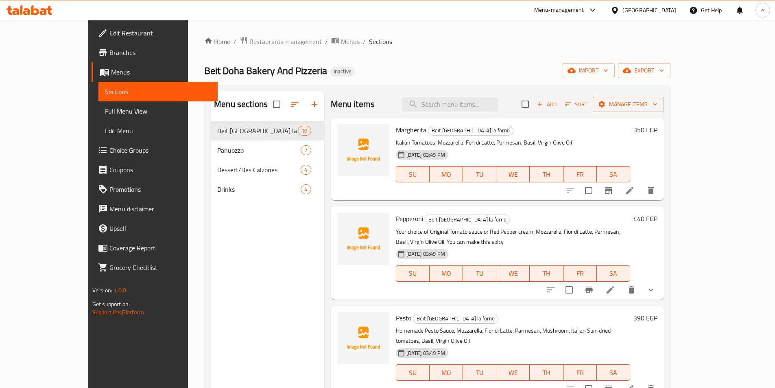
click at [641, 192] on li at bounding box center [629, 190] width 23 height 15
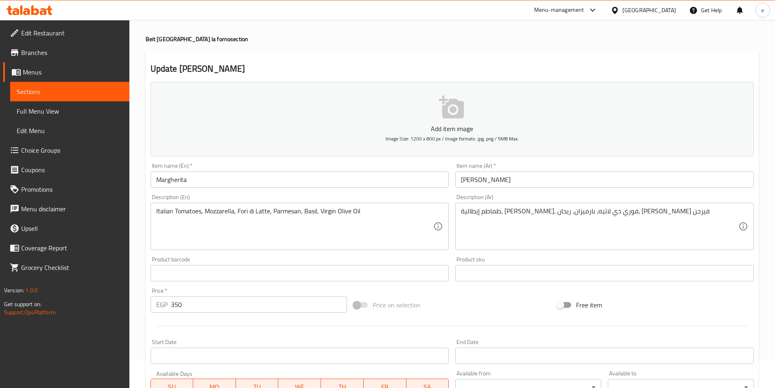
scroll to position [41, 0]
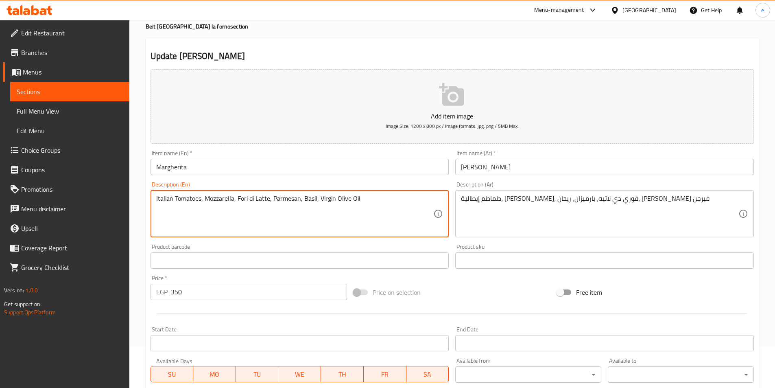
drag, startPoint x: 238, startPoint y: 198, endPoint x: 269, endPoint y: 212, distance: 34.0
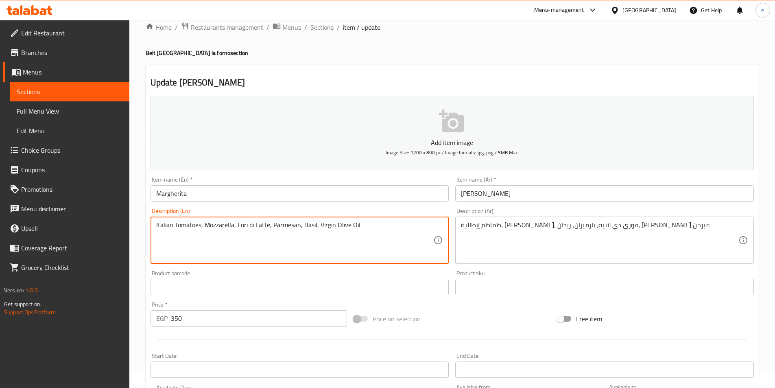
scroll to position [0, 0]
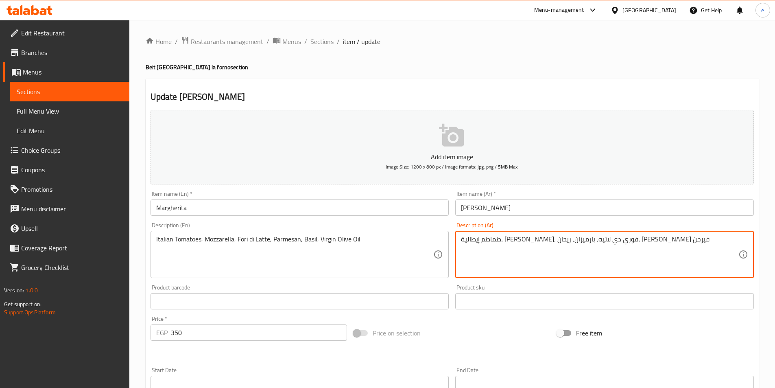
drag, startPoint x: 587, startPoint y: 238, endPoint x: 548, endPoint y: 251, distance: 41.5
click at [548, 251] on textarea "طماطم إيطالية، [PERSON_NAME]، فوري دي لاتيه، بارميزان، ريحان، [PERSON_NAME] فير…" at bounding box center [599, 254] width 277 height 39
paste textarea "ور"
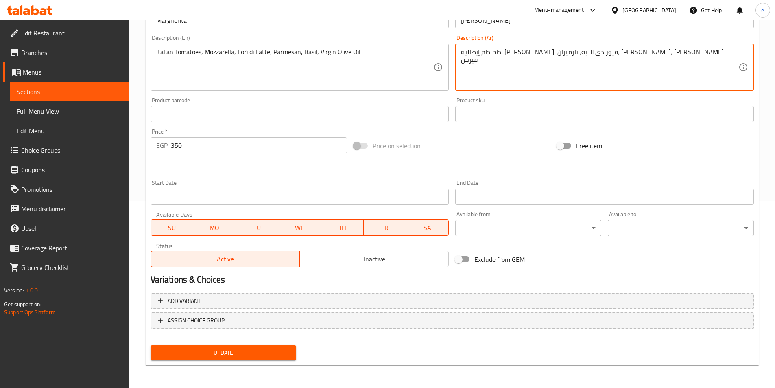
type textarea "طماطم إيطالية، موتزاريلا، فيور دي لاتيه، بارميزان، ريحان، زيت زيتون فيرجن"
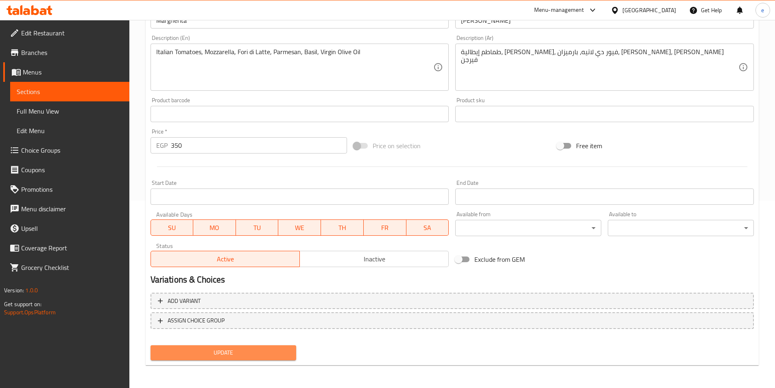
click at [211, 354] on span "Update" at bounding box center [223, 352] width 133 height 10
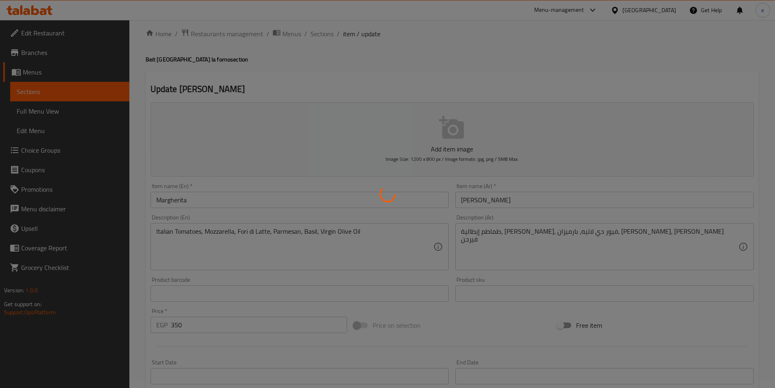
scroll to position [0, 0]
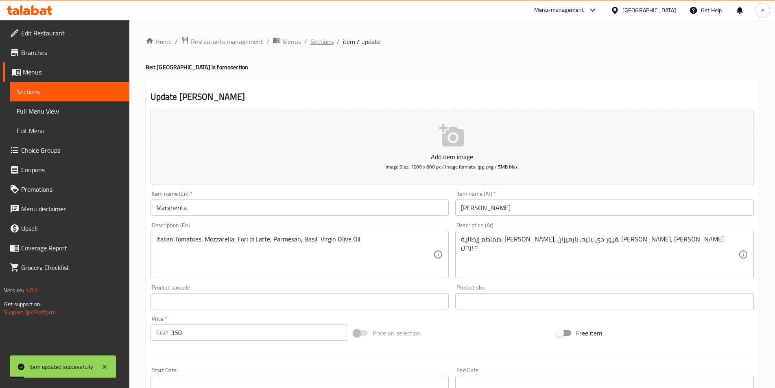
click at [318, 39] on span "Sections" at bounding box center [321, 42] width 23 height 10
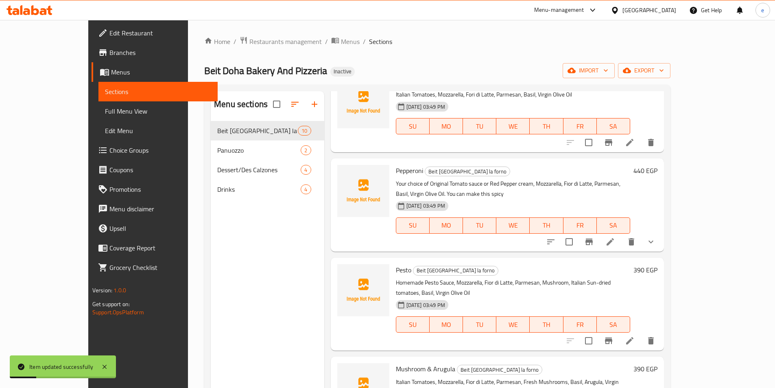
scroll to position [81, 0]
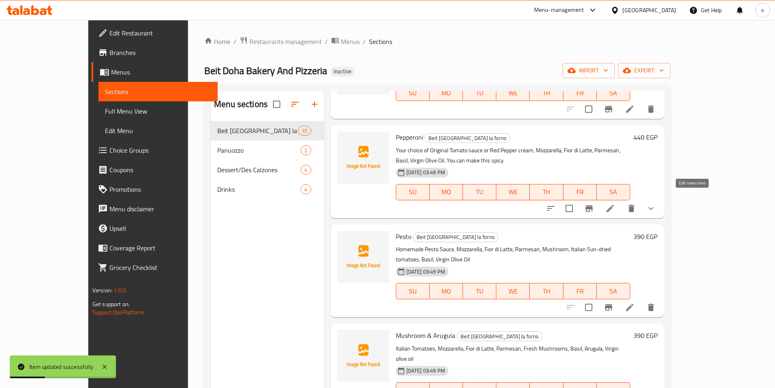
click at [615, 203] on icon at bounding box center [610, 208] width 10 height 10
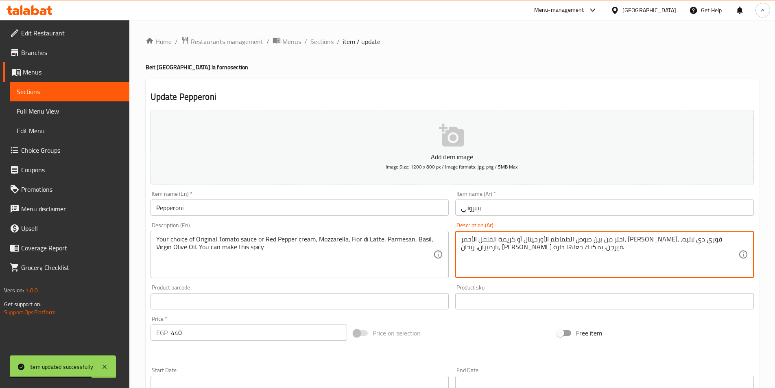
drag, startPoint x: 542, startPoint y: 241, endPoint x: 504, endPoint y: 236, distance: 38.1
paste textarea "ور"
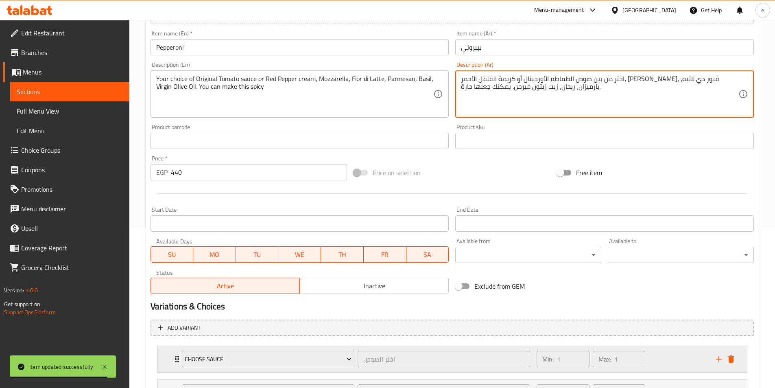
scroll to position [234, 0]
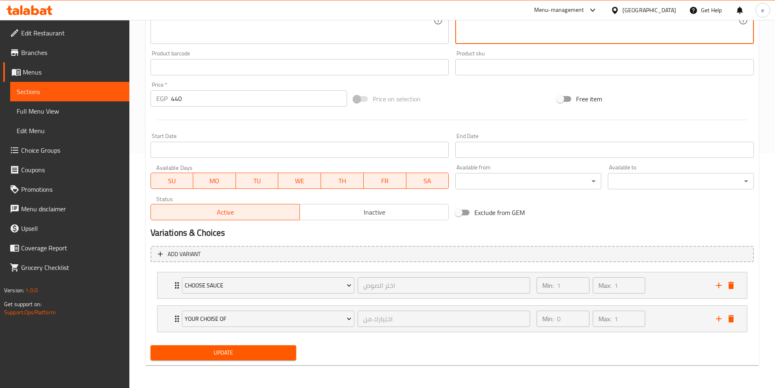
type textarea "اختر من بين صوص الطماطم الأورجينال أو كريمة الفلفل الأحمر، [PERSON_NAME]، فيور …"
click at [252, 356] on span "Update" at bounding box center [223, 352] width 133 height 10
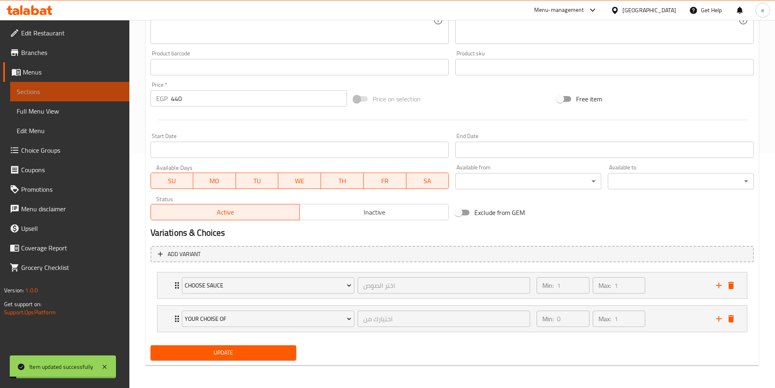
click at [45, 93] on span "Sections" at bounding box center [70, 92] width 106 height 10
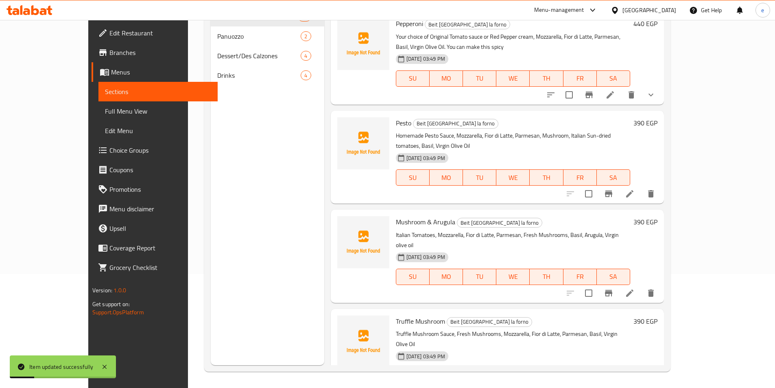
scroll to position [81, 0]
click at [641, 186] on li at bounding box center [629, 193] width 23 height 15
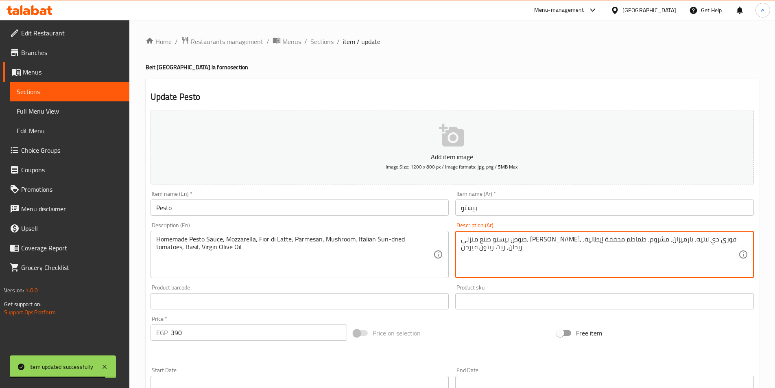
drag, startPoint x: 639, startPoint y: 239, endPoint x: 602, endPoint y: 236, distance: 36.8
paste textarea "ور"
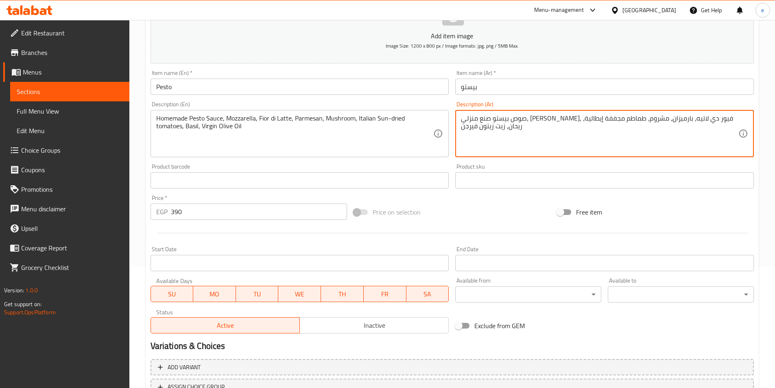
scroll to position [187, 0]
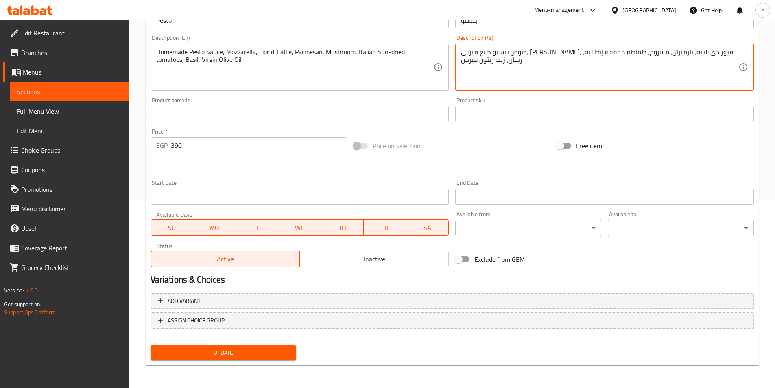
type textarea "صوص بيستو صنع منزلي، موتزاريلا، فيور دي لاتيه، بارميزان، مشروم، طماطم مجففة إيط…"
click at [220, 352] on span "Update" at bounding box center [223, 352] width 133 height 10
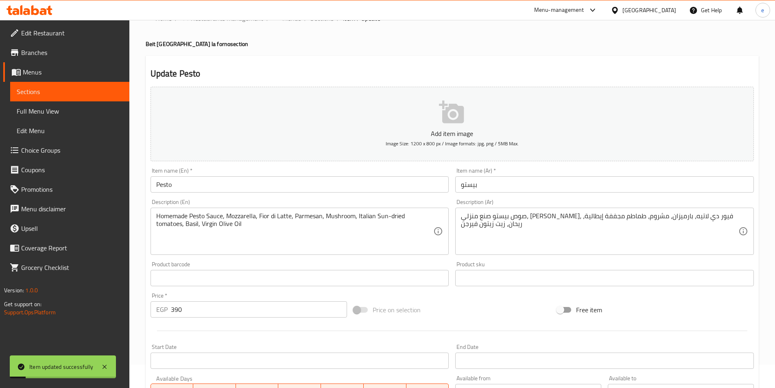
scroll to position [0, 0]
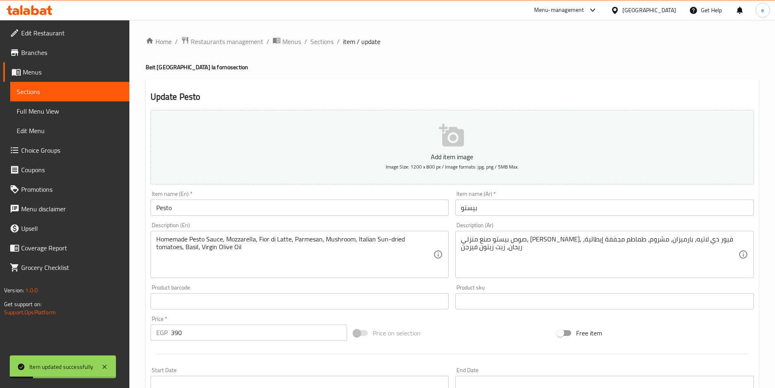
drag, startPoint x: 323, startPoint y: 39, endPoint x: 342, endPoint y: 56, distance: 25.7
click at [323, 39] on span "Sections" at bounding box center [321, 42] width 23 height 10
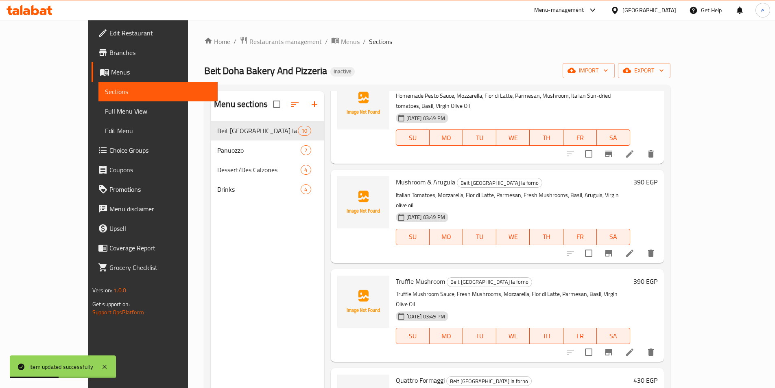
scroll to position [244, 0]
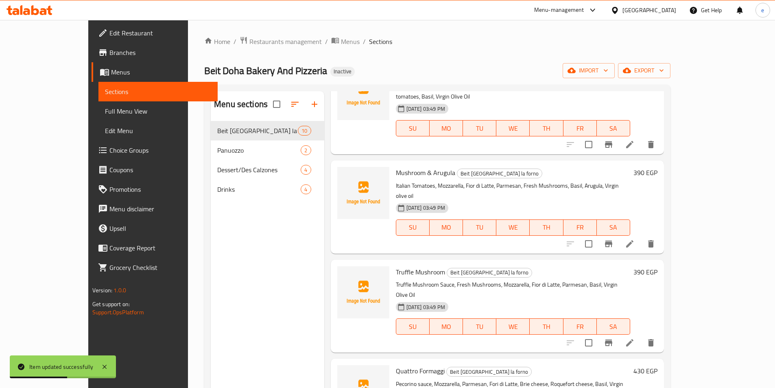
click at [633, 240] on icon at bounding box center [629, 243] width 7 height 7
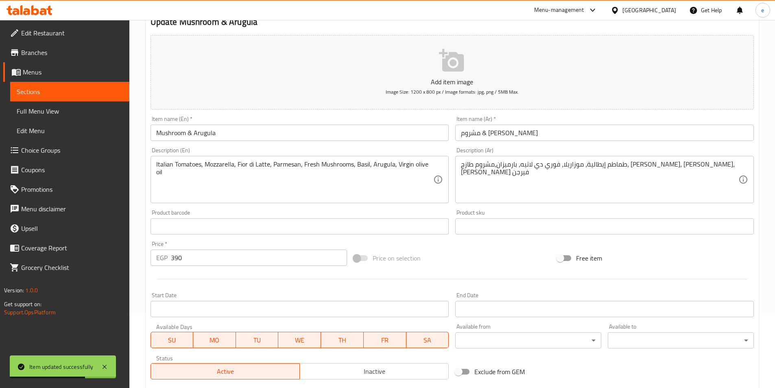
scroll to position [81, 0]
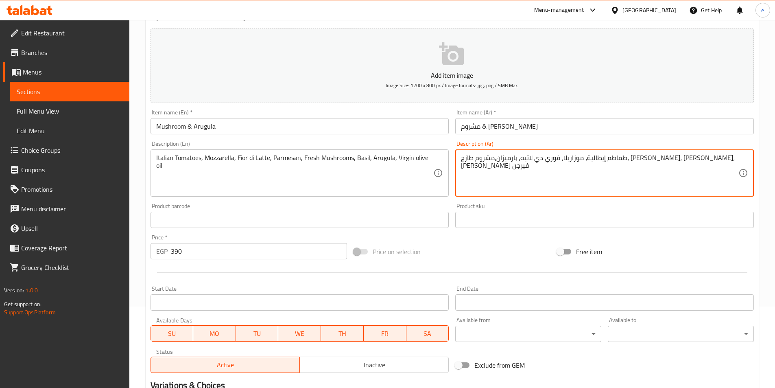
drag, startPoint x: 641, startPoint y: 157, endPoint x: 600, endPoint y: 164, distance: 40.9
paste textarea "فيور"
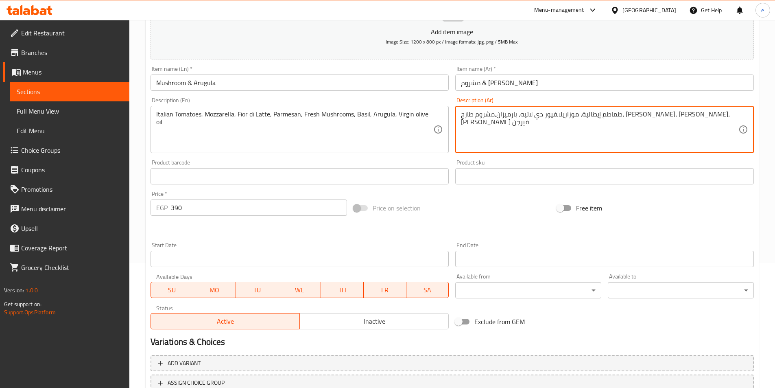
scroll to position [187, 0]
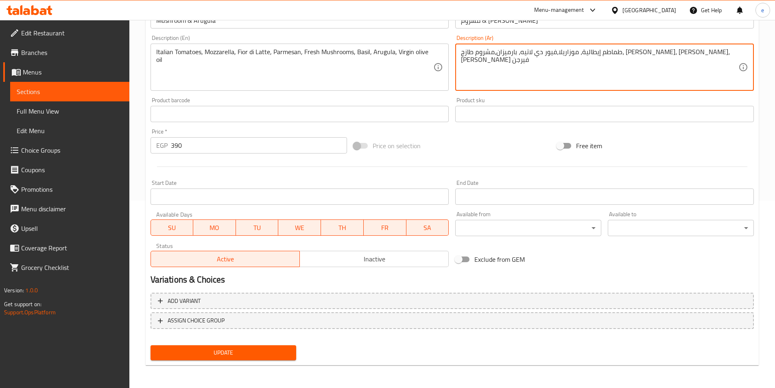
type textarea "طماطم إيطالية، موزاريلا،فيور دي لاتيه، بارميزان،مشروم طازج، ريحان، جرجير، زيت ز…"
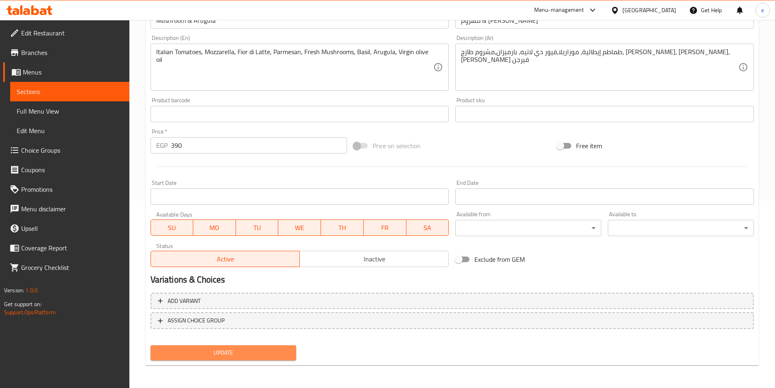
click at [241, 354] on span "Update" at bounding box center [223, 352] width 133 height 10
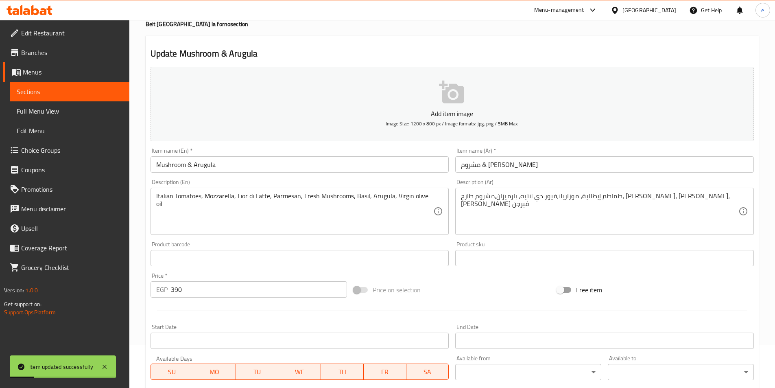
scroll to position [0, 0]
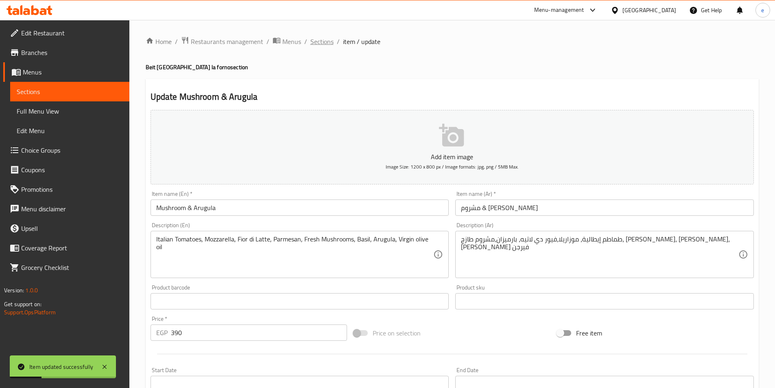
click at [320, 39] on span "Sections" at bounding box center [321, 42] width 23 height 10
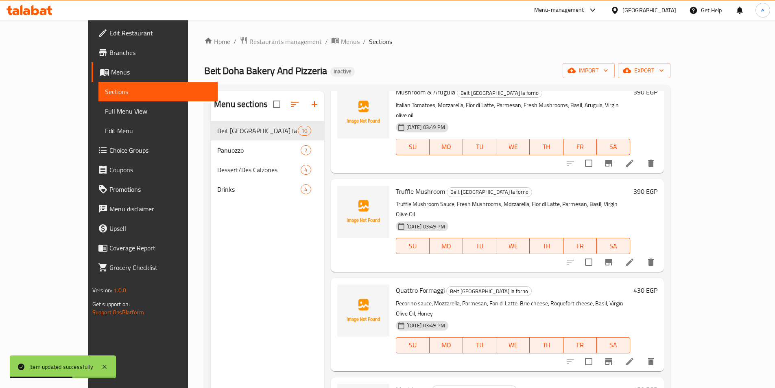
scroll to position [325, 0]
click at [635, 256] on icon at bounding box center [630, 261] width 10 height 10
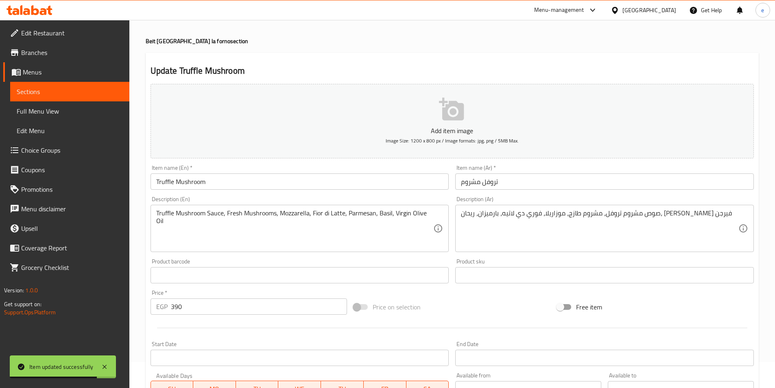
scroll to position [41, 0]
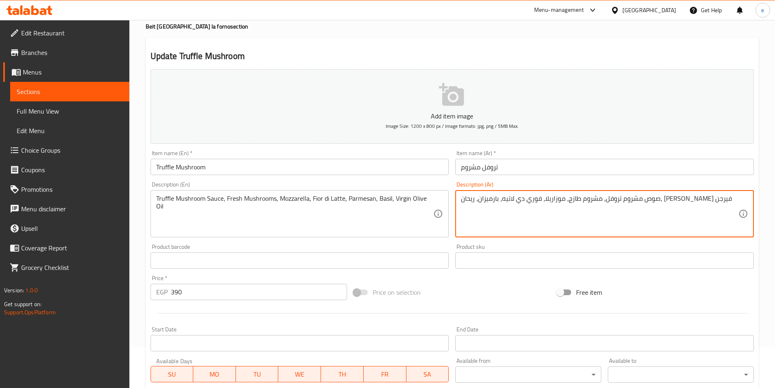
drag, startPoint x: 586, startPoint y: 198, endPoint x: 549, endPoint y: 201, distance: 37.1
paste textarea "ور"
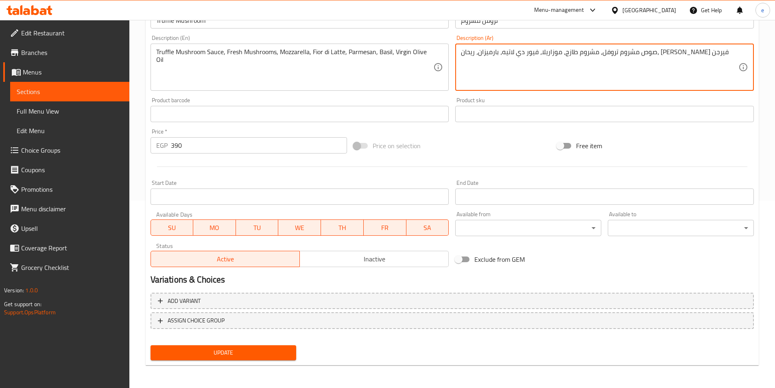
type textarea "صوص مشروم تروفل، مشروم طازج، موزاريلا، فيور دي لاتيه، بارميزان، ريحان، زيت زيتو…"
click at [203, 352] on span "Update" at bounding box center [223, 352] width 133 height 10
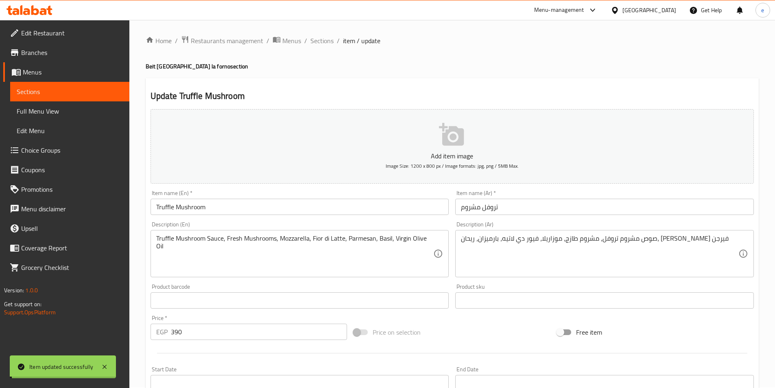
scroll to position [0, 0]
click at [65, 85] on link "Sections" at bounding box center [69, 92] width 119 height 20
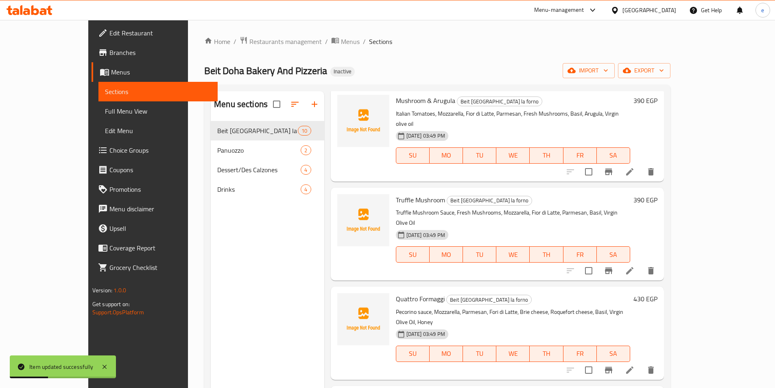
scroll to position [325, 0]
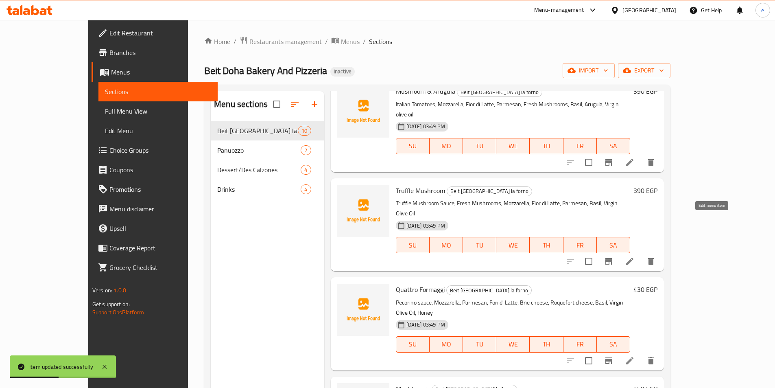
click at [633, 257] on icon at bounding box center [629, 260] width 7 height 7
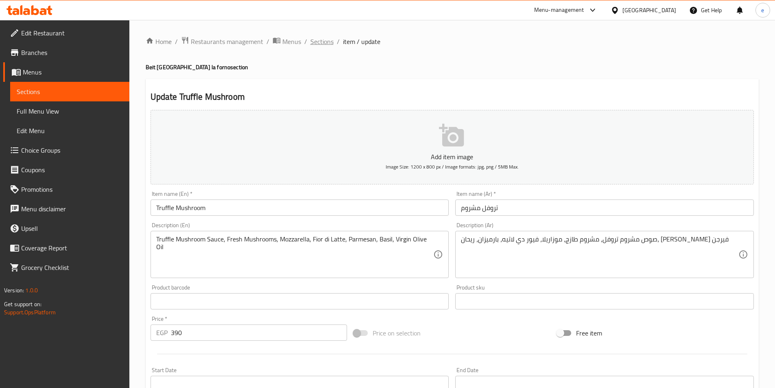
click at [329, 41] on span "Sections" at bounding box center [321, 42] width 23 height 10
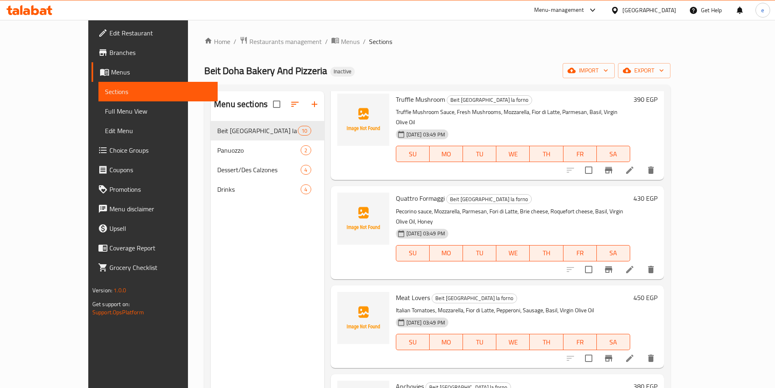
scroll to position [447, 0]
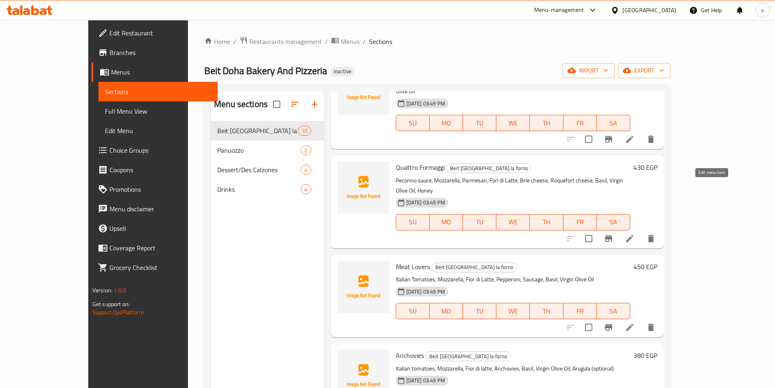
click at [635, 233] on icon at bounding box center [630, 238] width 10 height 10
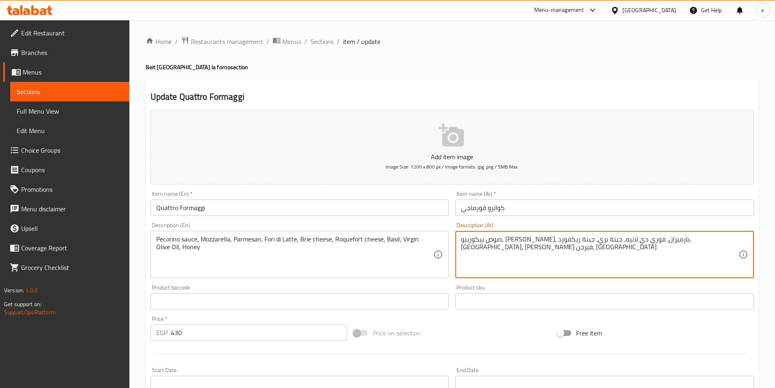
drag, startPoint x: 646, startPoint y: 241, endPoint x: 607, endPoint y: 252, distance: 41.0
paste textarea "فيور"
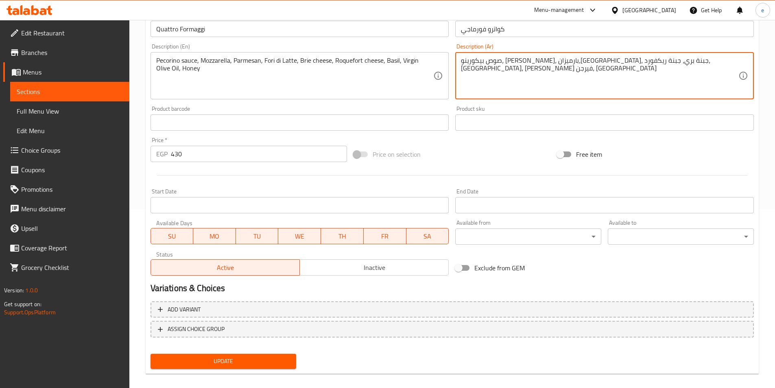
scroll to position [187, 0]
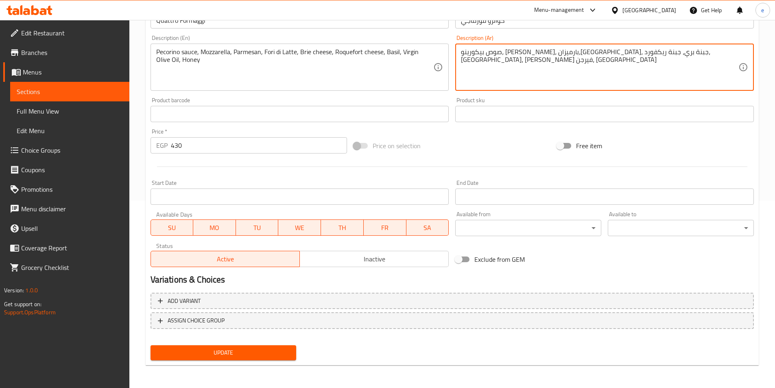
type textarea "صوص بيكورينو، موزاريلا، بارميزان،فيور دي لاتيه، جبنة بري، جبنة ريكفورد، ريحان، …"
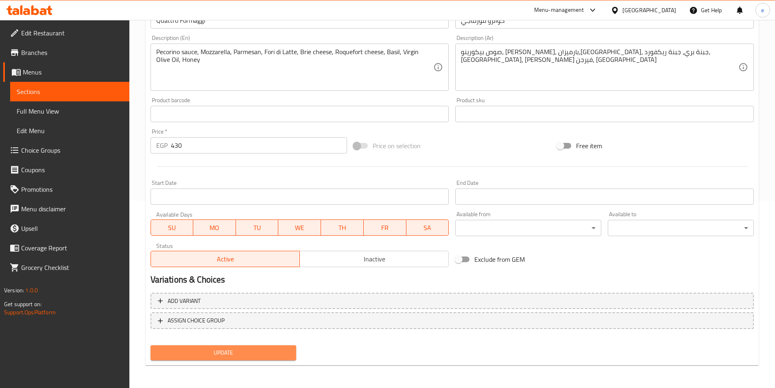
click at [244, 349] on span "Update" at bounding box center [223, 352] width 133 height 10
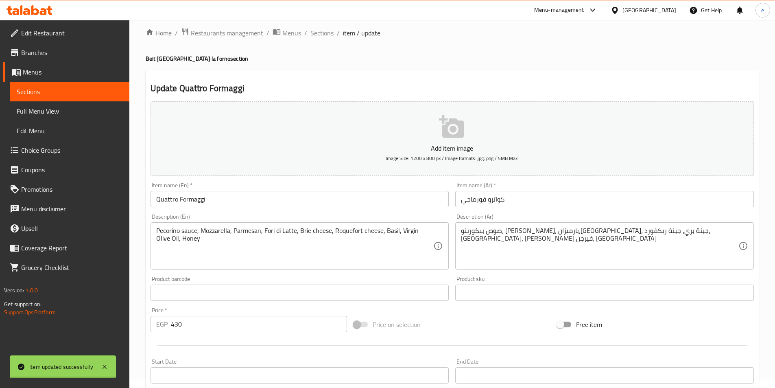
scroll to position [0, 0]
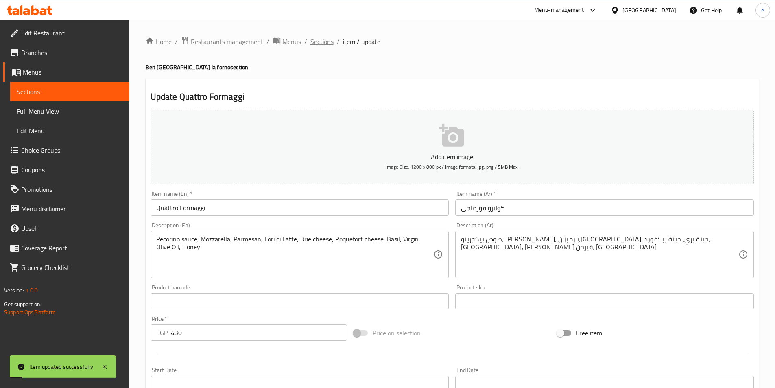
click at [326, 42] on span "Sections" at bounding box center [321, 42] width 23 height 10
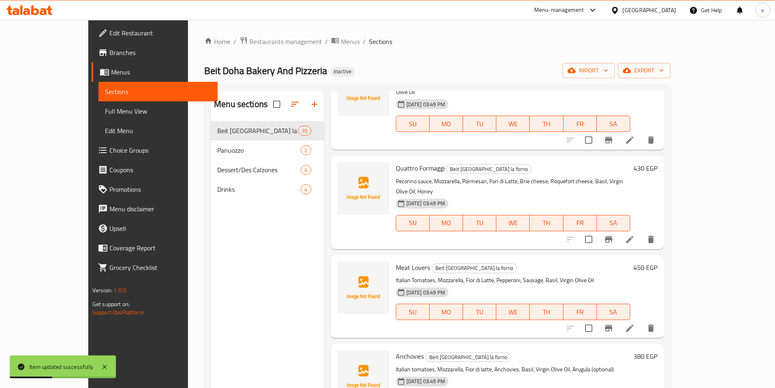
scroll to position [447, 0]
click at [635, 322] on icon at bounding box center [630, 327] width 10 height 10
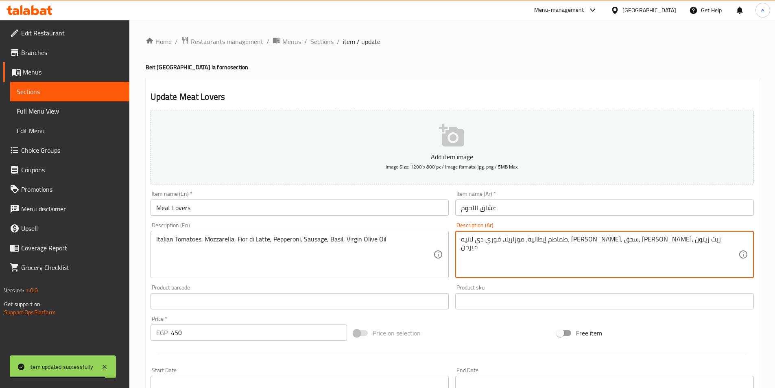
drag, startPoint x: 604, startPoint y: 240, endPoint x: 567, endPoint y: 246, distance: 37.5
paste textarea "ور"
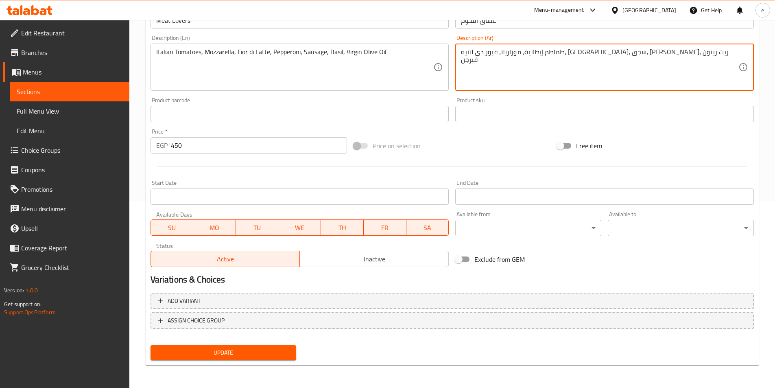
type textarea "طماطم إيطالية، موزاريلا، فيور دي لاتيه، بيبروني، سجق، ريحان، زيت زيتون فيرجن"
click at [251, 347] on button "Update" at bounding box center [224, 352] width 146 height 15
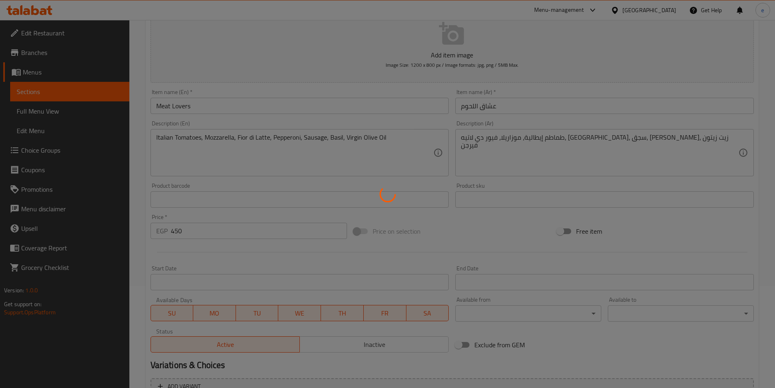
scroll to position [0, 0]
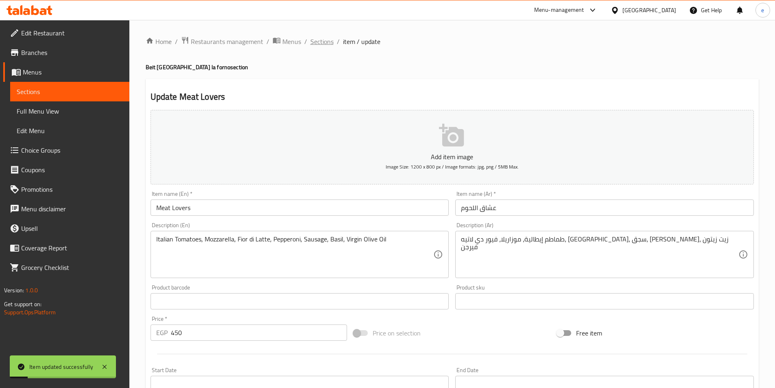
click at [327, 40] on span "Sections" at bounding box center [321, 42] width 23 height 10
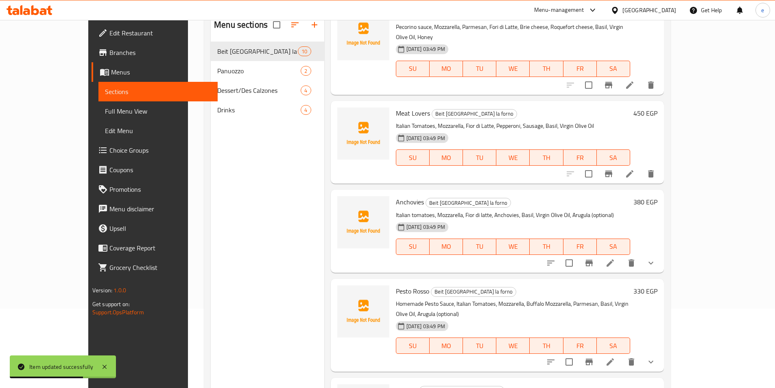
scroll to position [81, 0]
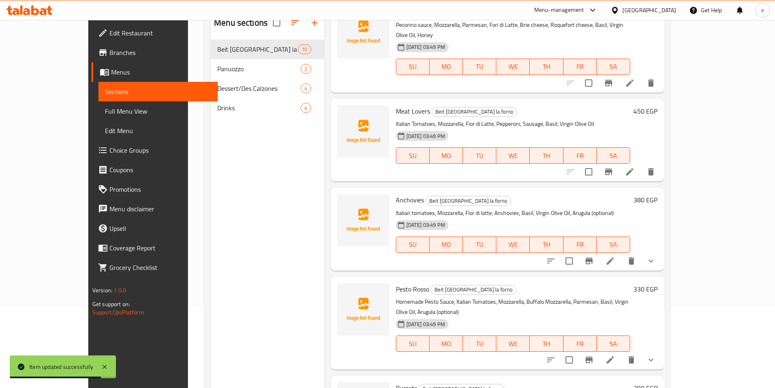
click at [622, 253] on li at bounding box center [610, 260] width 23 height 15
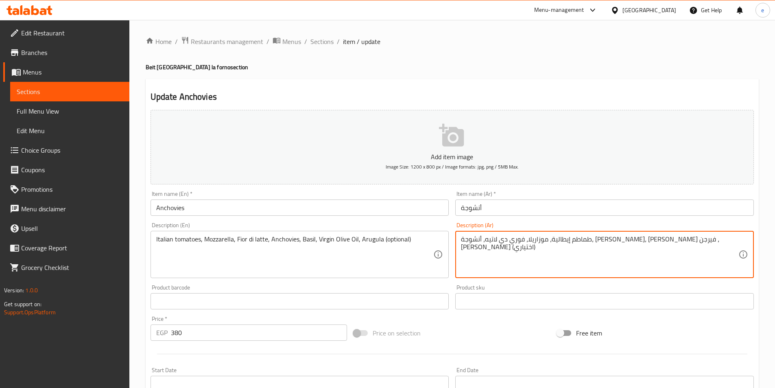
drag, startPoint x: 630, startPoint y: 240, endPoint x: 592, endPoint y: 248, distance: 38.8
paste textarea "ور"
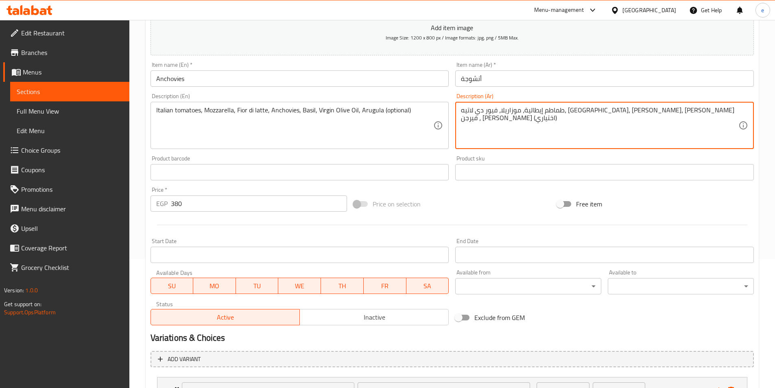
scroll to position [201, 0]
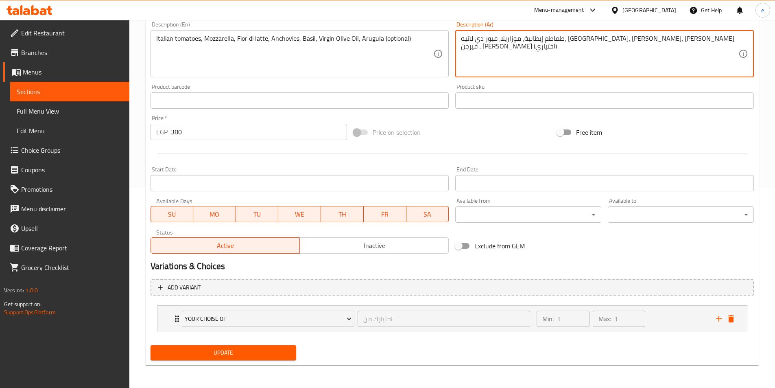
type textarea "طماطم إيطالية، موزاريلا، فيور دي لاتيه، أنشوجة، ريحان، زيت زيتون فيرجن ، جرجير …"
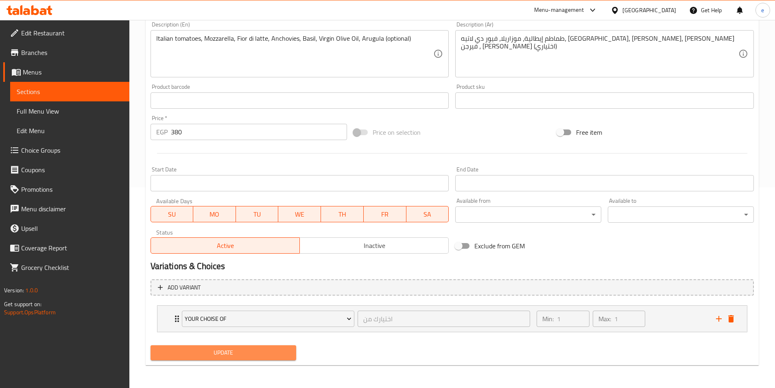
click at [274, 352] on span "Update" at bounding box center [223, 352] width 133 height 10
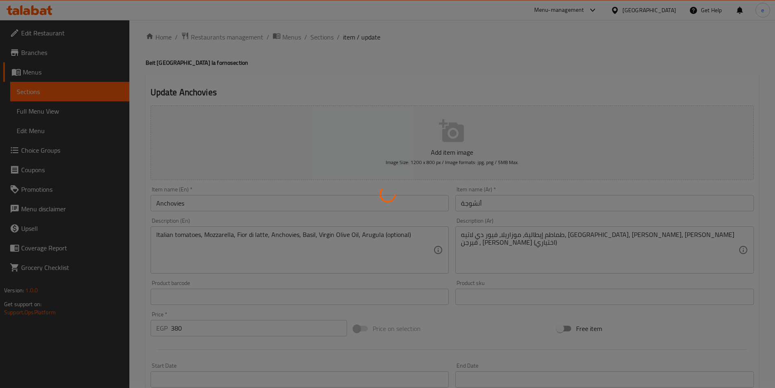
scroll to position [0, 0]
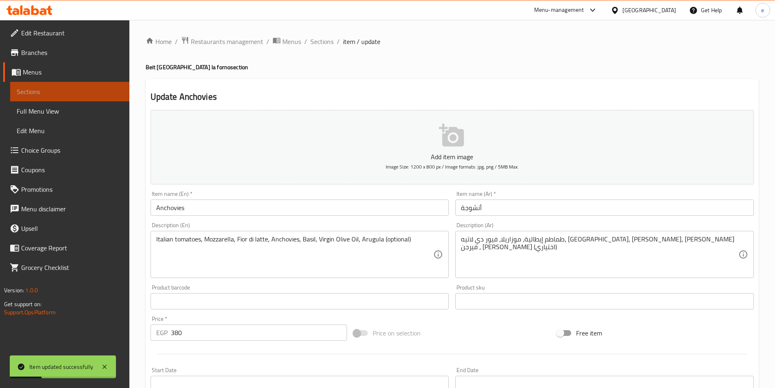
click at [76, 92] on span "Sections" at bounding box center [70, 92] width 106 height 10
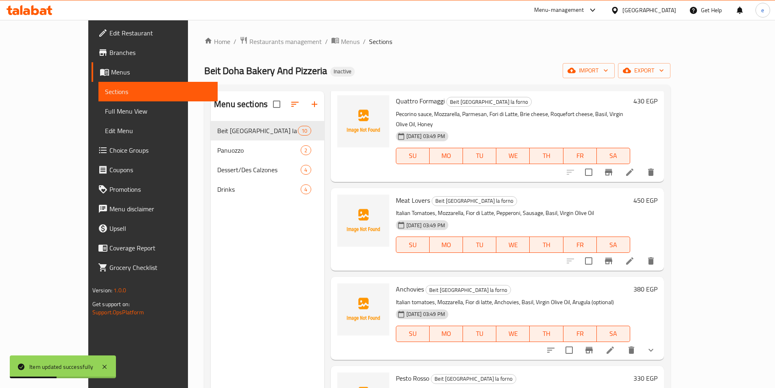
scroll to position [521, 0]
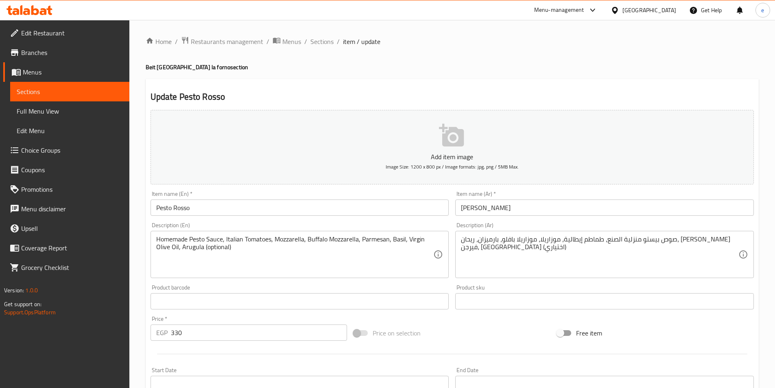
click at [74, 89] on span "Sections" at bounding box center [70, 92] width 106 height 10
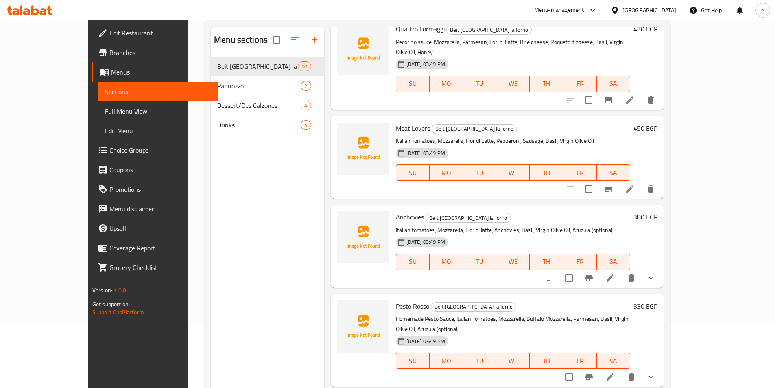
scroll to position [114, 0]
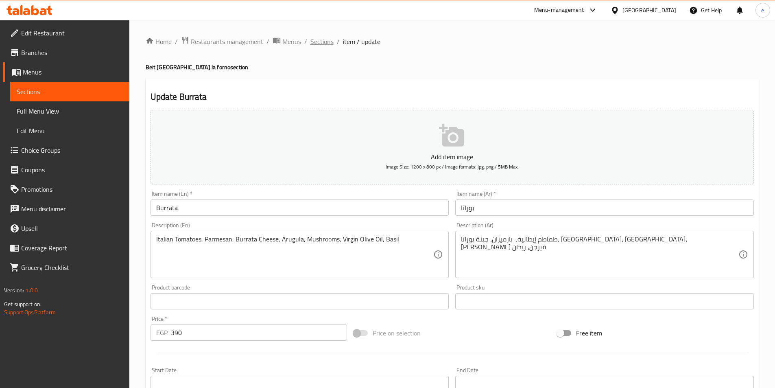
click at [318, 39] on span "Sections" at bounding box center [321, 42] width 23 height 10
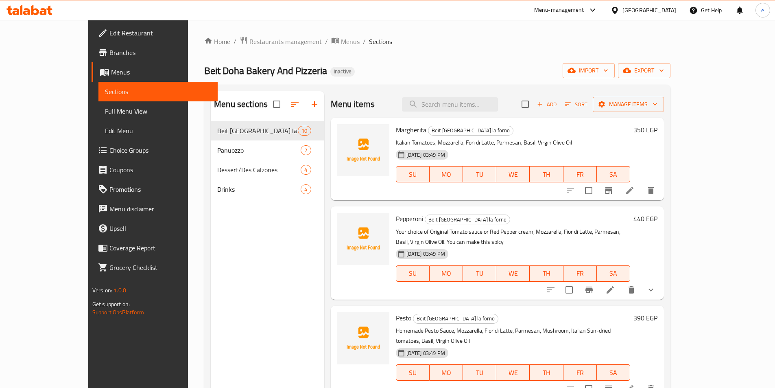
click at [473, 58] on div "Home / Restaurants management / Menus / Sections Beit Doha Bakery And Pizzeria …" at bounding box center [437, 260] width 466 height 449
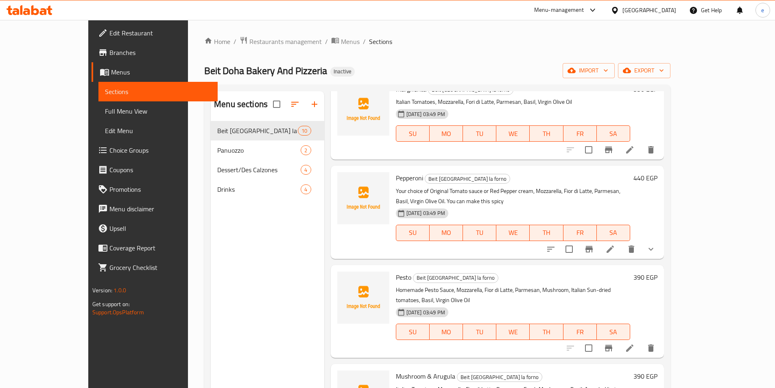
click at [615, 244] on icon at bounding box center [610, 249] width 10 height 10
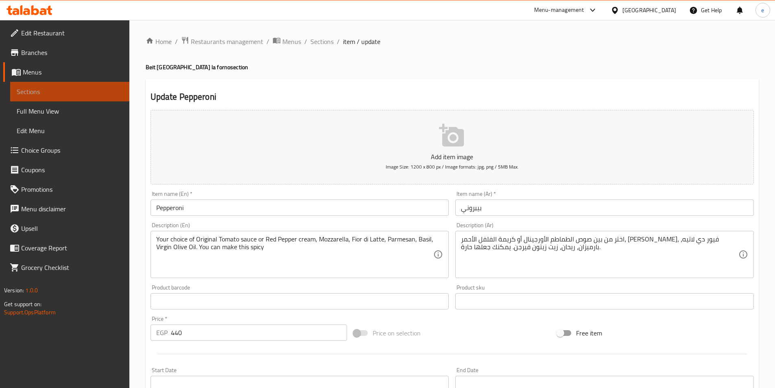
click at [62, 90] on span "Sections" at bounding box center [70, 92] width 106 height 10
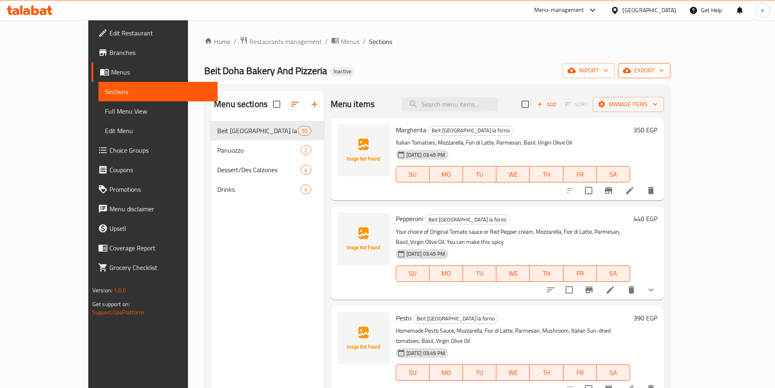
click at [664, 67] on span "export" at bounding box center [643, 70] width 39 height 10
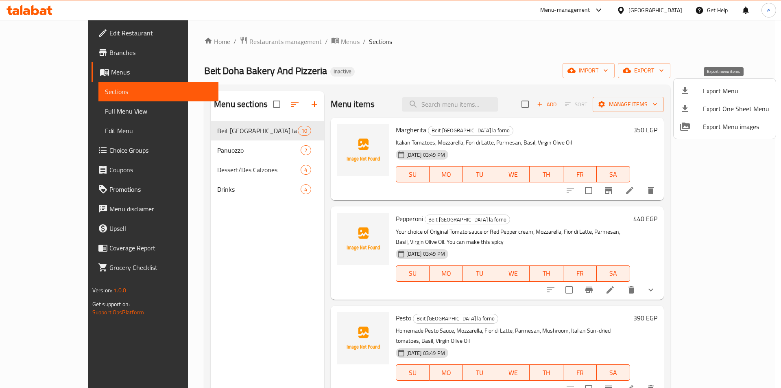
click at [715, 90] on span "Export Menu" at bounding box center [736, 91] width 66 height 10
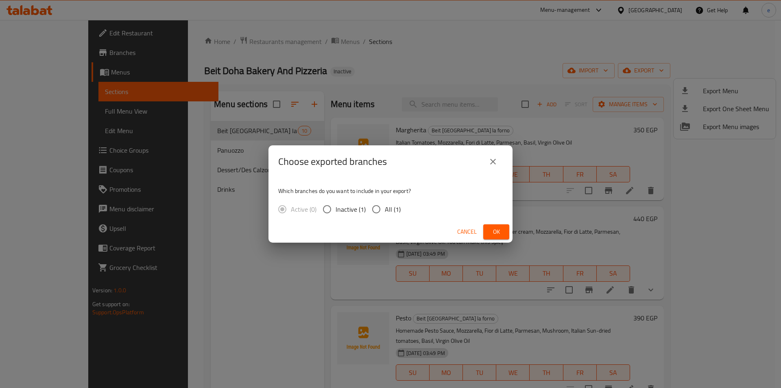
click at [384, 207] on input "All (1)" at bounding box center [376, 209] width 17 height 17
radio input "true"
click at [491, 229] on span "Ok" at bounding box center [496, 232] width 13 height 10
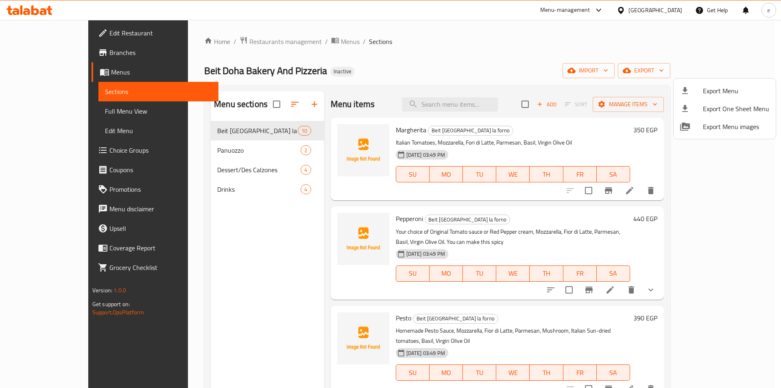
click at [546, 52] on div at bounding box center [390, 194] width 781 height 388
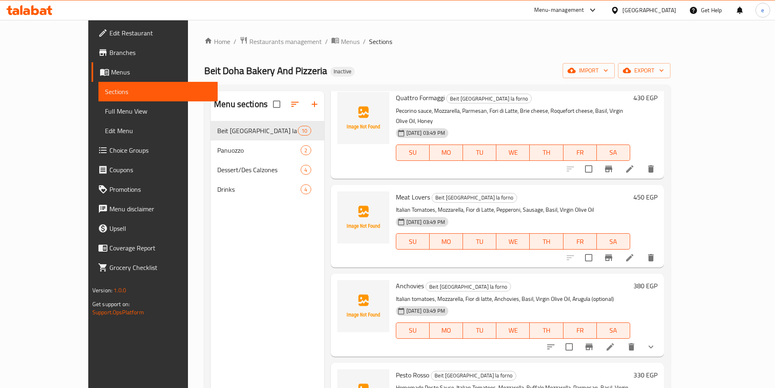
scroll to position [481, 0]
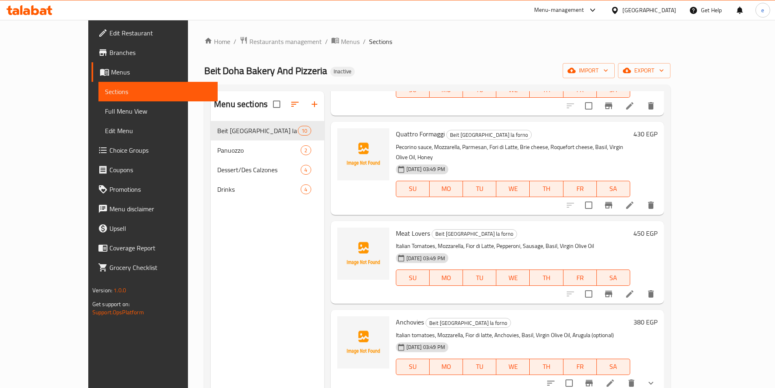
click at [105, 111] on span "Full Menu View" at bounding box center [158, 111] width 106 height 10
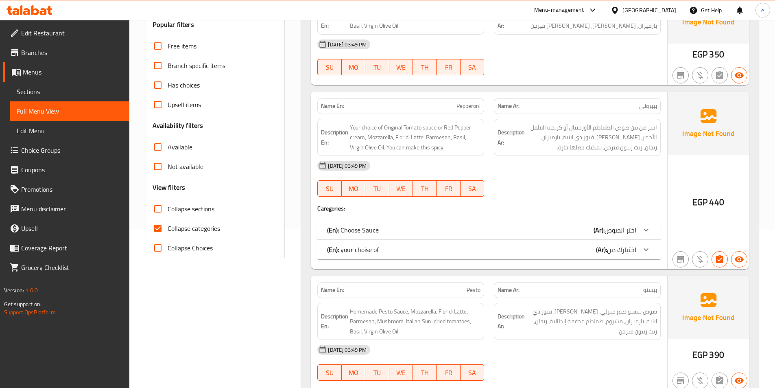
scroll to position [203, 0]
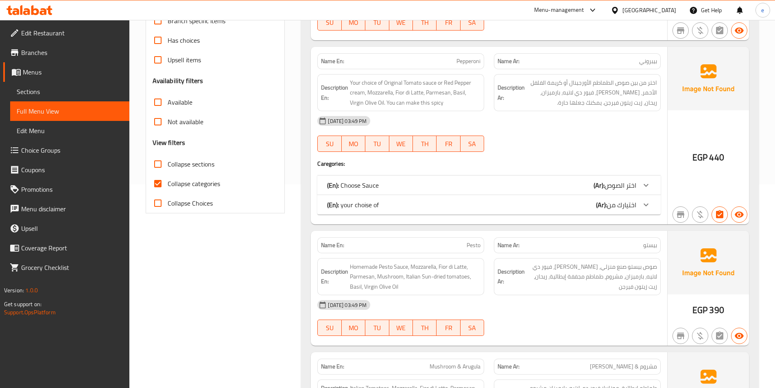
click at [180, 182] on span "Collapse categories" at bounding box center [194, 184] width 52 height 10
click at [168, 182] on input "Collapse categories" at bounding box center [158, 184] width 20 height 20
checkbox input "false"
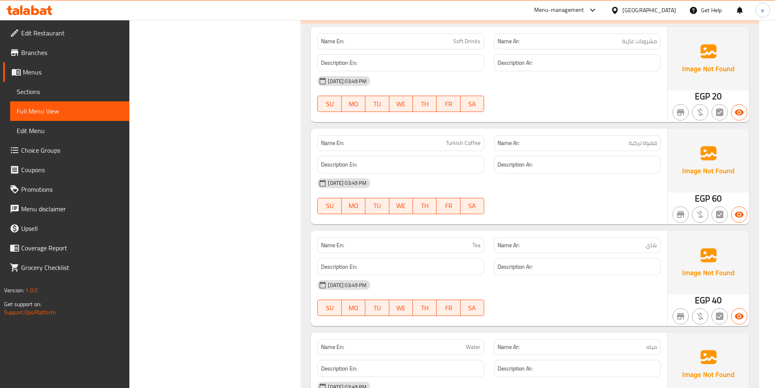
scroll to position [2639, 0]
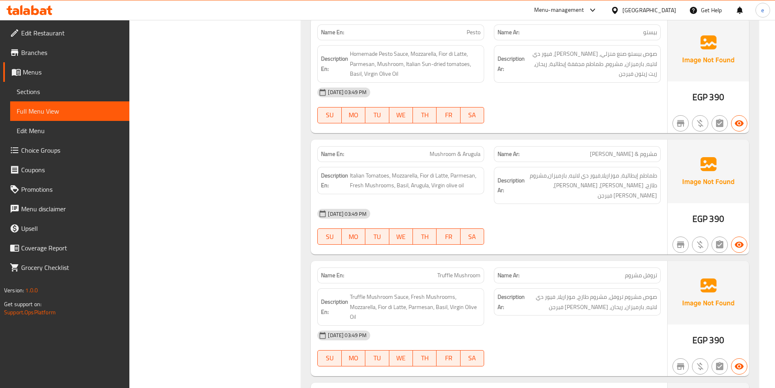
click at [83, 153] on span "Choice Groups" at bounding box center [72, 150] width 102 height 10
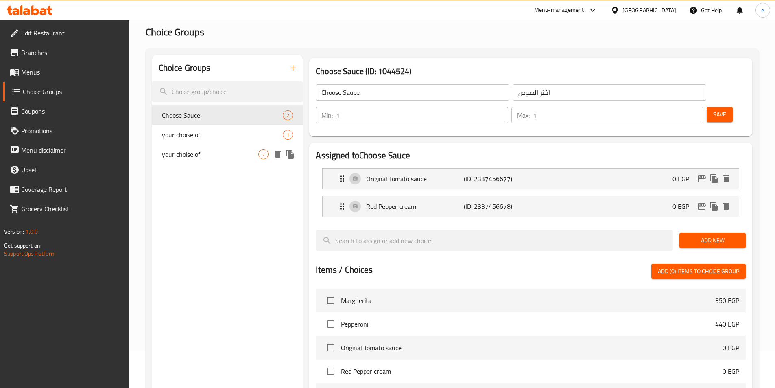
scroll to position [31, 0]
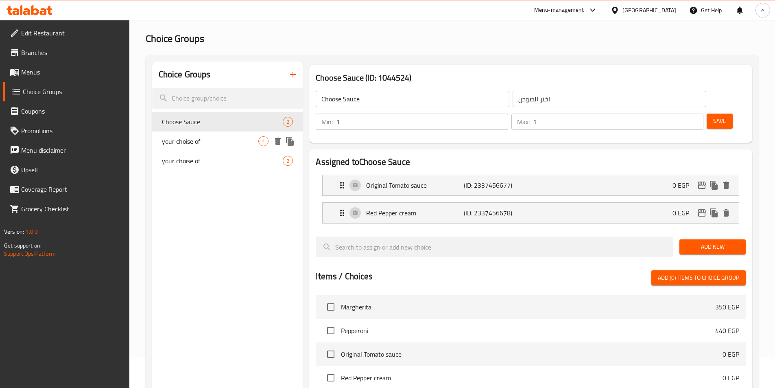
click at [180, 144] on span "your choise of" at bounding box center [210, 141] width 97 height 10
type input "your choise of"
type input "اختيارك من"
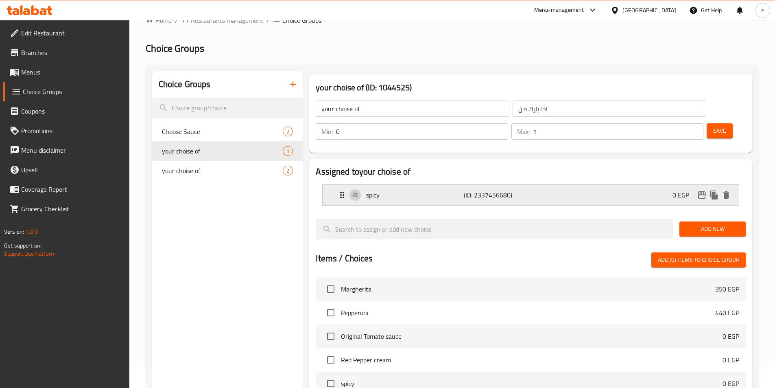
scroll to position [81, 0]
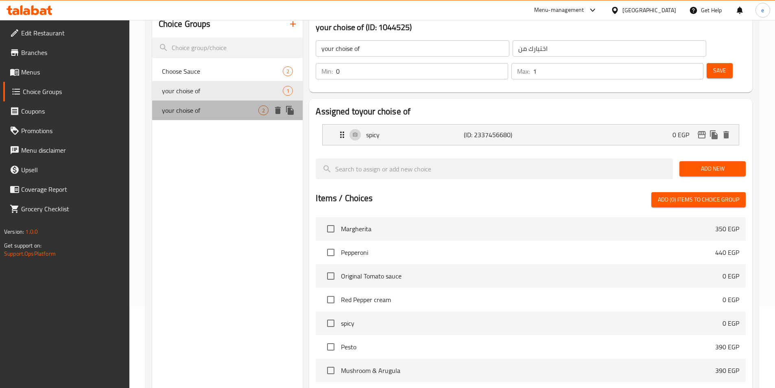
click at [232, 109] on span "your choise of" at bounding box center [210, 110] width 97 height 10
type input "1"
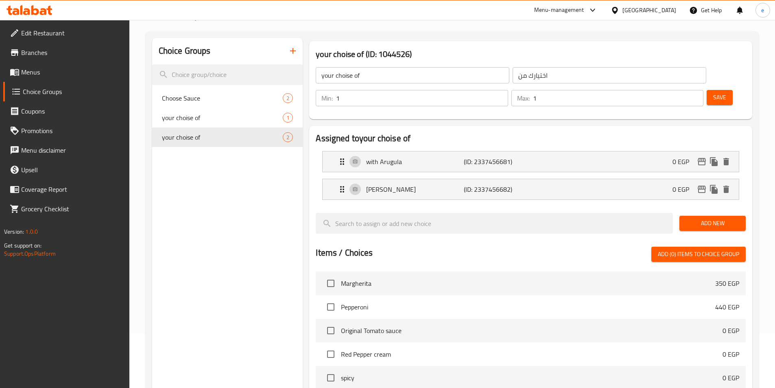
scroll to position [41, 0]
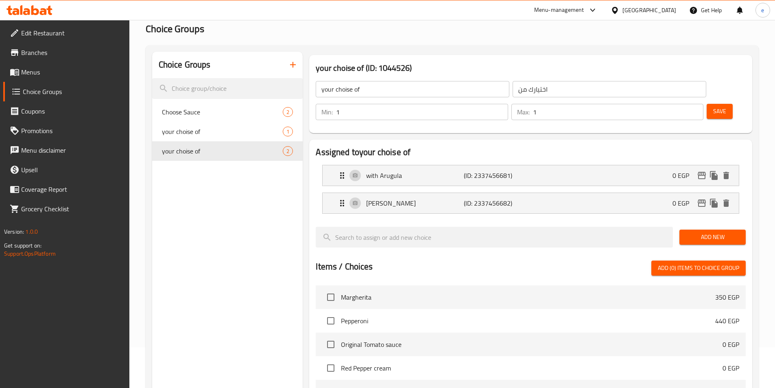
click at [46, 35] on span "Edit Restaurant" at bounding box center [72, 33] width 102 height 10
